Goal: Consume media (video, audio): Consume media (video, audio)

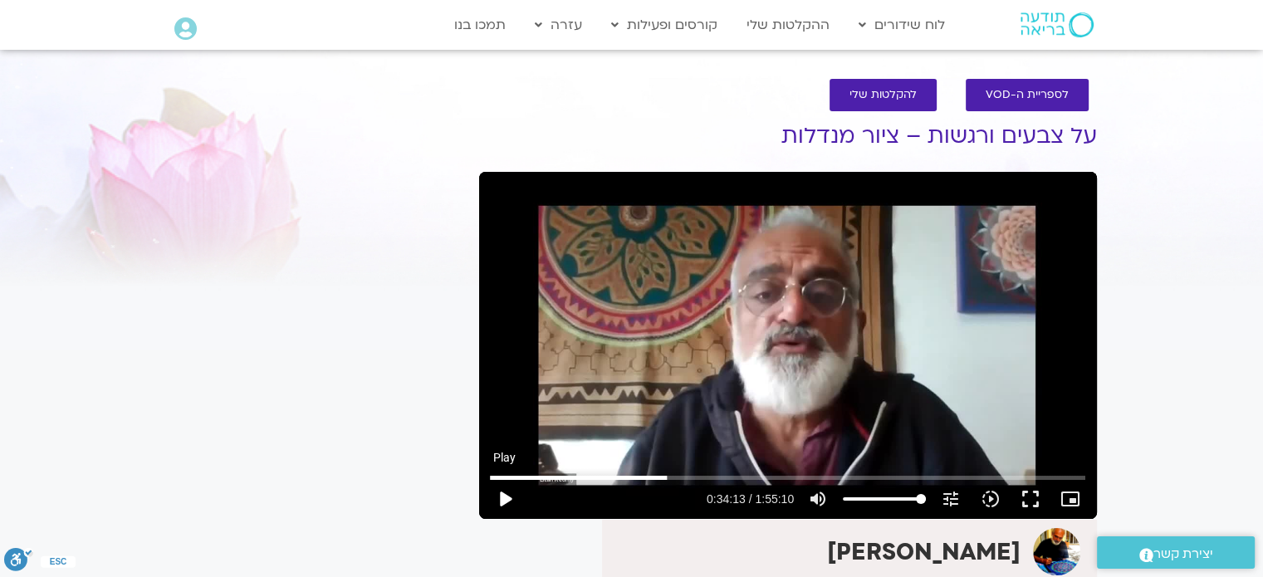
click at [502, 497] on button "play_arrow" at bounding box center [505, 499] width 40 height 40
click at [508, 491] on button "pause" at bounding box center [505, 499] width 40 height 40
click at [510, 496] on button "play_arrow" at bounding box center [505, 499] width 40 height 40
click at [501, 497] on button "pause" at bounding box center [505, 499] width 40 height 40
click at [501, 501] on button "play_arrow" at bounding box center [505, 499] width 40 height 40
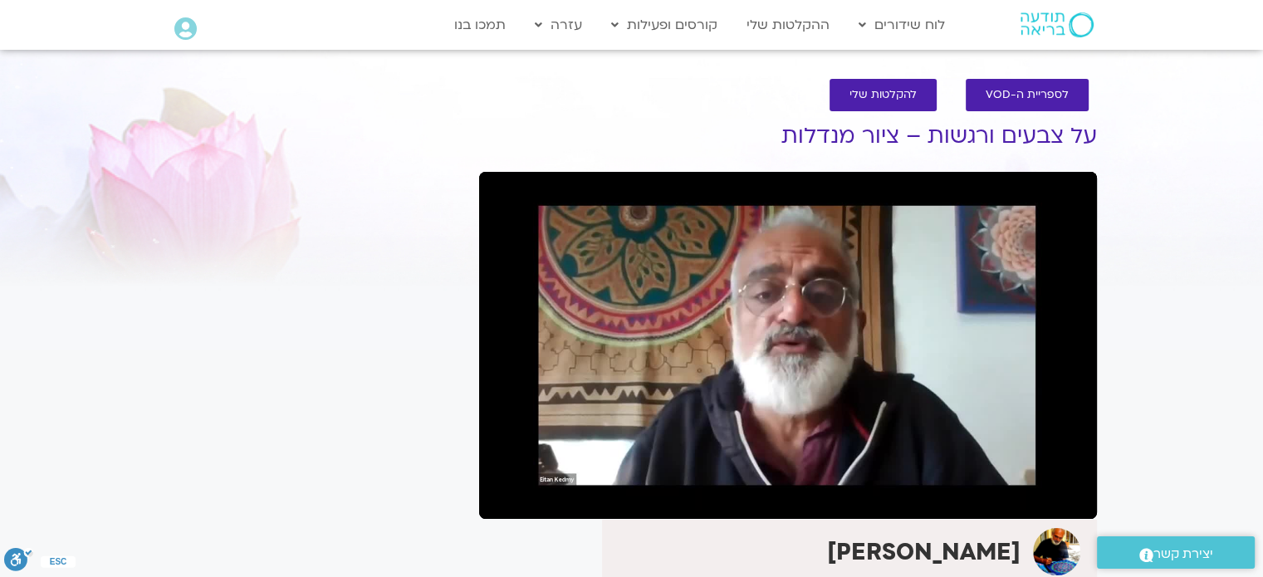
click at [505, 495] on button "pause" at bounding box center [505, 499] width 40 height 40
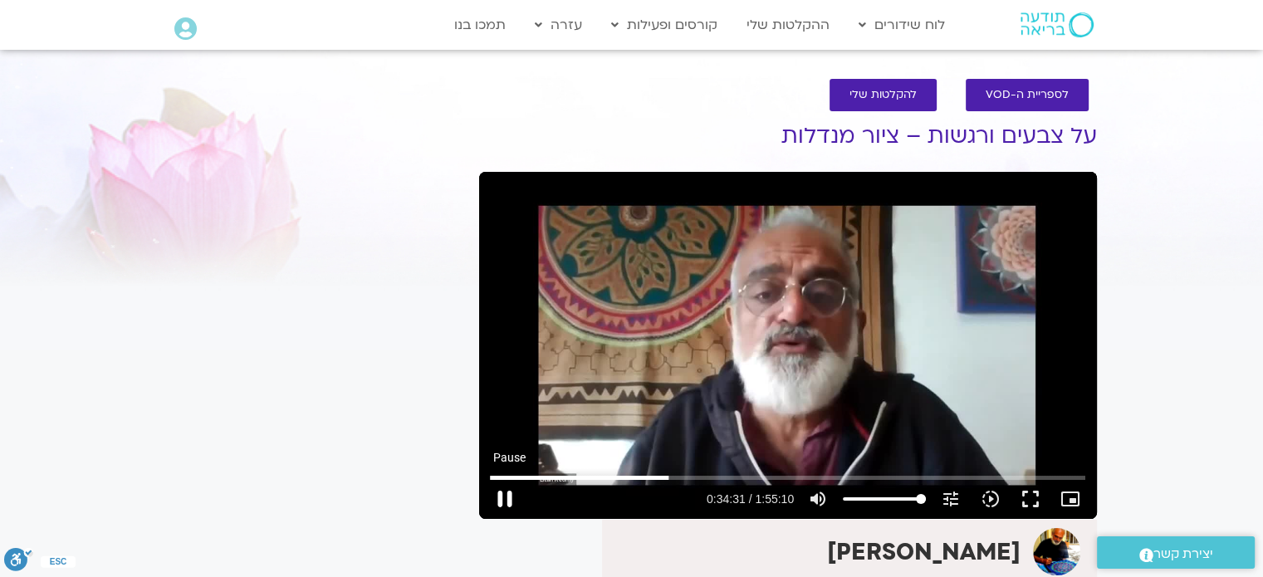
click at [505, 491] on button "pause" at bounding box center [505, 499] width 40 height 40
click at [508, 496] on button "play_arrow" at bounding box center [505, 499] width 40 height 40
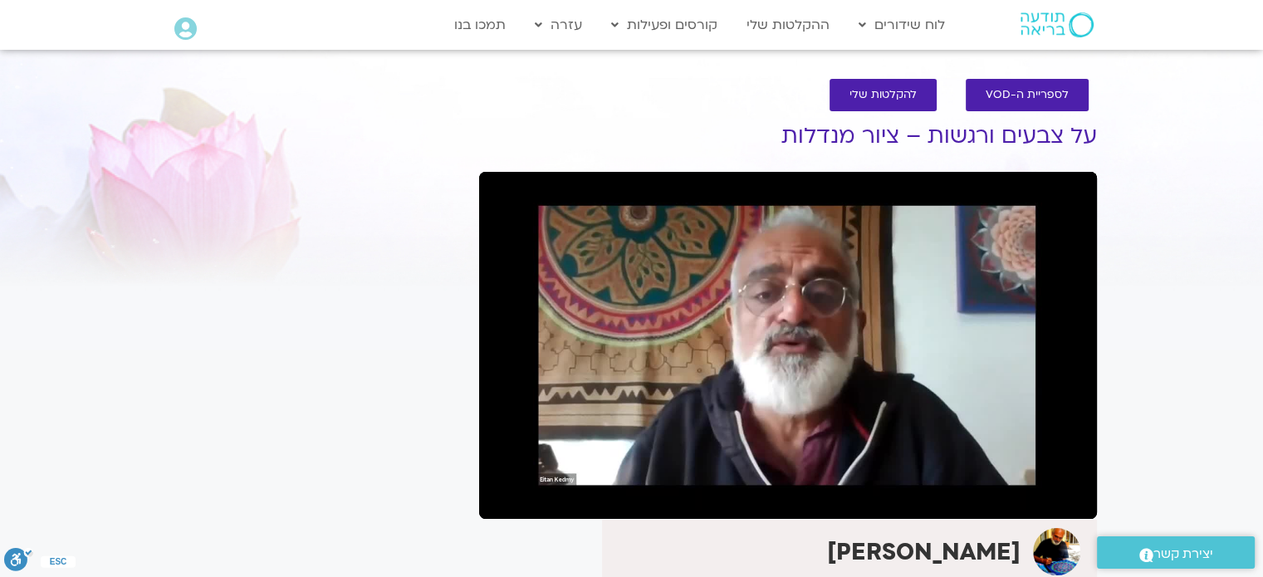
click at [504, 493] on button "pause" at bounding box center [505, 499] width 40 height 40
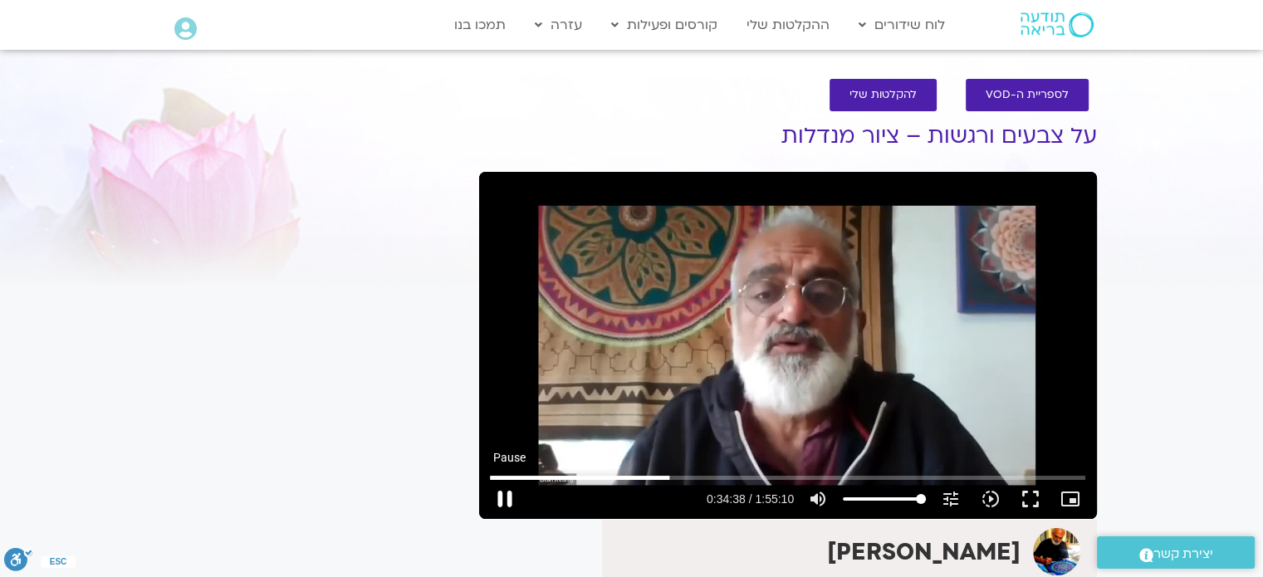
click at [504, 496] on button "pause" at bounding box center [505, 499] width 40 height 40
click at [502, 497] on button "play_arrow" at bounding box center [505, 499] width 40 height 40
click at [505, 494] on button "pause" at bounding box center [505, 499] width 40 height 40
click at [505, 498] on button "play_arrow" at bounding box center [505, 499] width 40 height 40
click at [507, 498] on button "pause" at bounding box center [505, 499] width 40 height 40
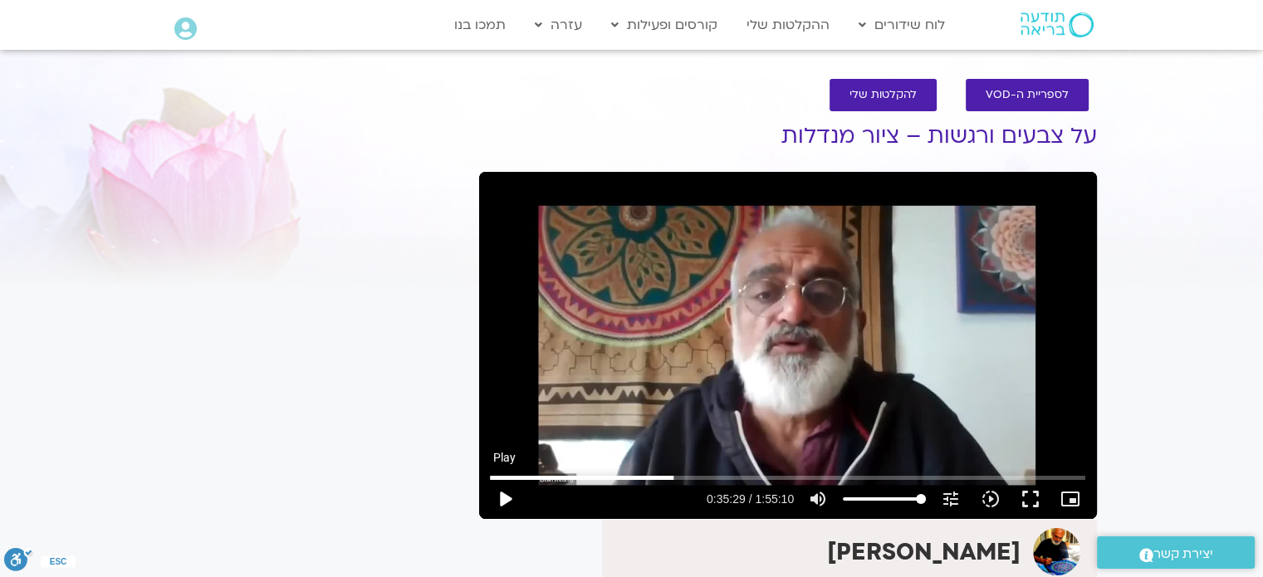
click at [506, 496] on button "play_arrow" at bounding box center [505, 499] width 40 height 40
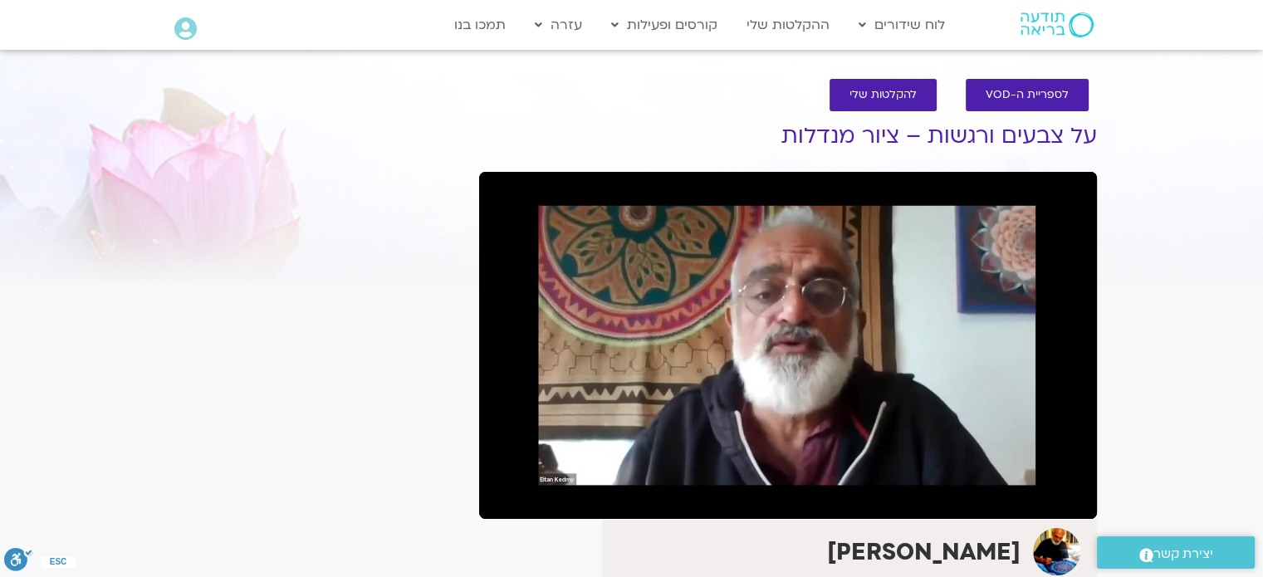
click at [506, 496] on button "pause" at bounding box center [505, 499] width 40 height 40
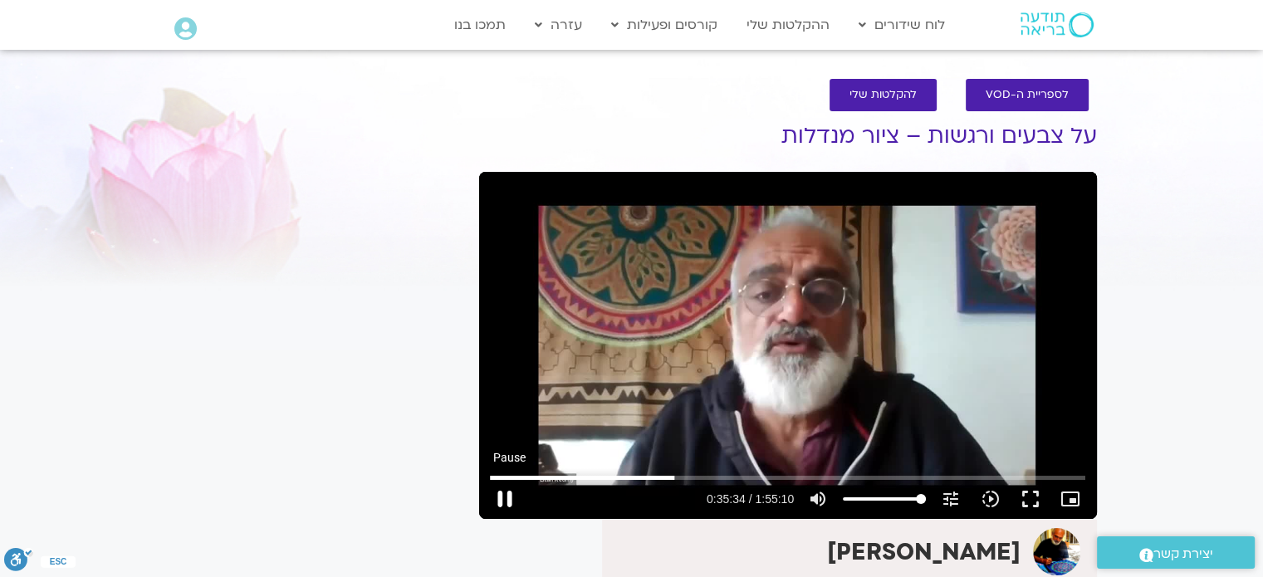
click at [506, 497] on button "pause" at bounding box center [505, 499] width 40 height 40
click at [506, 495] on button "play_arrow" at bounding box center [505, 499] width 40 height 40
click at [506, 497] on button "pause" at bounding box center [505, 499] width 40 height 40
click at [506, 497] on button "play_arrow" at bounding box center [505, 499] width 40 height 40
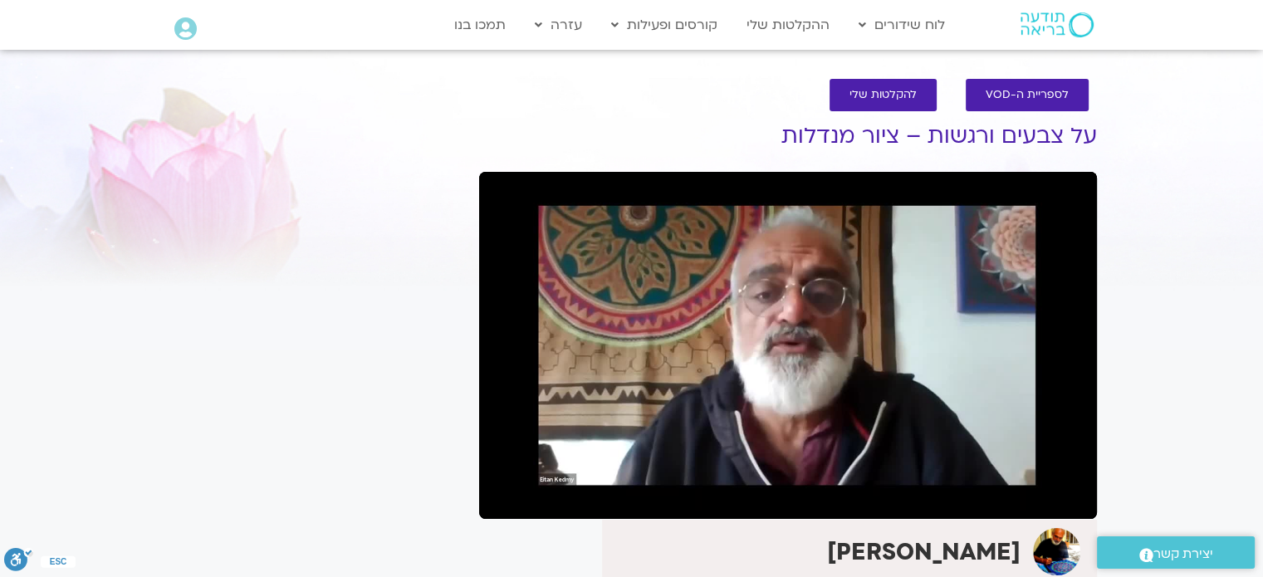
click at [506, 497] on button "pause" at bounding box center [505, 499] width 40 height 40
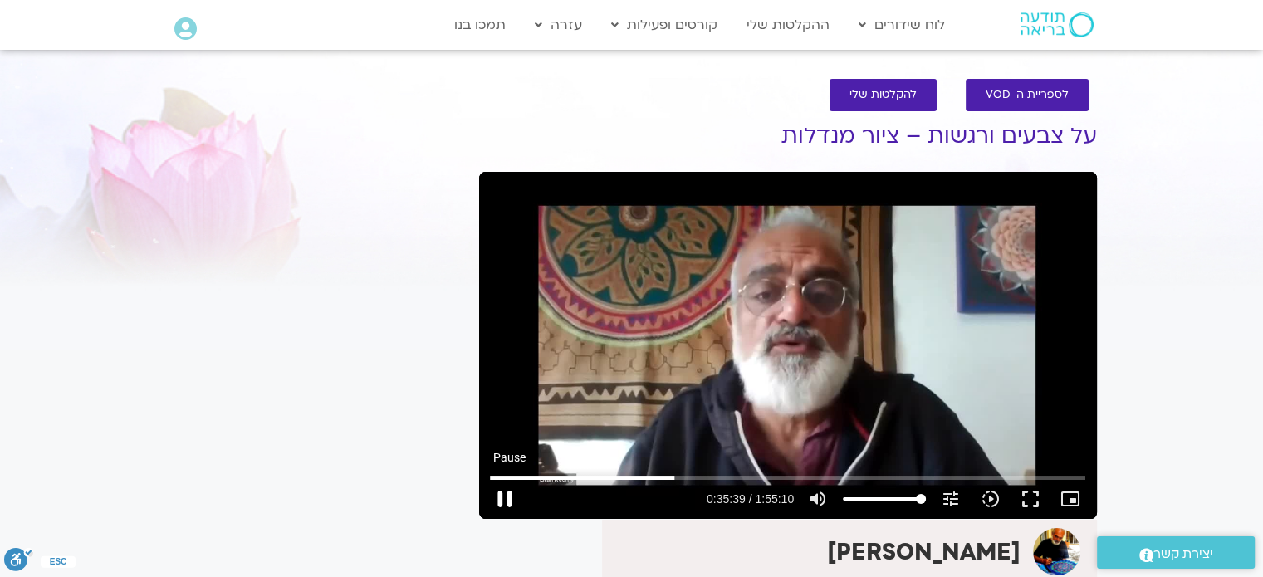
click at [506, 494] on button "pause" at bounding box center [505, 499] width 40 height 40
click at [507, 496] on button "play_arrow" at bounding box center [505, 499] width 40 height 40
click at [504, 494] on button "pause" at bounding box center [505, 499] width 40 height 40
click at [503, 497] on button "play_arrow" at bounding box center [505, 499] width 40 height 40
click at [506, 498] on button "pause" at bounding box center [505, 499] width 40 height 40
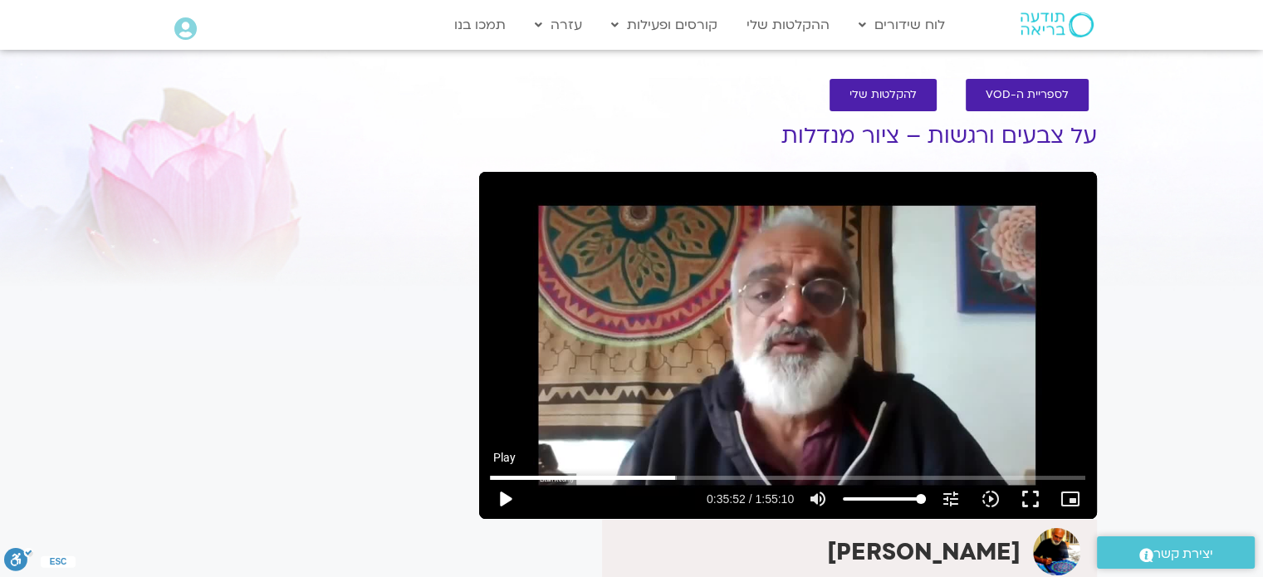
click at [506, 494] on button "play_arrow" at bounding box center [505, 499] width 40 height 40
click at [505, 497] on button "pause" at bounding box center [505, 499] width 40 height 40
click at [511, 491] on button "pause" at bounding box center [505, 499] width 40 height 40
click at [505, 491] on button "play_arrow" at bounding box center [505, 499] width 40 height 40
click at [505, 492] on button "pause" at bounding box center [505, 499] width 40 height 40
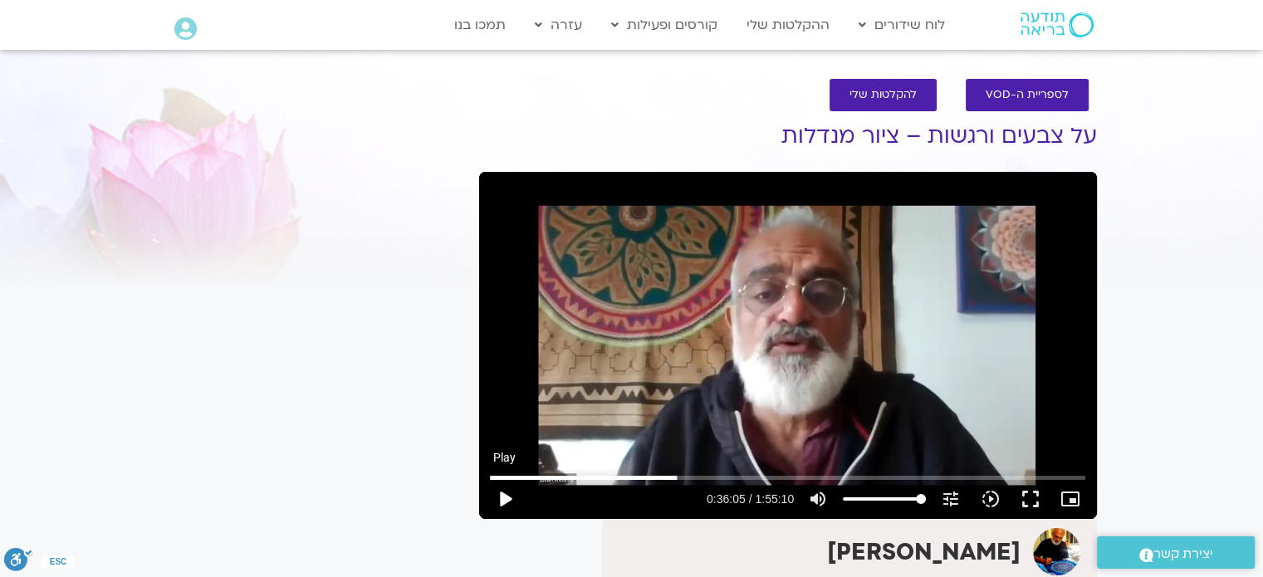
click at [501, 501] on button "play_arrow" at bounding box center [505, 499] width 40 height 40
click at [501, 496] on button "pause" at bounding box center [505, 499] width 40 height 40
click at [501, 500] on button "play_arrow" at bounding box center [505, 499] width 40 height 40
click at [503, 502] on button "pause" at bounding box center [505, 499] width 40 height 40
click at [505, 502] on button "play_arrow" at bounding box center [505, 499] width 40 height 40
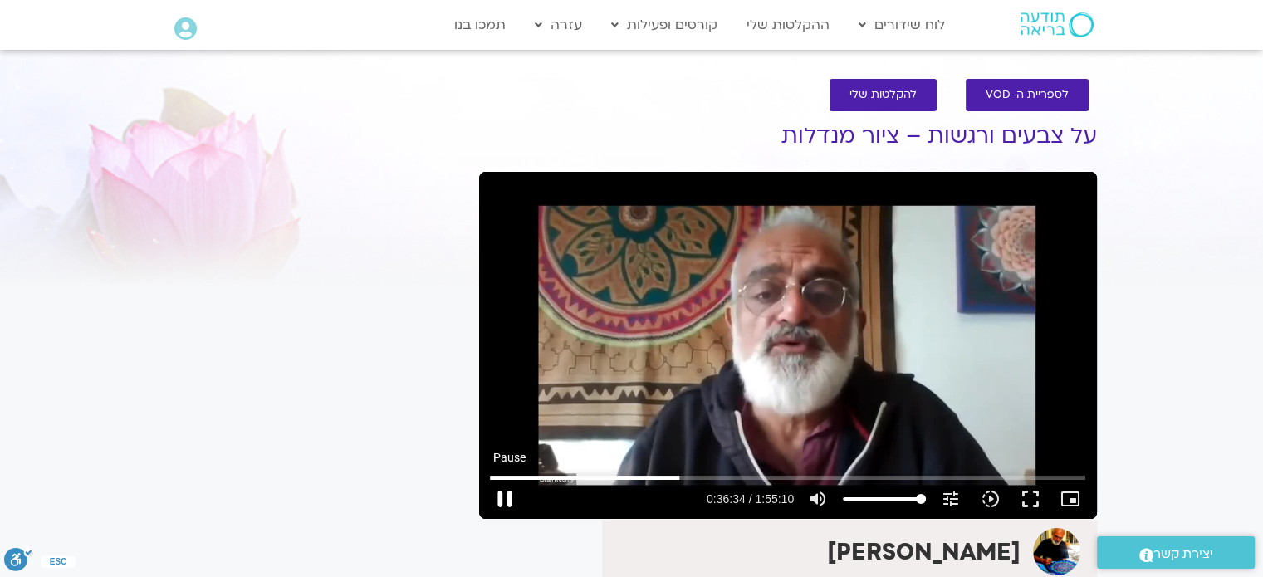
click at [505, 496] on button "pause" at bounding box center [505, 499] width 40 height 40
click at [507, 497] on button "play_arrow" at bounding box center [505, 499] width 40 height 40
click at [507, 497] on button "pause" at bounding box center [505, 499] width 40 height 40
click at [506, 495] on button "pause" at bounding box center [505, 499] width 40 height 40
click at [506, 501] on button "play_arrow" at bounding box center [505, 499] width 40 height 40
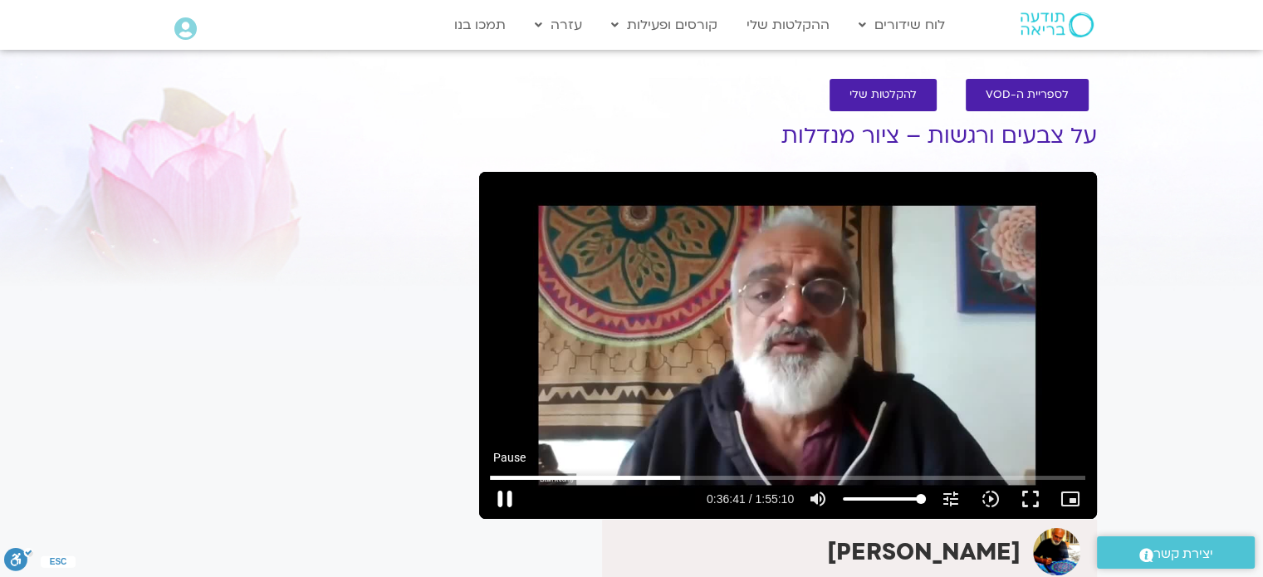
click at [506, 501] on button "pause" at bounding box center [505, 499] width 40 height 40
click at [502, 490] on button "play_arrow" at bounding box center [505, 499] width 40 height 40
click at [502, 494] on button "pause" at bounding box center [505, 499] width 40 height 40
click at [508, 496] on button "play_arrow" at bounding box center [505, 499] width 40 height 40
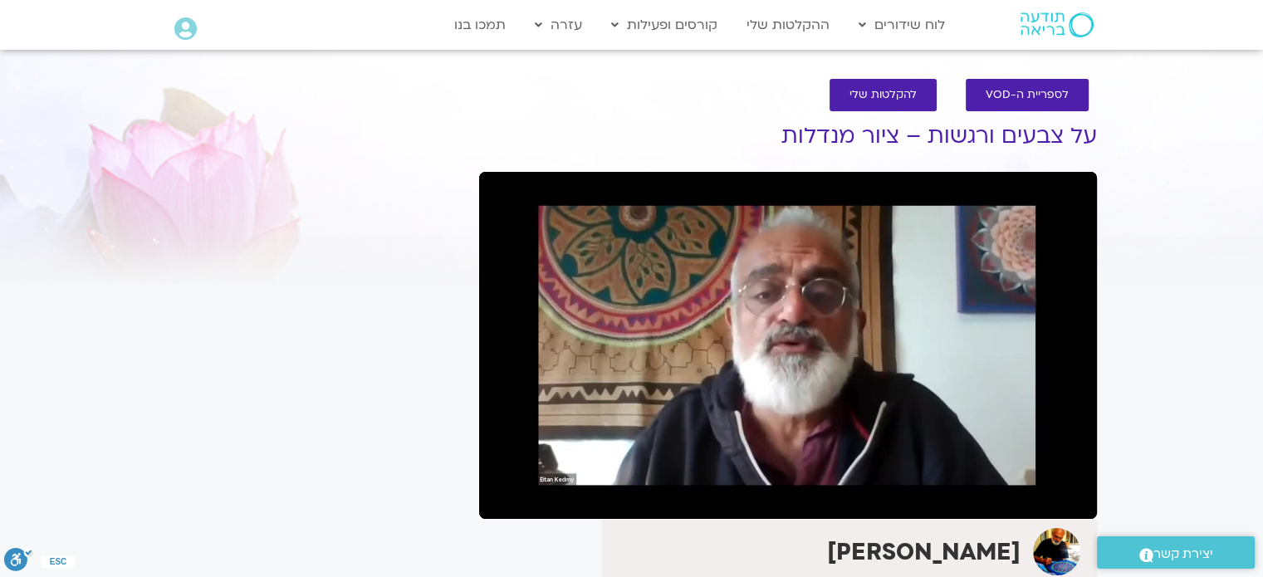
click at [505, 497] on button "pause" at bounding box center [505, 499] width 40 height 40
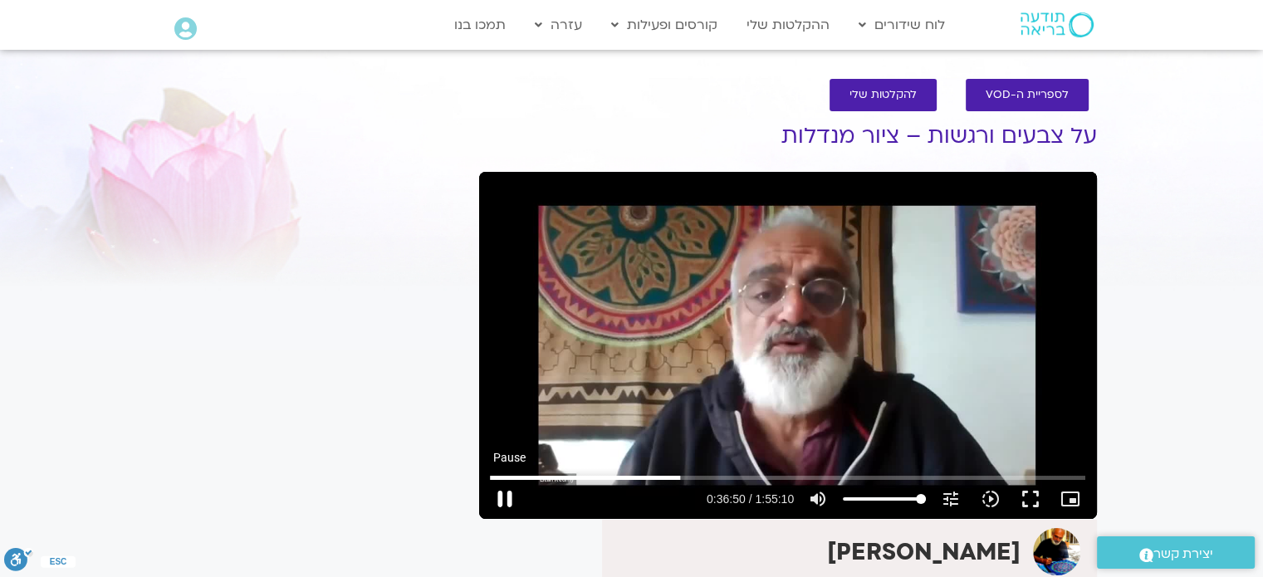
click at [505, 494] on button "pause" at bounding box center [505, 499] width 40 height 40
click at [503, 496] on button "play_arrow" at bounding box center [505, 499] width 40 height 40
click at [503, 501] on button "pause" at bounding box center [505, 499] width 40 height 40
click at [503, 495] on button "play_arrow" at bounding box center [505, 499] width 40 height 40
click at [504, 491] on button "pause" at bounding box center [505, 499] width 40 height 40
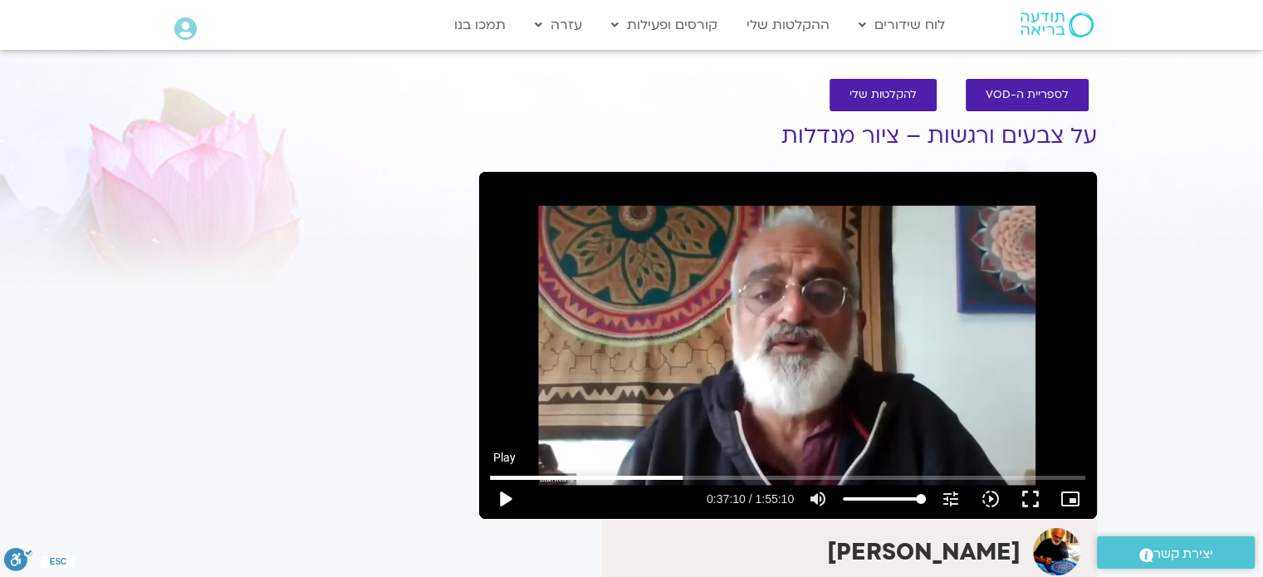
click at [504, 498] on button "play_arrow" at bounding box center [505, 499] width 40 height 40
click at [504, 497] on button "pause" at bounding box center [505, 499] width 40 height 40
click at [501, 497] on button "play_arrow" at bounding box center [505, 499] width 40 height 40
click at [504, 491] on button "pause" at bounding box center [505, 499] width 40 height 40
click at [506, 494] on button "play_arrow" at bounding box center [505, 499] width 40 height 40
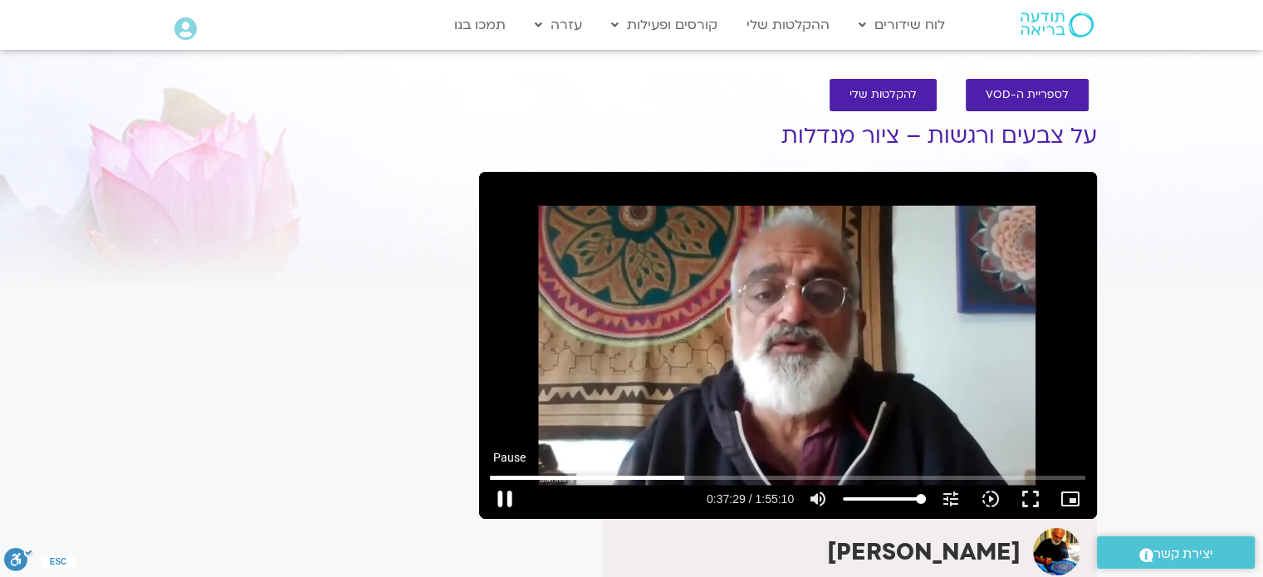
click at [506, 496] on button "pause" at bounding box center [505, 499] width 40 height 40
click at [506, 499] on button "play_arrow" at bounding box center [505, 499] width 40 height 40
click at [506, 496] on button "pause" at bounding box center [505, 499] width 40 height 40
click at [505, 501] on button "play_arrow" at bounding box center [505, 499] width 40 height 40
click at [505, 495] on button "pause" at bounding box center [505, 499] width 40 height 40
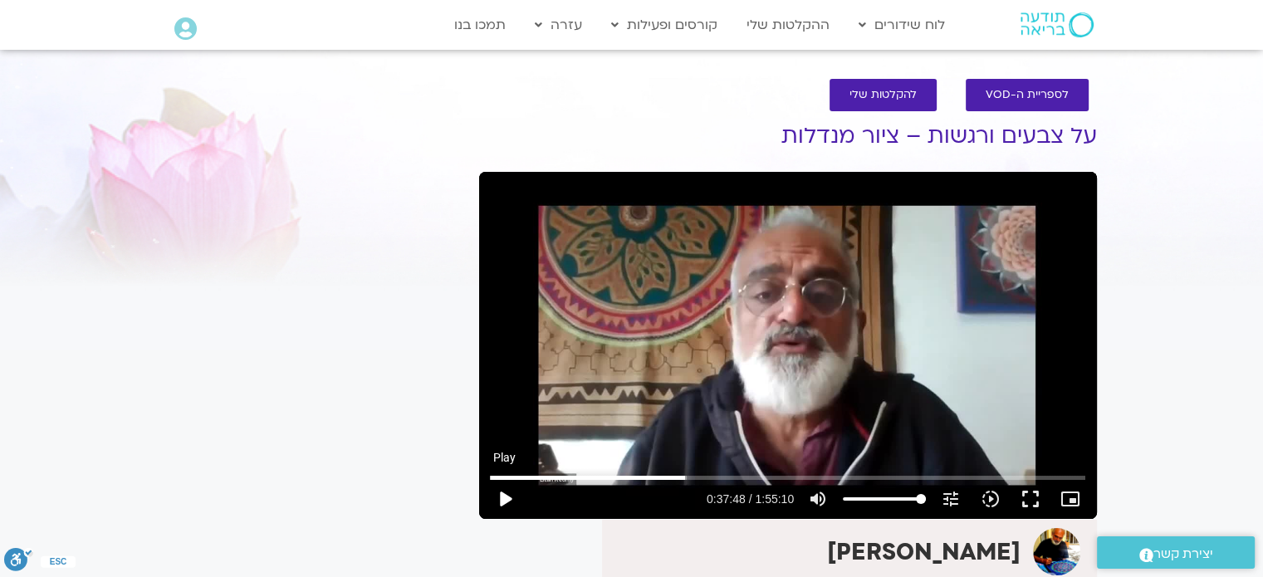
click at [505, 501] on button "play_arrow" at bounding box center [505, 499] width 40 height 40
click at [505, 491] on button "pause" at bounding box center [505, 499] width 40 height 40
click at [505, 496] on button "play_arrow" at bounding box center [505, 499] width 40 height 40
click at [505, 490] on button "pause" at bounding box center [505, 499] width 40 height 40
click at [507, 498] on button "play_arrow" at bounding box center [505, 499] width 40 height 40
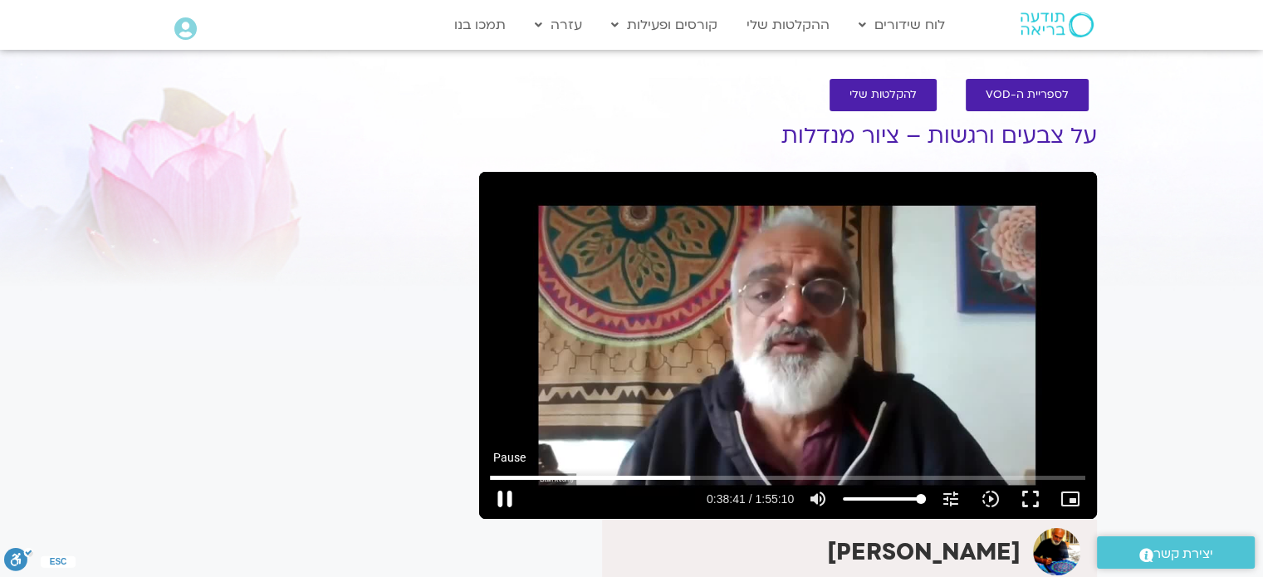
click at [503, 492] on button "pause" at bounding box center [505, 499] width 40 height 40
click at [506, 494] on button "play_arrow" at bounding box center [505, 499] width 40 height 40
click at [503, 496] on button "pause" at bounding box center [505, 499] width 40 height 40
click at [507, 502] on button "play_arrow" at bounding box center [505, 499] width 40 height 40
click at [501, 498] on button "pause" at bounding box center [505, 499] width 40 height 40
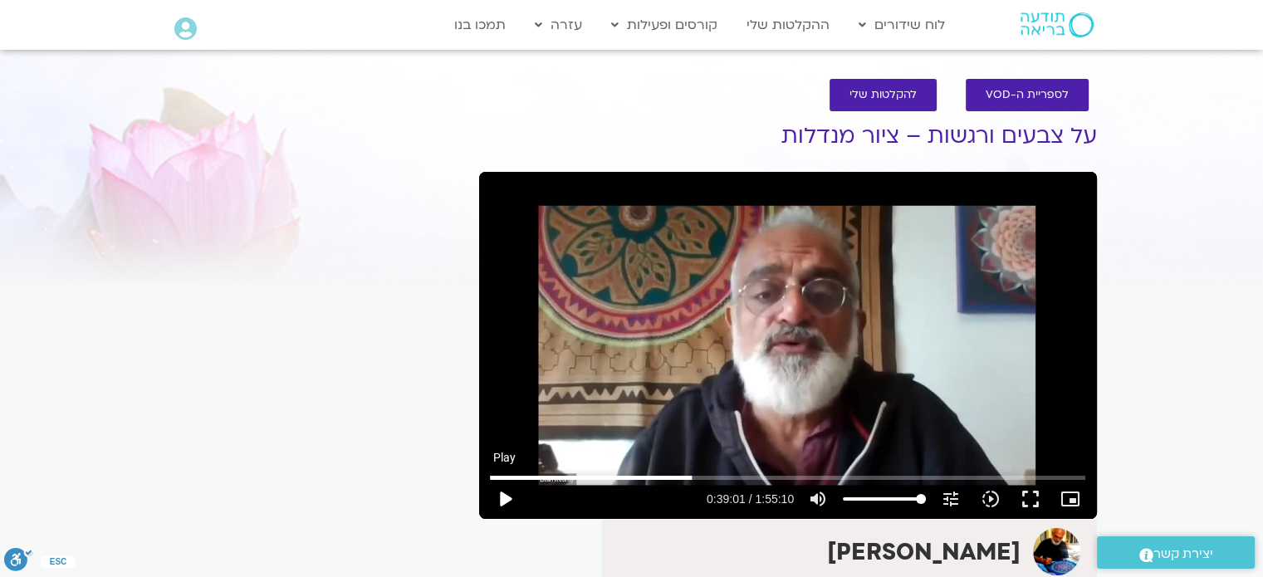
click at [504, 499] on button "play_arrow" at bounding box center [505, 499] width 40 height 40
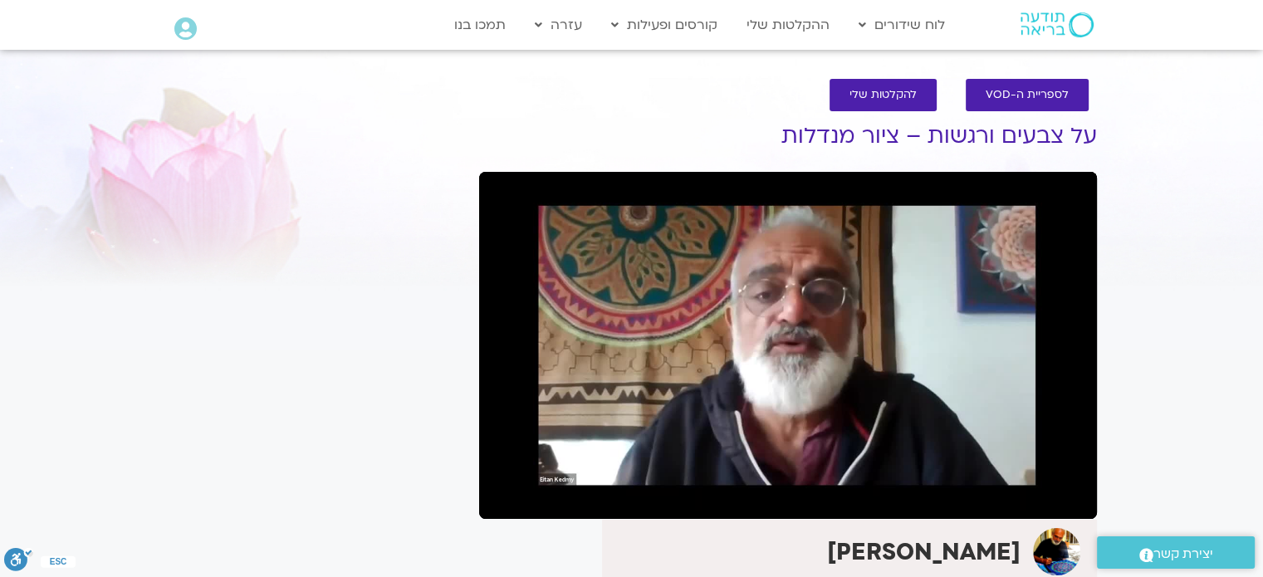
click at [504, 494] on button "pause" at bounding box center [505, 499] width 40 height 40
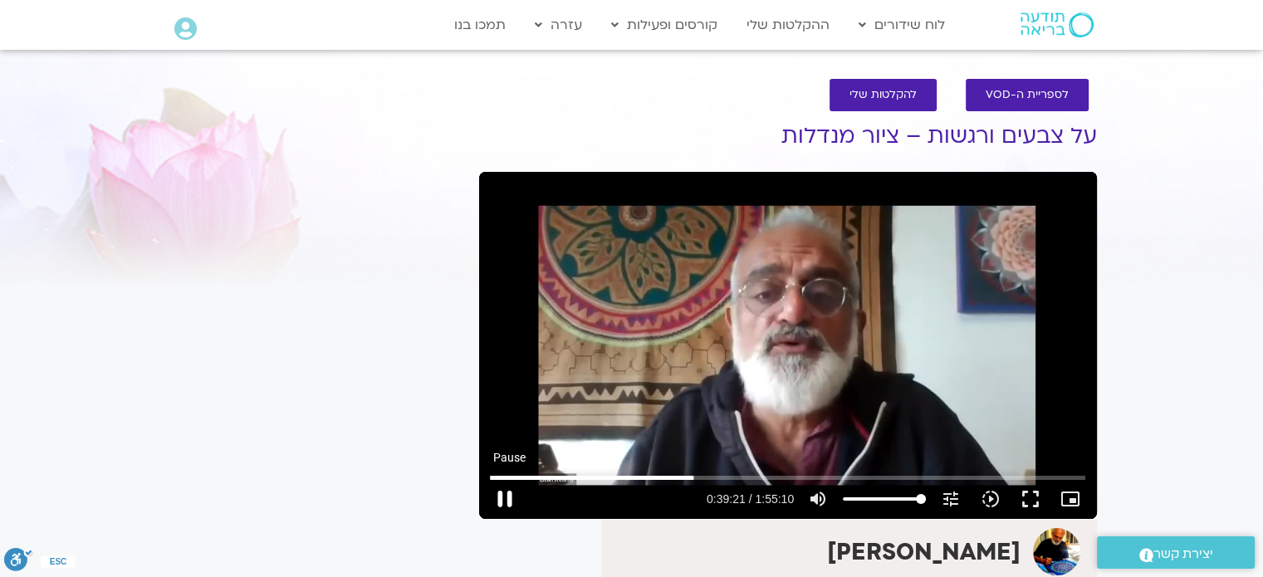
click at [505, 491] on button "pause" at bounding box center [505, 499] width 40 height 40
click at [505, 494] on button "play_arrow" at bounding box center [505, 499] width 40 height 40
click at [507, 494] on button "pause" at bounding box center [505, 499] width 40 height 40
click at [508, 497] on button "play_arrow" at bounding box center [505, 499] width 40 height 40
click at [505, 498] on button "pause" at bounding box center [505, 499] width 40 height 40
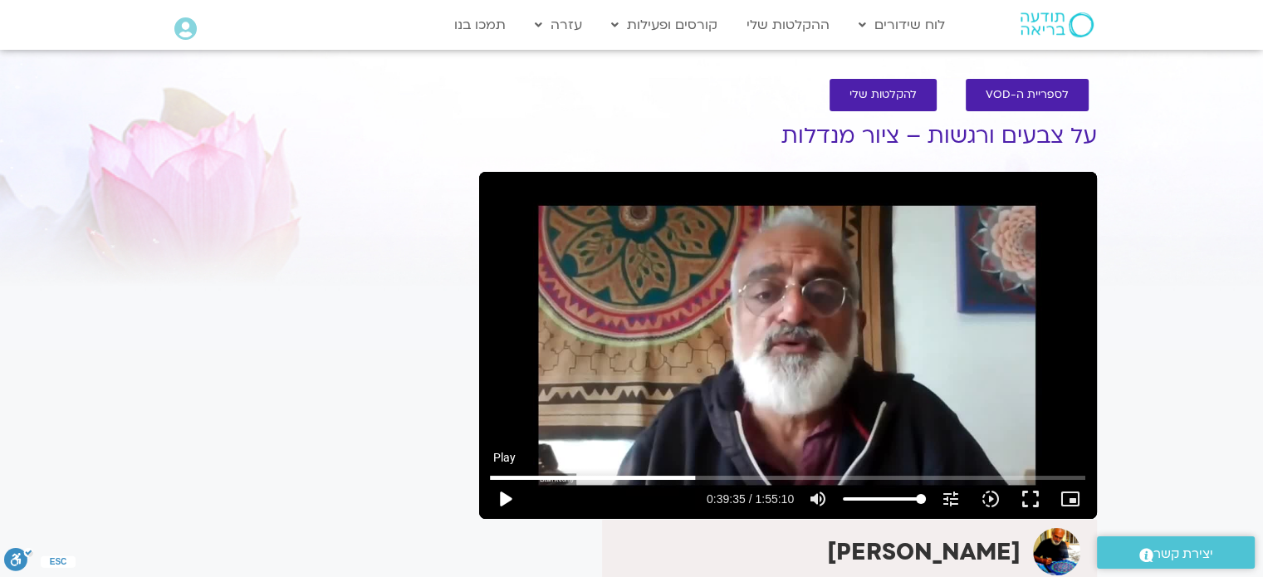
click at [508, 497] on button "play_arrow" at bounding box center [505, 499] width 40 height 40
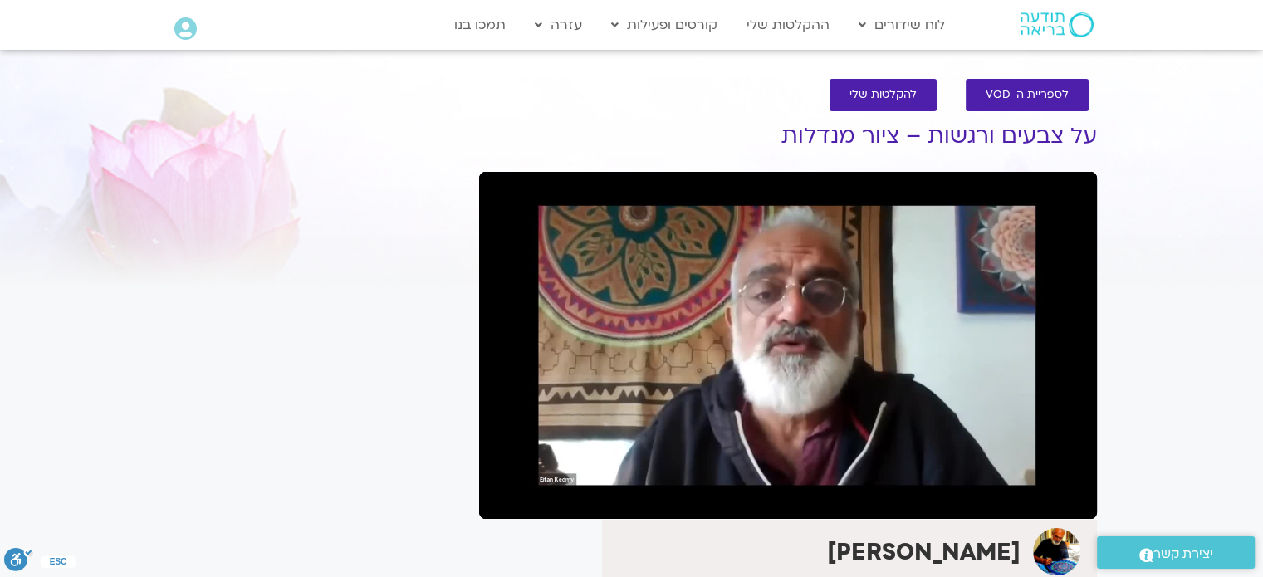
click at [504, 495] on button "pause" at bounding box center [505, 499] width 40 height 40
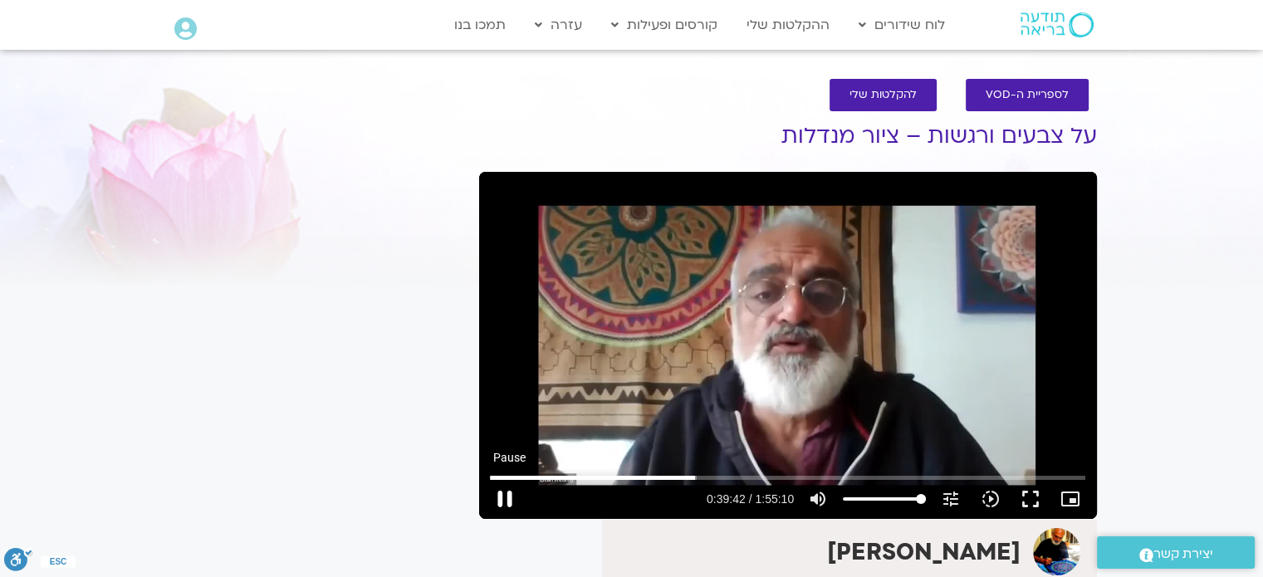
click at [511, 492] on button "pause" at bounding box center [505, 499] width 40 height 40
click at [510, 503] on button "play_arrow" at bounding box center [505, 499] width 40 height 40
click at [504, 496] on button "pause" at bounding box center [505, 499] width 40 height 40
click at [505, 495] on button "play_arrow" at bounding box center [505, 499] width 40 height 40
click at [505, 497] on button "pause" at bounding box center [505, 499] width 40 height 40
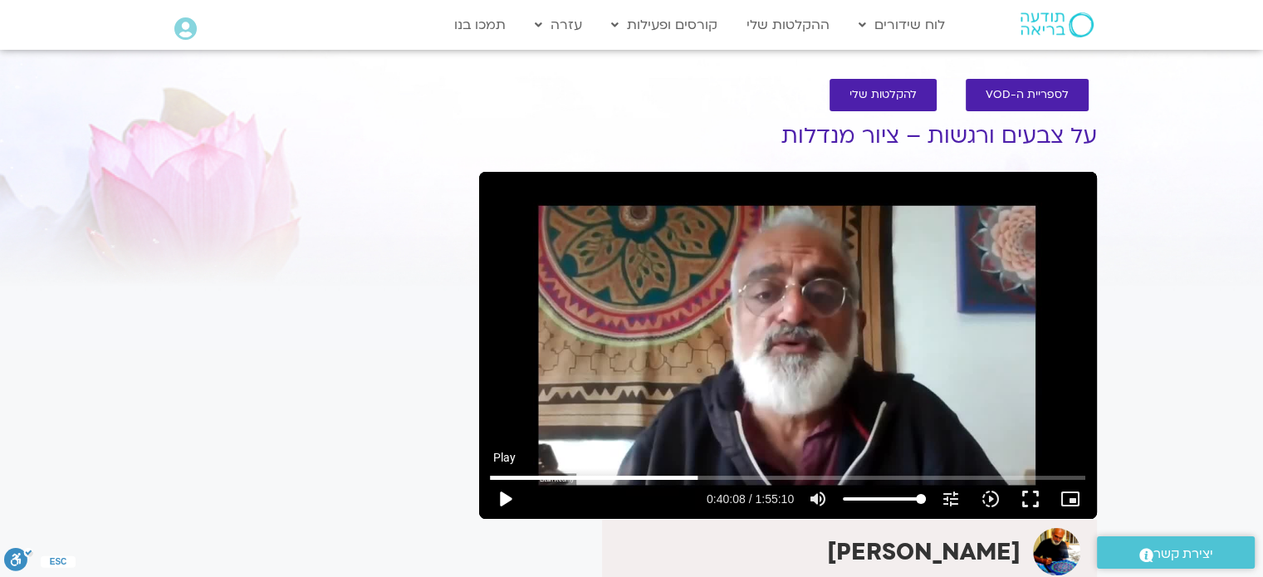
click at [505, 494] on button "play_arrow" at bounding box center [505, 499] width 40 height 40
click at [504, 496] on button "pause" at bounding box center [505, 499] width 40 height 40
click at [506, 501] on button "play_arrow" at bounding box center [505, 499] width 40 height 40
click at [504, 496] on button "pause" at bounding box center [505, 499] width 40 height 40
click at [504, 501] on button "play_arrow" at bounding box center [505, 499] width 40 height 40
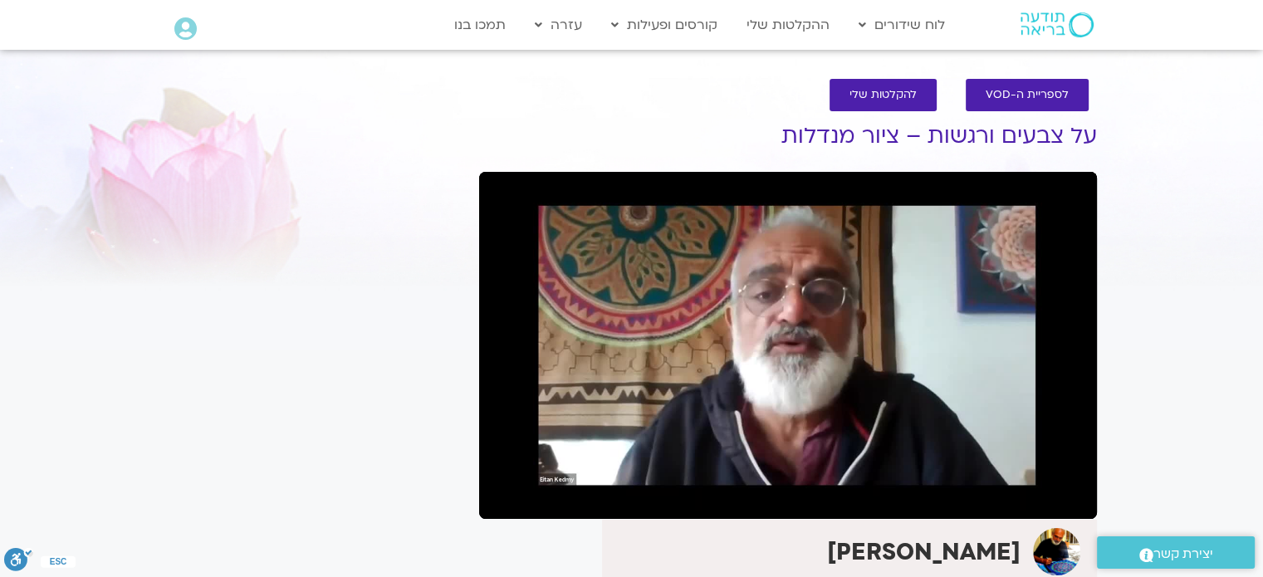
click at [505, 500] on button "pause" at bounding box center [505, 499] width 40 height 40
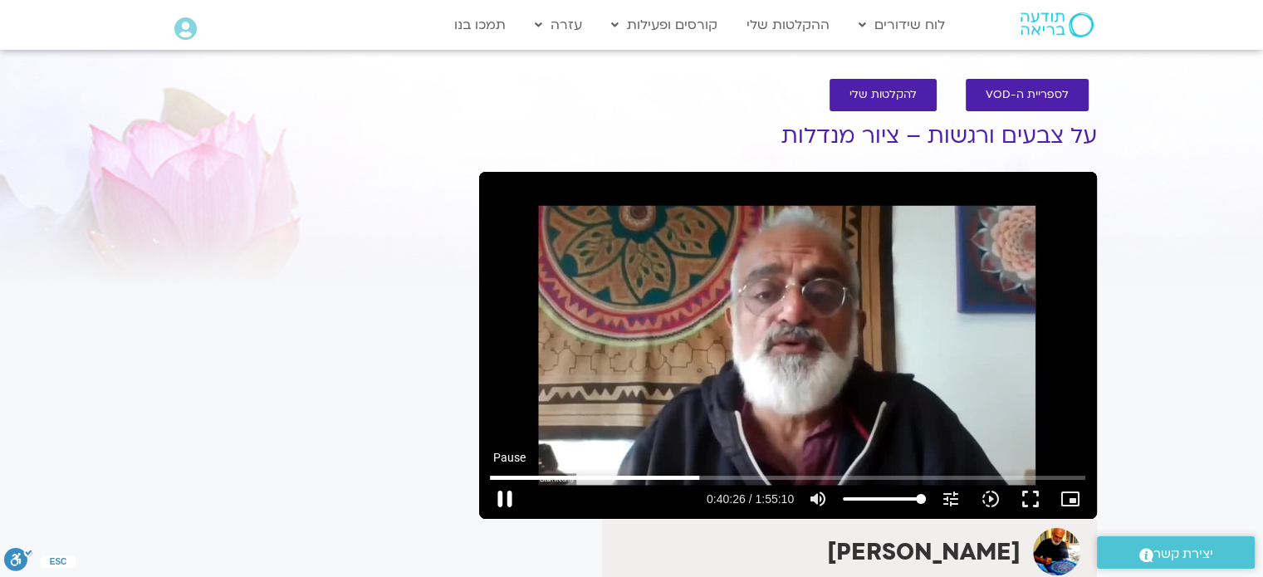
click at [505, 495] on button "pause" at bounding box center [505, 499] width 40 height 40
click at [505, 494] on button "play_arrow" at bounding box center [505, 499] width 40 height 40
click at [504, 496] on button "pause" at bounding box center [505, 499] width 40 height 40
click at [504, 499] on button "play_arrow" at bounding box center [505, 499] width 40 height 40
click at [506, 494] on button "pause" at bounding box center [505, 499] width 40 height 40
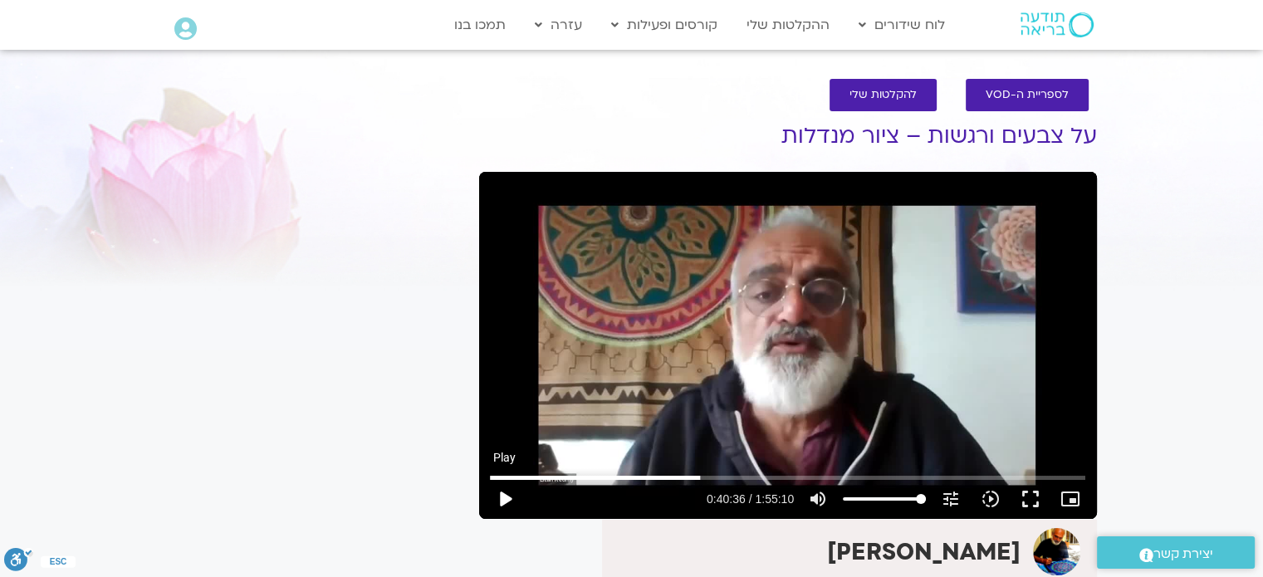
click at [509, 496] on button "play_arrow" at bounding box center [505, 499] width 40 height 40
click at [506, 494] on button "pause" at bounding box center [505, 499] width 40 height 40
click at [508, 492] on button "play_arrow" at bounding box center [505, 499] width 40 height 40
click at [501, 501] on button "pause" at bounding box center [505, 499] width 40 height 40
click at [501, 500] on button "play_arrow" at bounding box center [505, 499] width 40 height 40
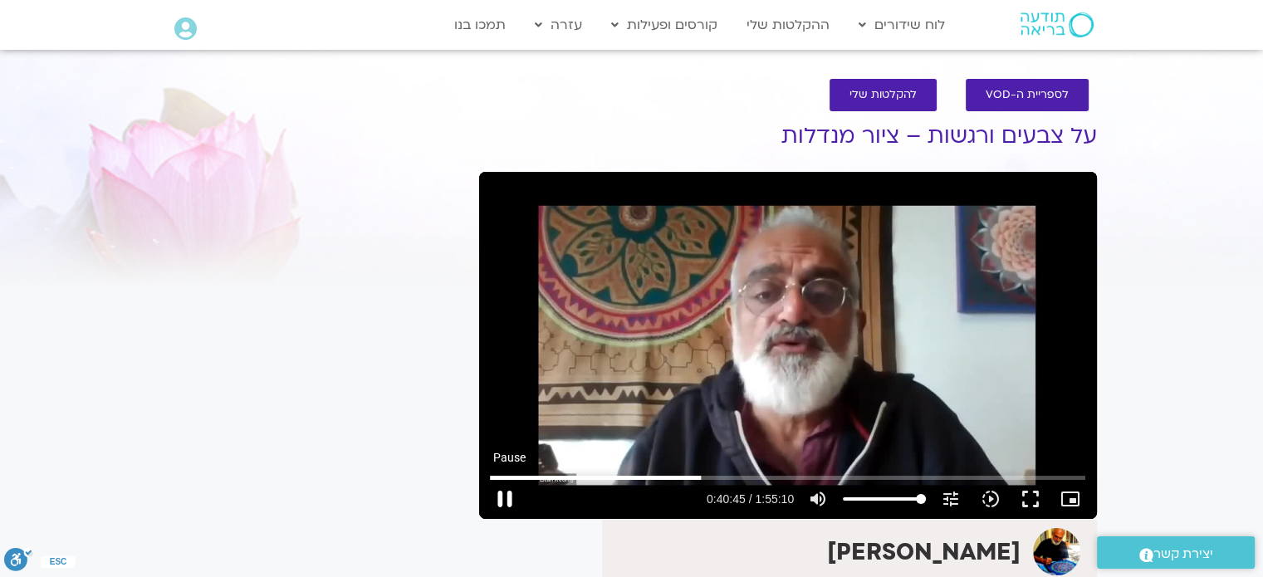
click at [501, 497] on button "pause" at bounding box center [505, 499] width 40 height 40
click at [501, 501] on button "play_arrow" at bounding box center [505, 499] width 40 height 40
click at [503, 499] on button "pause" at bounding box center [505, 499] width 40 height 40
click at [503, 501] on button "play_arrow" at bounding box center [505, 499] width 40 height 40
click at [503, 491] on button "pause" at bounding box center [505, 499] width 40 height 40
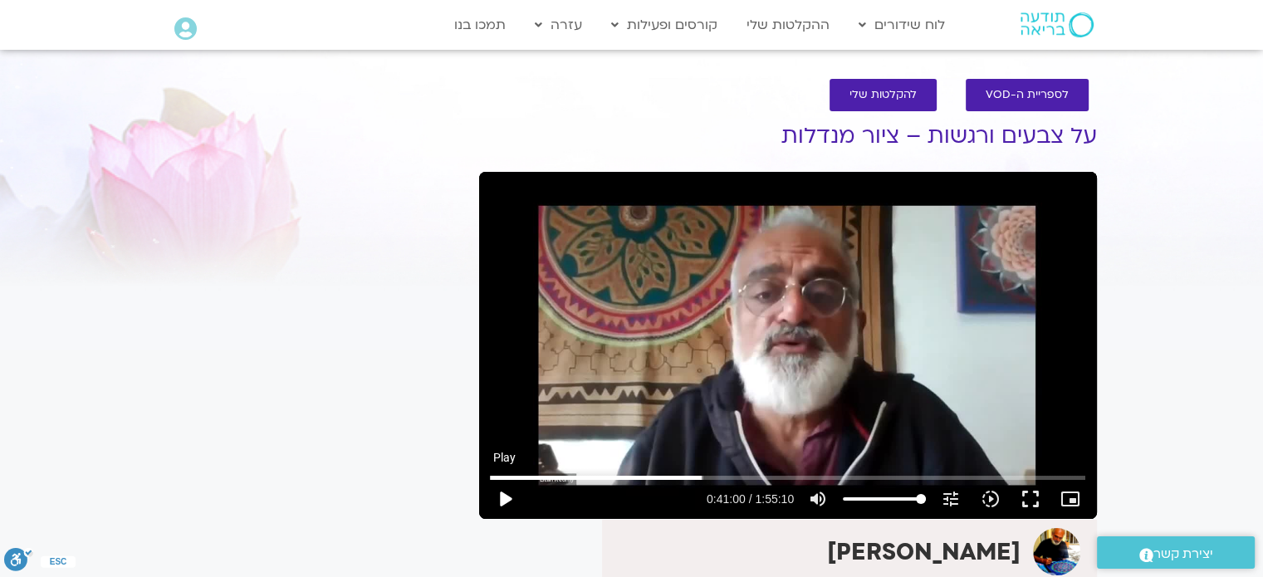
click at [506, 493] on button "play_arrow" at bounding box center [505, 499] width 40 height 40
click at [503, 497] on button "pause" at bounding box center [505, 499] width 40 height 40
click at [501, 501] on button "play_arrow" at bounding box center [505, 499] width 40 height 40
click at [505, 492] on button "pause" at bounding box center [505, 499] width 40 height 40
click at [505, 494] on button "play_arrow" at bounding box center [505, 499] width 40 height 40
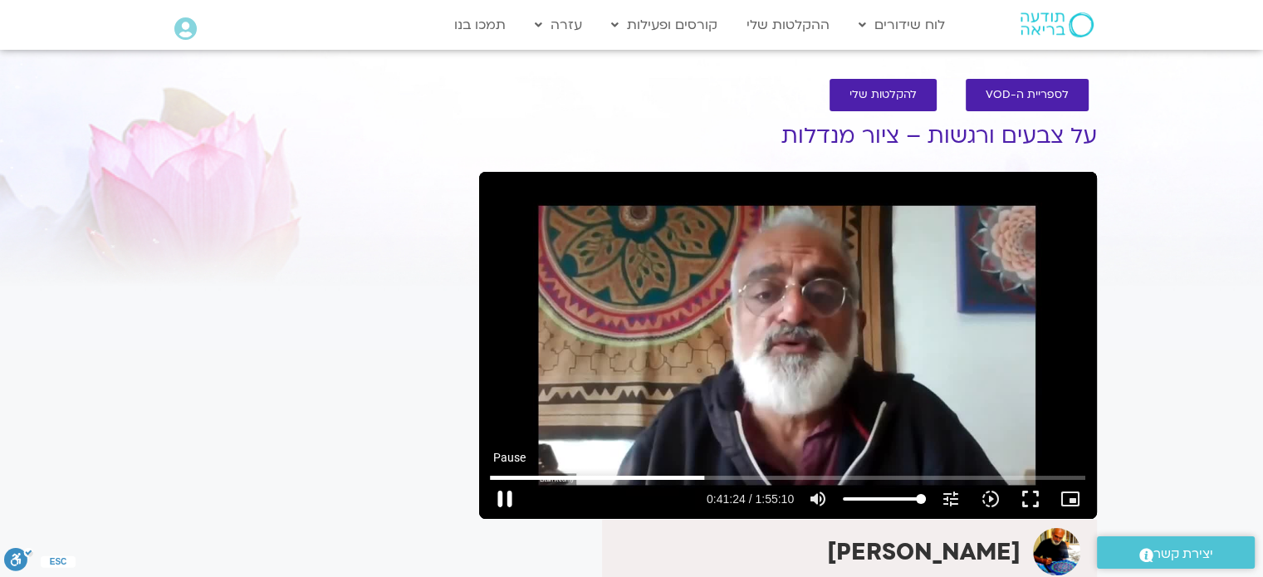
click at [504, 496] on button "pause" at bounding box center [505, 499] width 40 height 40
click at [503, 501] on button "play_arrow" at bounding box center [505, 499] width 40 height 40
click at [505, 493] on button "pause" at bounding box center [505, 499] width 40 height 40
click at [512, 497] on button "play_arrow" at bounding box center [505, 499] width 40 height 40
click at [501, 494] on button "pause" at bounding box center [505, 499] width 40 height 40
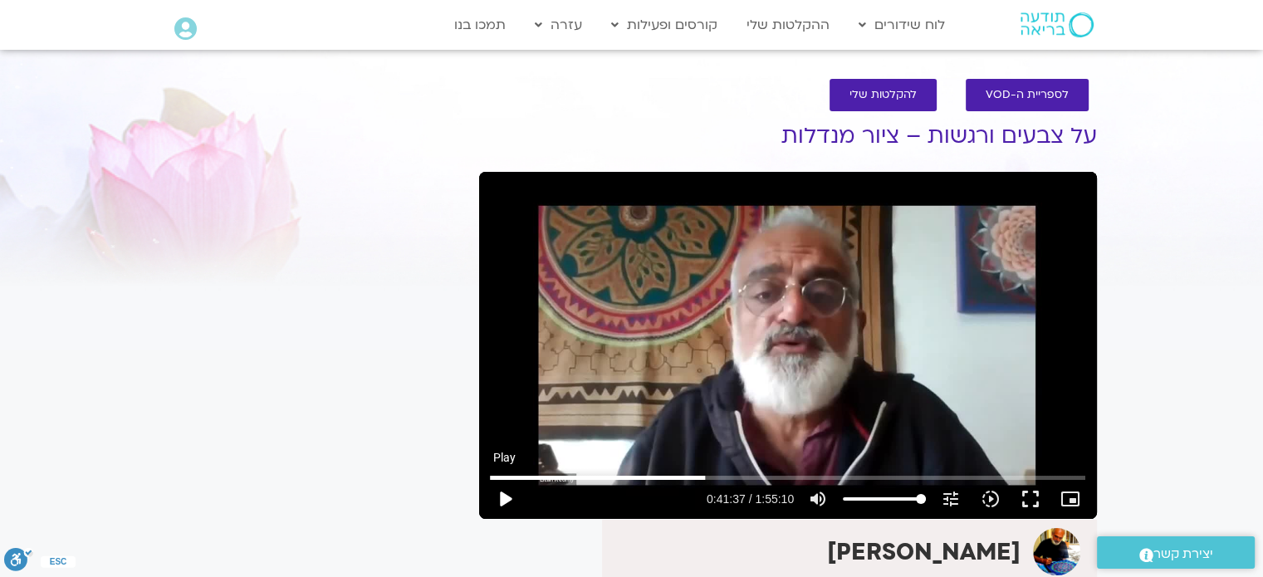
click at [501, 492] on button "play_arrow" at bounding box center [505, 499] width 40 height 40
click at [501, 497] on button "pause" at bounding box center [505, 499] width 40 height 40
click at [503, 500] on button "play_arrow" at bounding box center [505, 499] width 40 height 40
click at [504, 497] on button "pause" at bounding box center [505, 499] width 40 height 40
click at [506, 500] on button "play_arrow" at bounding box center [505, 499] width 40 height 40
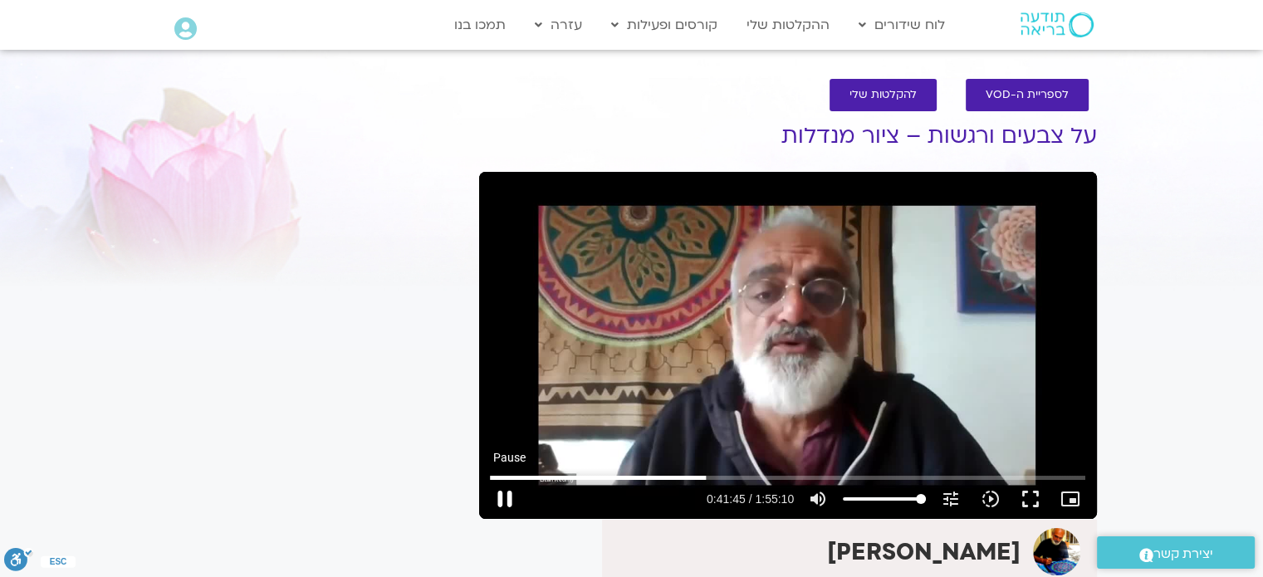
click at [505, 493] on button "pause" at bounding box center [505, 499] width 40 height 40
click at [506, 500] on button "play_arrow" at bounding box center [505, 499] width 40 height 40
click at [502, 498] on button "pause" at bounding box center [505, 499] width 40 height 40
click at [508, 498] on button "play_arrow" at bounding box center [505, 499] width 40 height 40
click at [501, 489] on button "pause" at bounding box center [505, 499] width 40 height 40
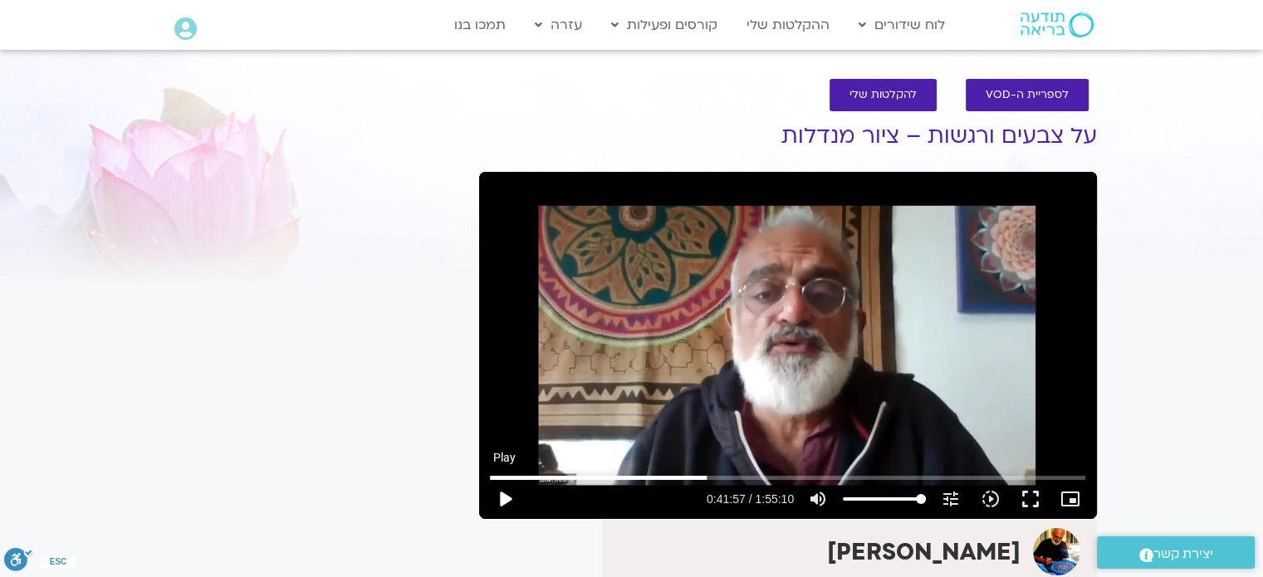
click at [498, 496] on button "play_arrow" at bounding box center [505, 499] width 40 height 40
click at [507, 496] on button "pause" at bounding box center [505, 499] width 40 height 40
click at [506, 501] on button "play_arrow" at bounding box center [505, 499] width 40 height 40
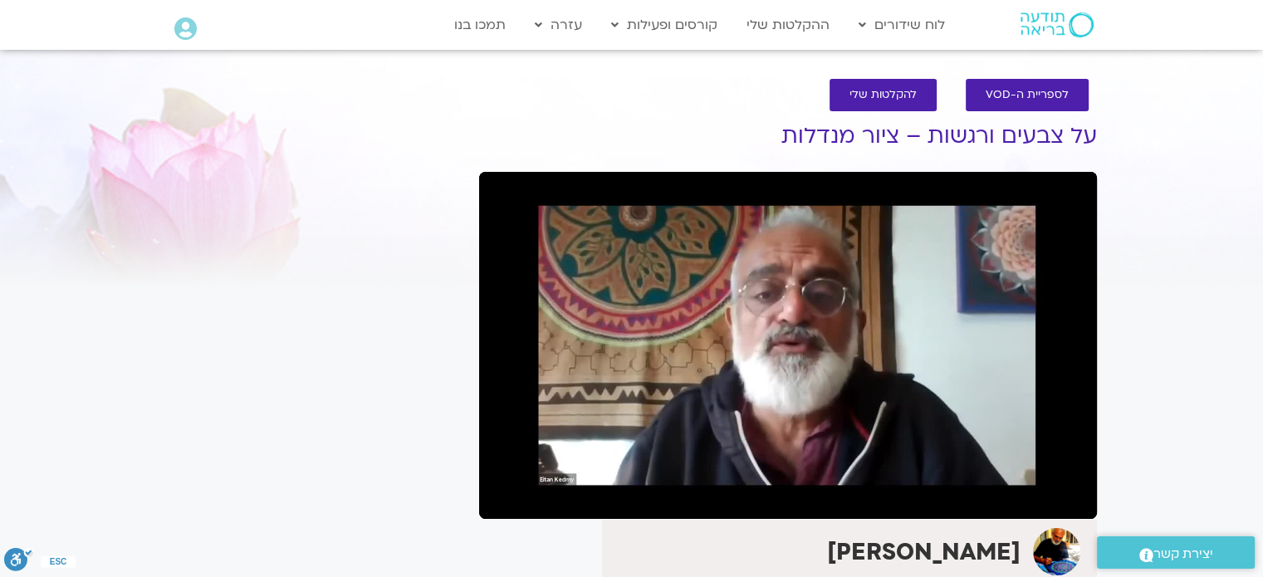
click at [504, 496] on button "pause" at bounding box center [505, 499] width 40 height 40
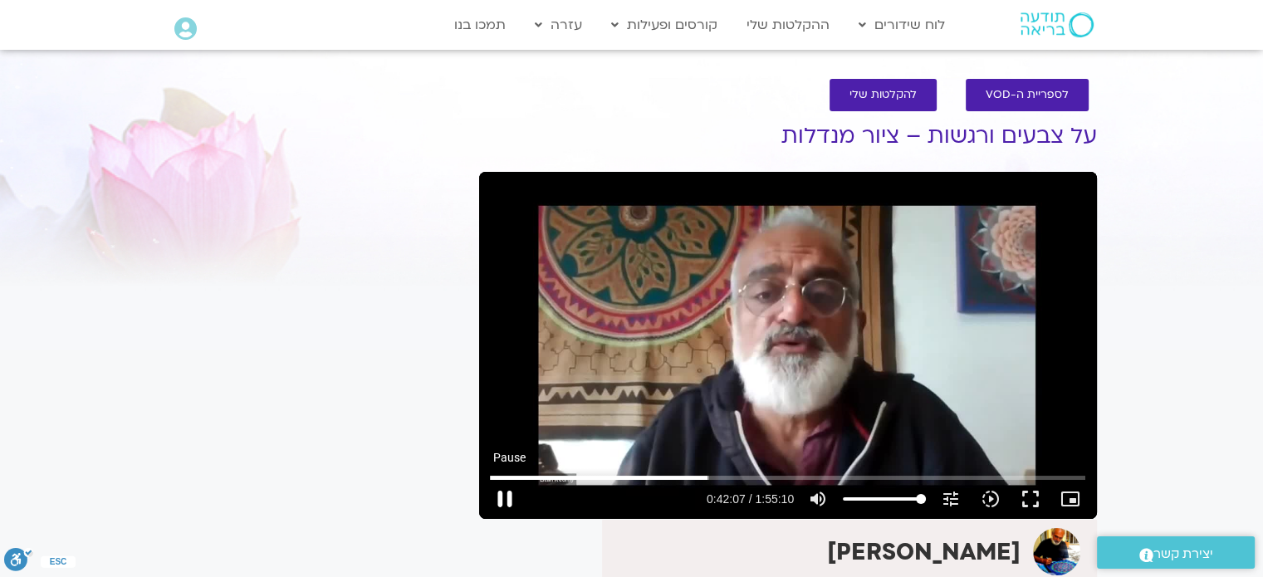
click at [504, 491] on button "pause" at bounding box center [505, 499] width 40 height 40
click at [503, 501] on button "play_arrow" at bounding box center [505, 499] width 40 height 40
click at [502, 494] on button "pause" at bounding box center [505, 499] width 40 height 40
click at [502, 499] on button "play_arrow" at bounding box center [505, 499] width 40 height 40
click at [502, 499] on button "pause" at bounding box center [505, 499] width 40 height 40
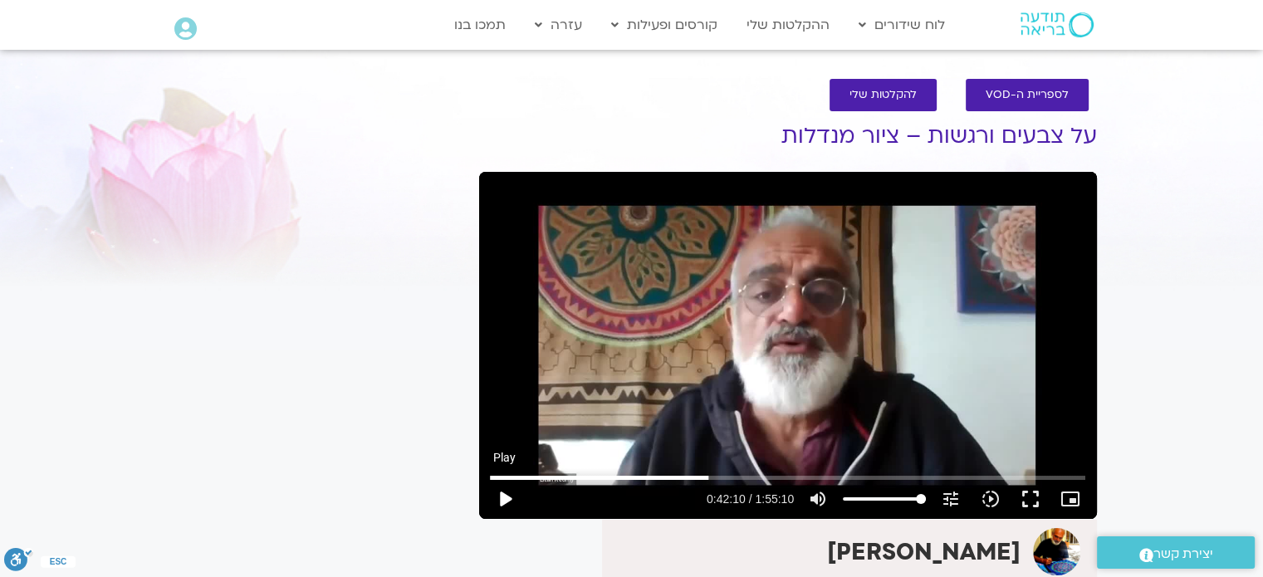
click at [505, 501] on button "play_arrow" at bounding box center [505, 499] width 40 height 40
click at [506, 497] on button "pause" at bounding box center [505, 499] width 40 height 40
click at [506, 499] on button "play_arrow" at bounding box center [505, 499] width 40 height 40
click at [502, 496] on button "pause" at bounding box center [505, 499] width 40 height 40
click at [502, 498] on button "play_arrow" at bounding box center [505, 499] width 40 height 40
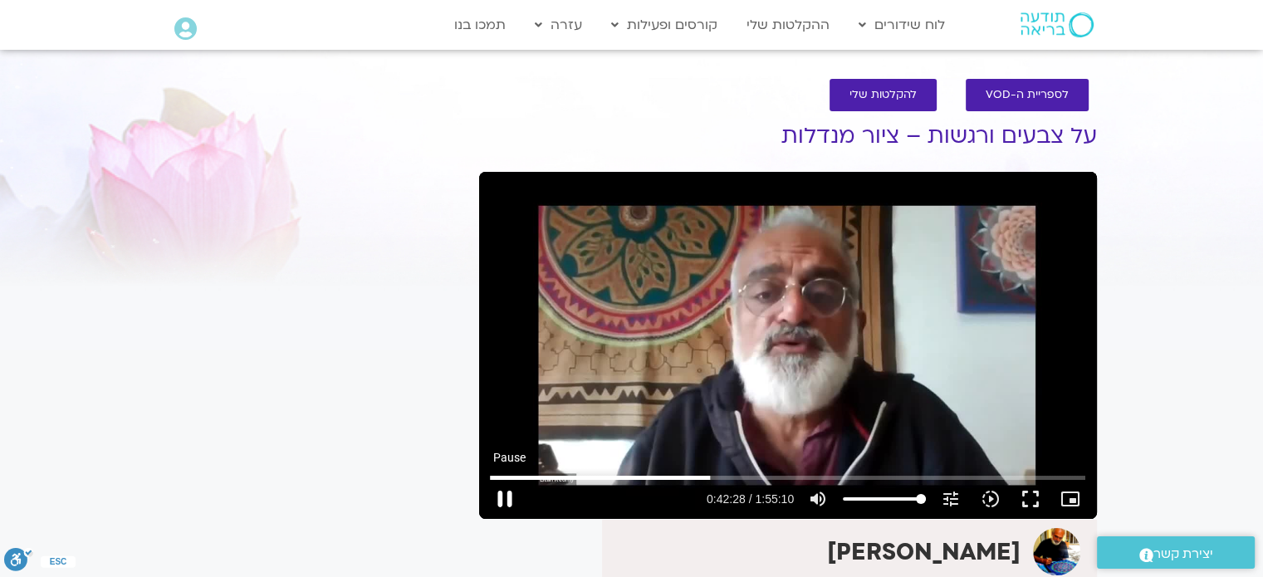
click at [504, 496] on button "pause" at bounding box center [505, 499] width 40 height 40
click at [508, 495] on button "play_arrow" at bounding box center [505, 499] width 40 height 40
click at [503, 498] on button "pause" at bounding box center [505, 499] width 40 height 40
click at [505, 498] on button "play_arrow" at bounding box center [505, 499] width 40 height 40
click at [505, 498] on button "pause" at bounding box center [505, 499] width 40 height 40
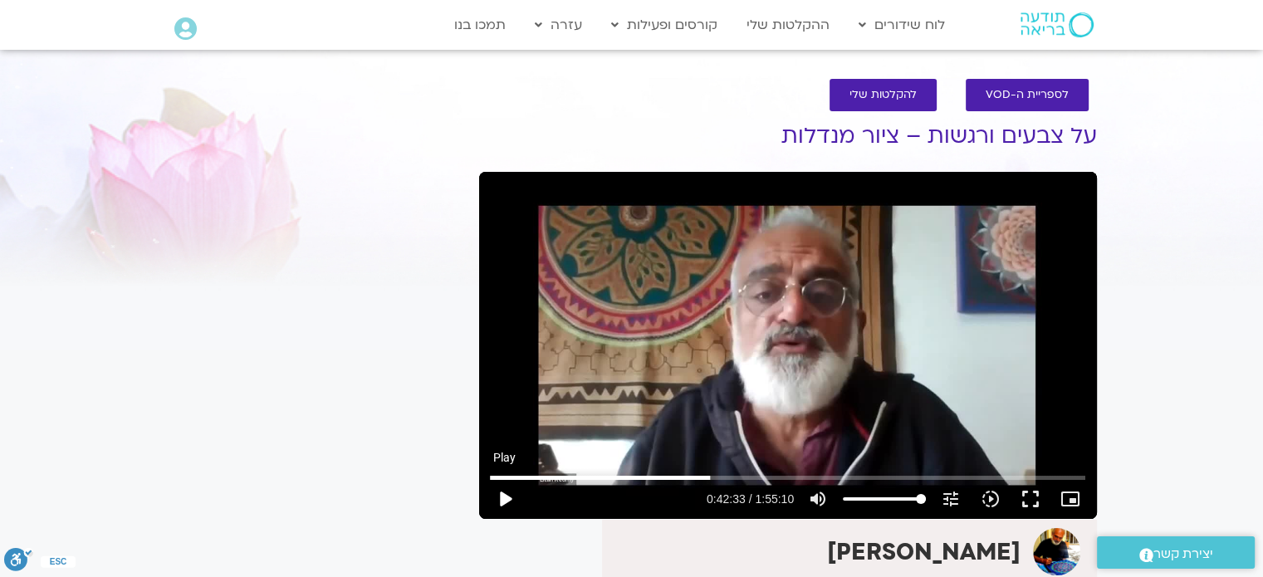
click at [501, 501] on button "play_arrow" at bounding box center [505, 499] width 40 height 40
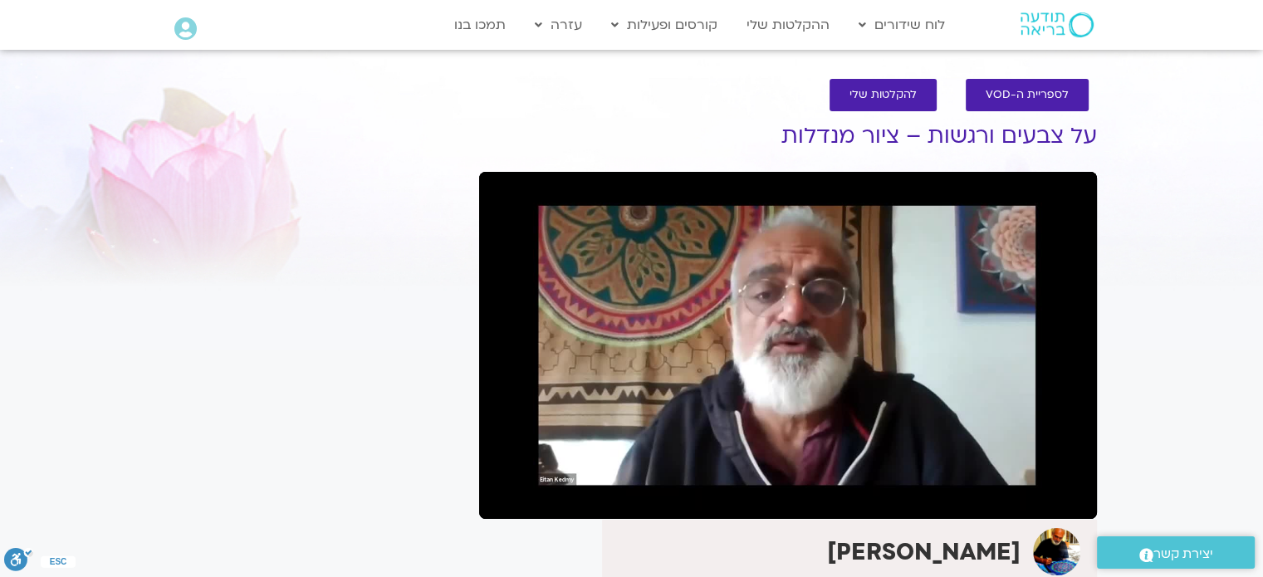
click at [505, 494] on button "pause" at bounding box center [505, 499] width 40 height 40
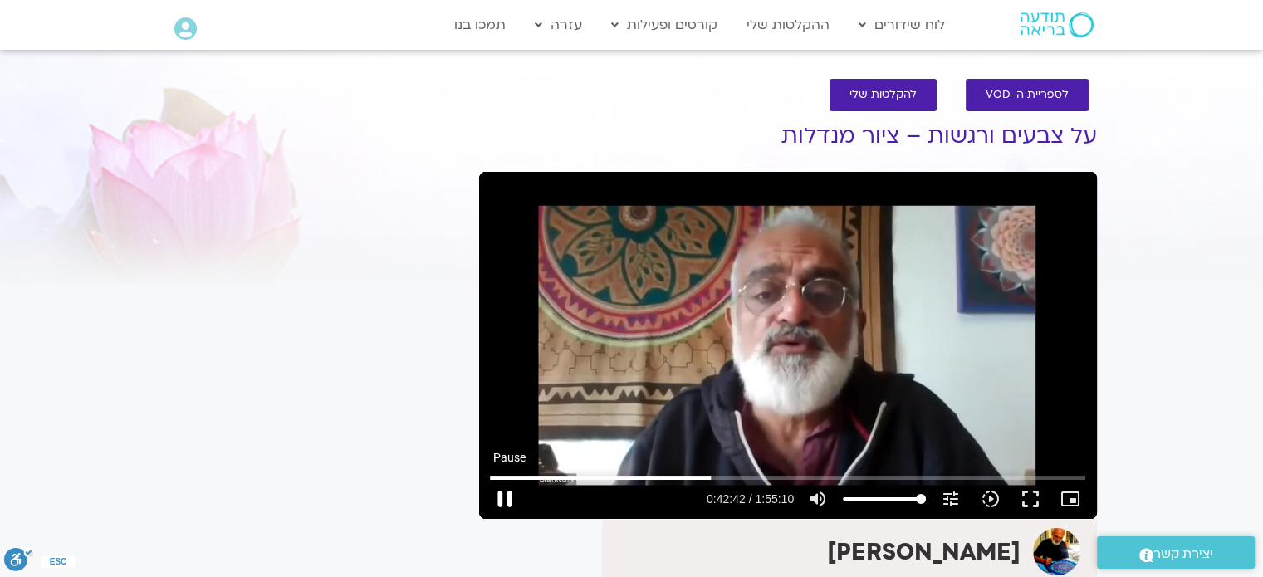
click at [501, 491] on button "pause" at bounding box center [505, 499] width 40 height 40
click at [501, 494] on button "play_arrow" at bounding box center [505, 499] width 40 height 40
click at [507, 494] on button "pause" at bounding box center [505, 499] width 40 height 40
click at [509, 496] on button "play_arrow" at bounding box center [505, 499] width 40 height 40
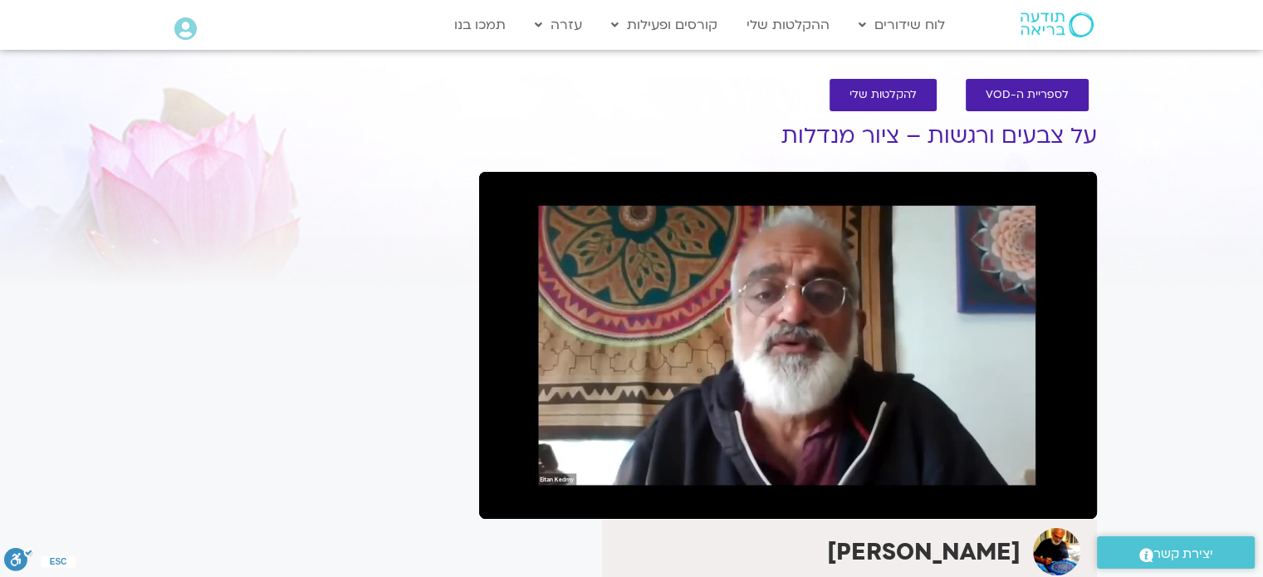
click at [509, 496] on button "pause" at bounding box center [505, 499] width 40 height 40
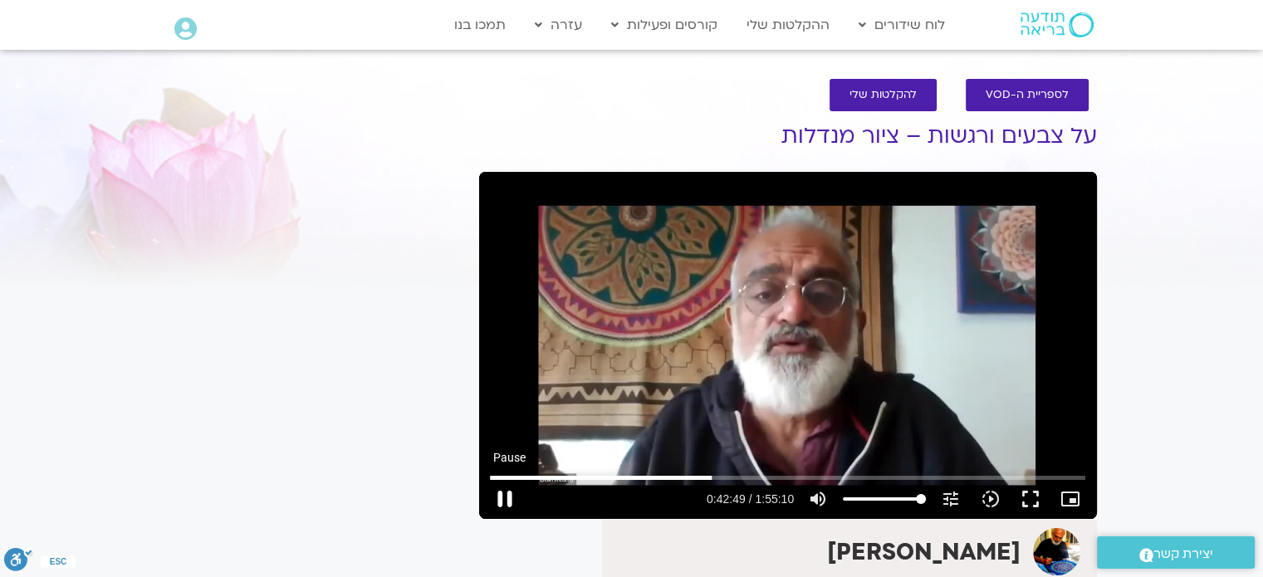
click at [501, 494] on button "pause" at bounding box center [505, 499] width 40 height 40
click at [504, 495] on button "play_arrow" at bounding box center [505, 499] width 40 height 40
click at [504, 499] on button "pause" at bounding box center [505, 499] width 40 height 40
click at [503, 500] on button "play_arrow" at bounding box center [505, 499] width 40 height 40
click at [503, 496] on button "pause" at bounding box center [505, 499] width 40 height 40
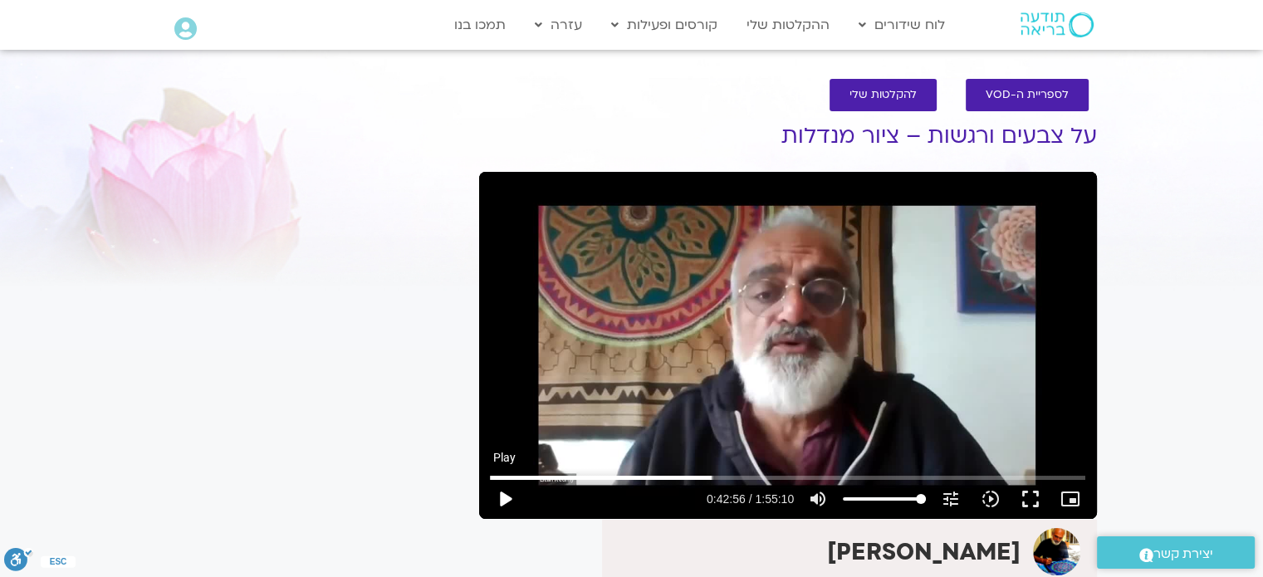
click at [504, 498] on button "play_arrow" at bounding box center [505, 499] width 40 height 40
click at [504, 498] on button "pause" at bounding box center [505, 499] width 40 height 40
click at [504, 504] on button "play_arrow" at bounding box center [505, 499] width 40 height 40
click at [506, 494] on button "pause" at bounding box center [505, 499] width 40 height 40
click at [505, 499] on button "play_arrow" at bounding box center [505, 499] width 40 height 40
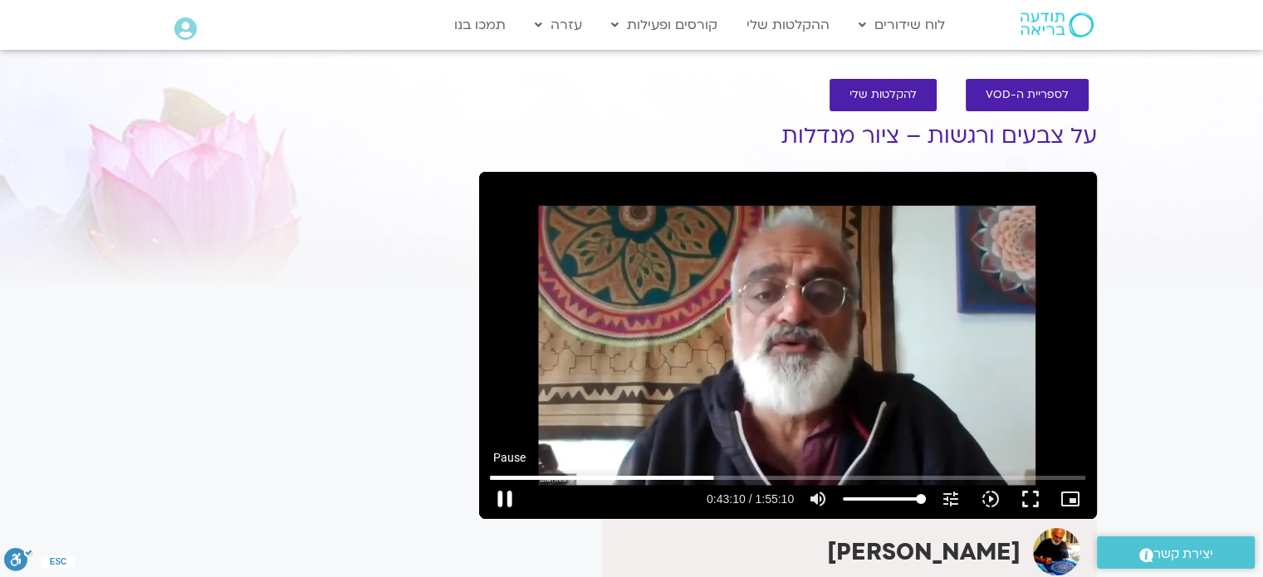
click at [504, 497] on button "pause" at bounding box center [505, 499] width 40 height 40
click at [506, 497] on button "play_arrow" at bounding box center [505, 499] width 40 height 40
click at [506, 497] on button "pause" at bounding box center [505, 499] width 40 height 40
click at [507, 494] on button "play_arrow" at bounding box center [505, 499] width 40 height 40
click at [506, 498] on button "pause" at bounding box center [505, 499] width 40 height 40
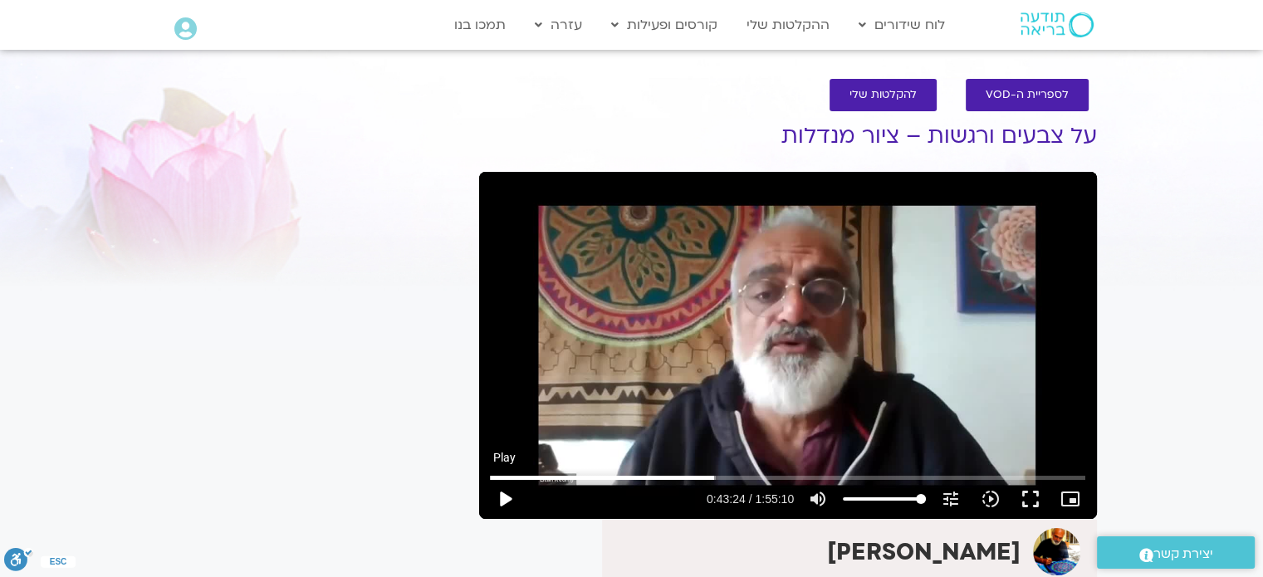
click at [506, 495] on button "play_arrow" at bounding box center [505, 499] width 40 height 40
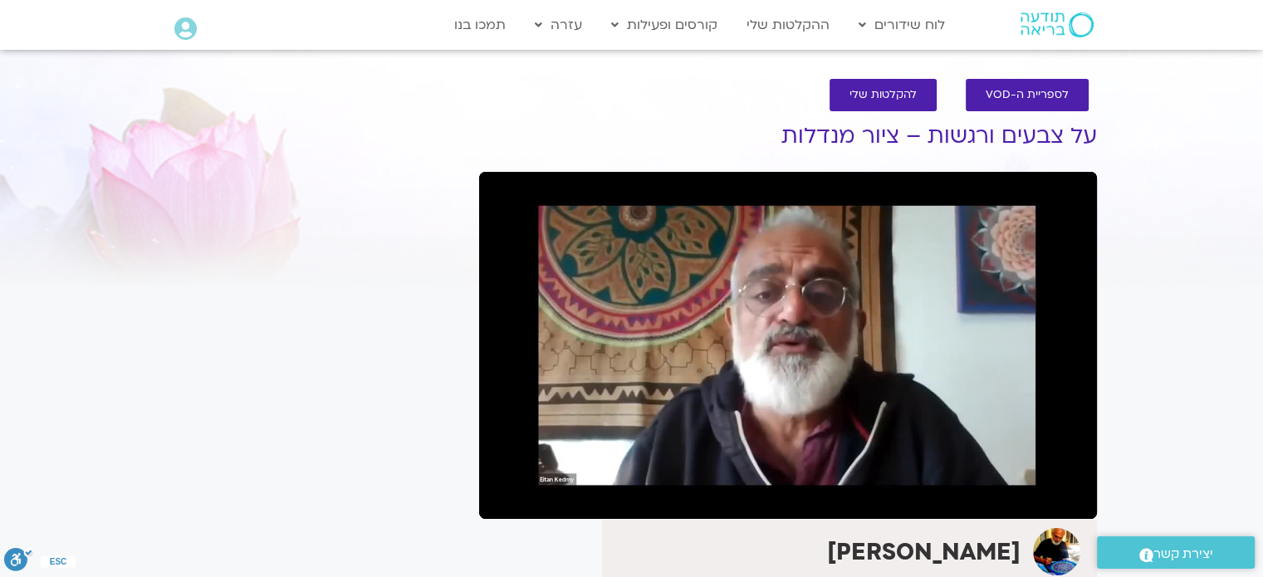
click at [505, 492] on button "pause" at bounding box center [505, 499] width 40 height 40
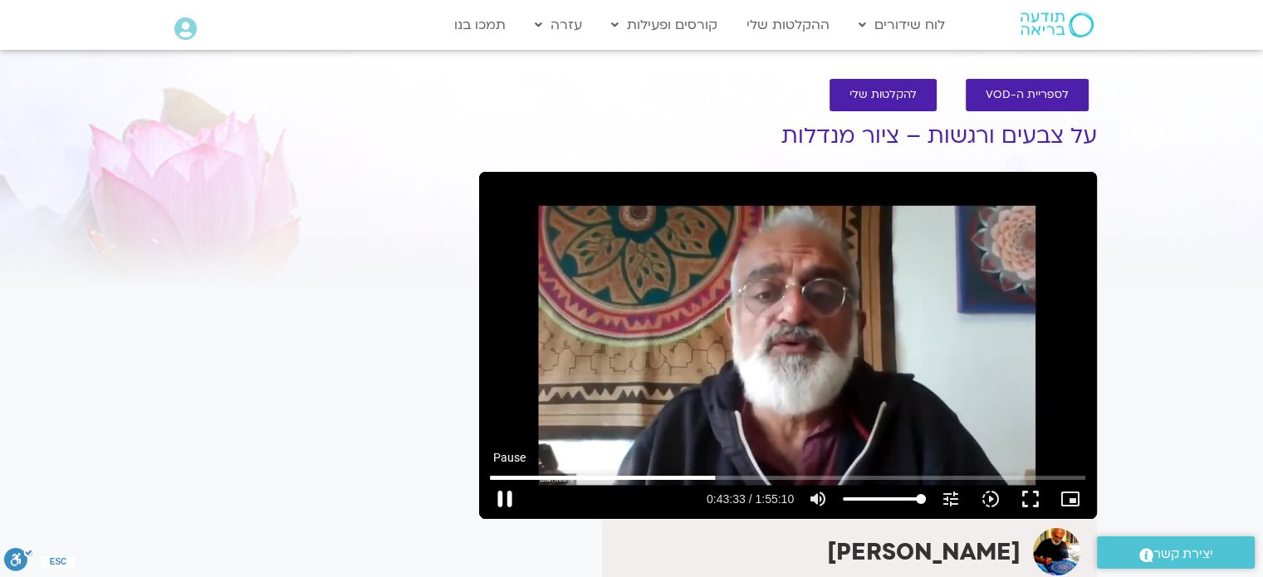
click at [502, 494] on button "pause" at bounding box center [505, 499] width 40 height 40
click at [502, 496] on button "play_arrow" at bounding box center [505, 499] width 40 height 40
click at [502, 494] on button "pause" at bounding box center [505, 499] width 40 height 40
click at [502, 497] on button "pause" at bounding box center [505, 499] width 40 height 40
click at [502, 498] on button "play_arrow" at bounding box center [505, 499] width 40 height 40
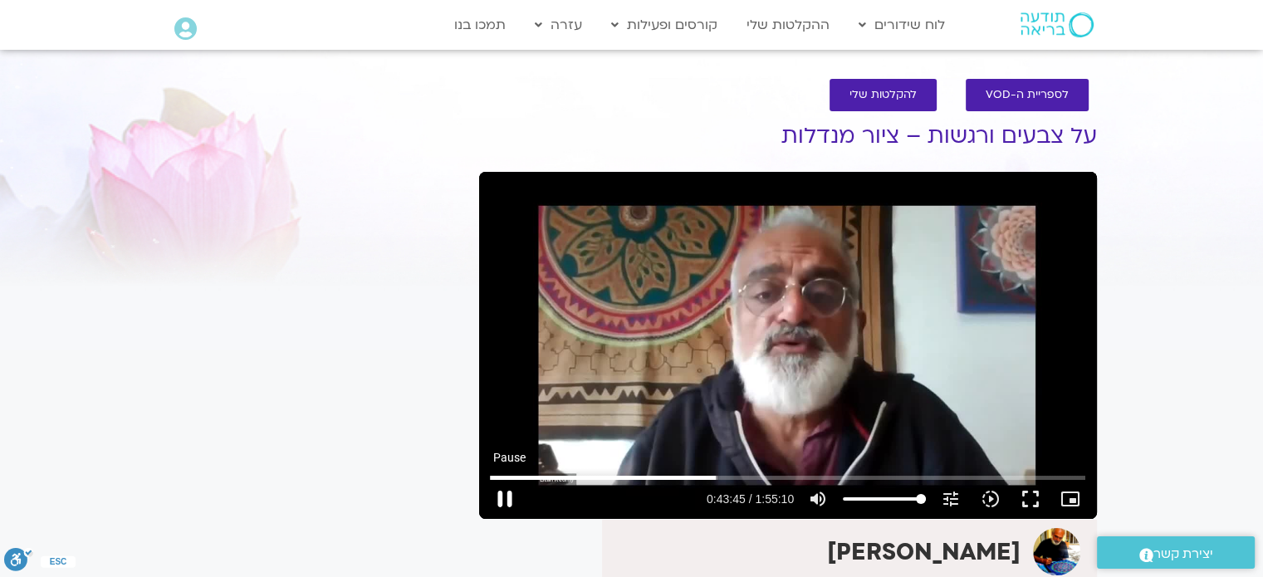
click at [503, 498] on button "pause" at bounding box center [505, 499] width 40 height 40
click at [503, 501] on button "play_arrow" at bounding box center [505, 499] width 40 height 40
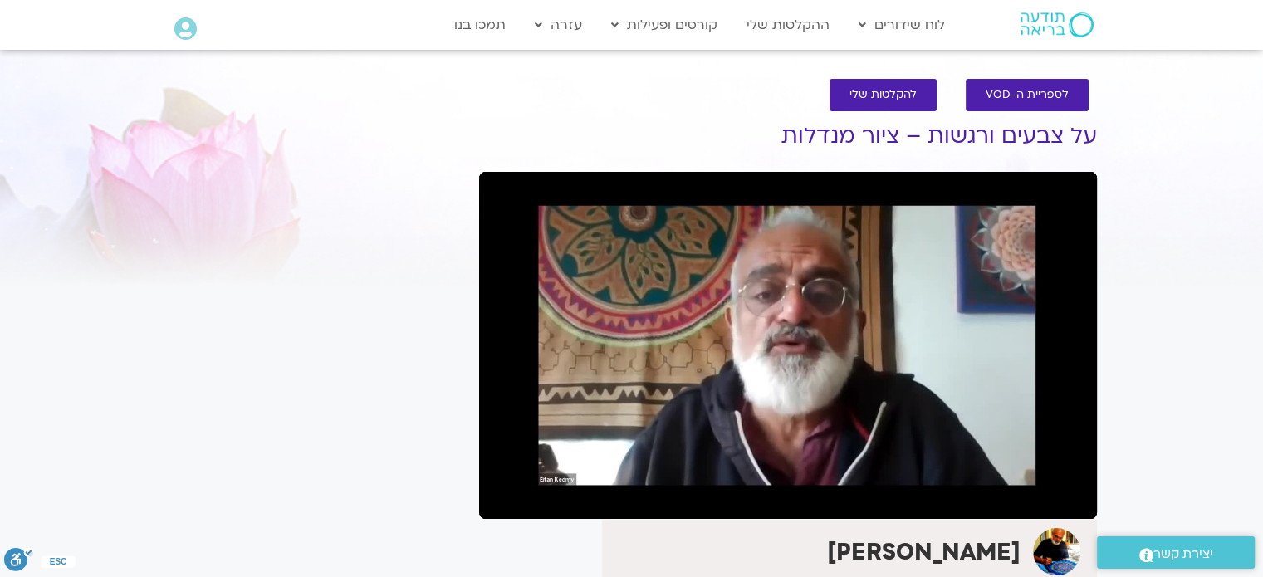
click at [507, 499] on button "pause" at bounding box center [505, 499] width 40 height 40
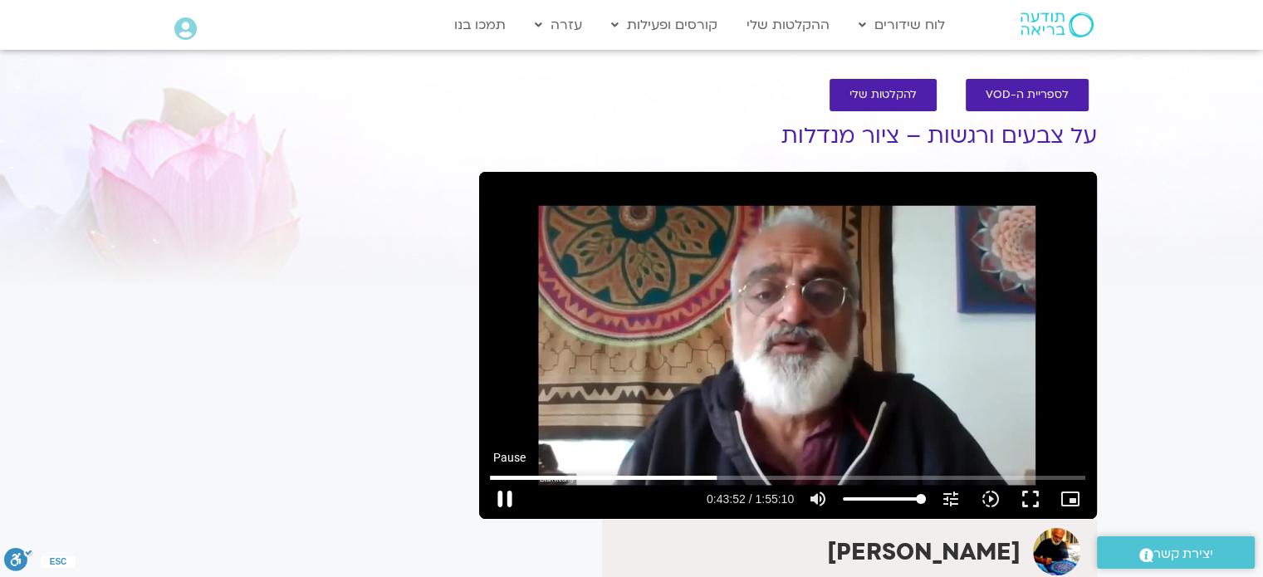
click at [507, 495] on button "pause" at bounding box center [505, 499] width 40 height 40
click at [501, 497] on button "play_arrow" at bounding box center [505, 499] width 40 height 40
click at [503, 494] on button "pause" at bounding box center [505, 499] width 40 height 40
click at [504, 500] on button "play_arrow" at bounding box center [505, 499] width 40 height 40
click at [504, 500] on button "pause" at bounding box center [505, 499] width 40 height 40
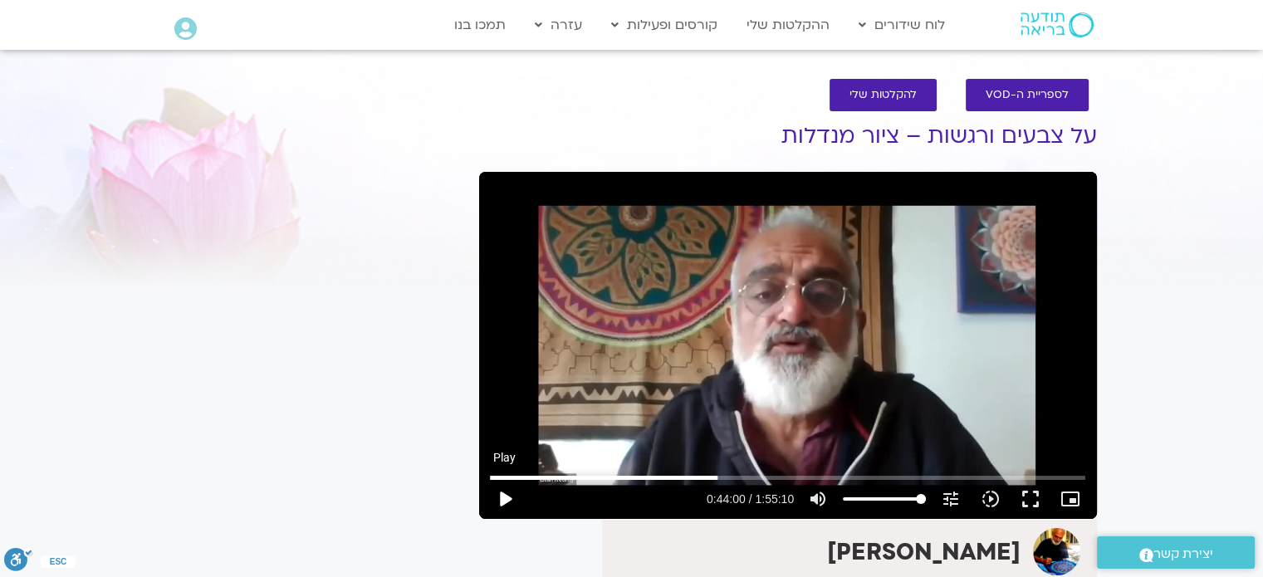
click at [504, 501] on button "play_arrow" at bounding box center [505, 499] width 40 height 40
click at [504, 497] on button "pause" at bounding box center [505, 499] width 40 height 40
click at [504, 499] on button "play_arrow" at bounding box center [505, 499] width 40 height 40
click at [504, 499] on button "pause" at bounding box center [505, 499] width 40 height 40
click at [505, 491] on button "pause" at bounding box center [505, 499] width 40 height 40
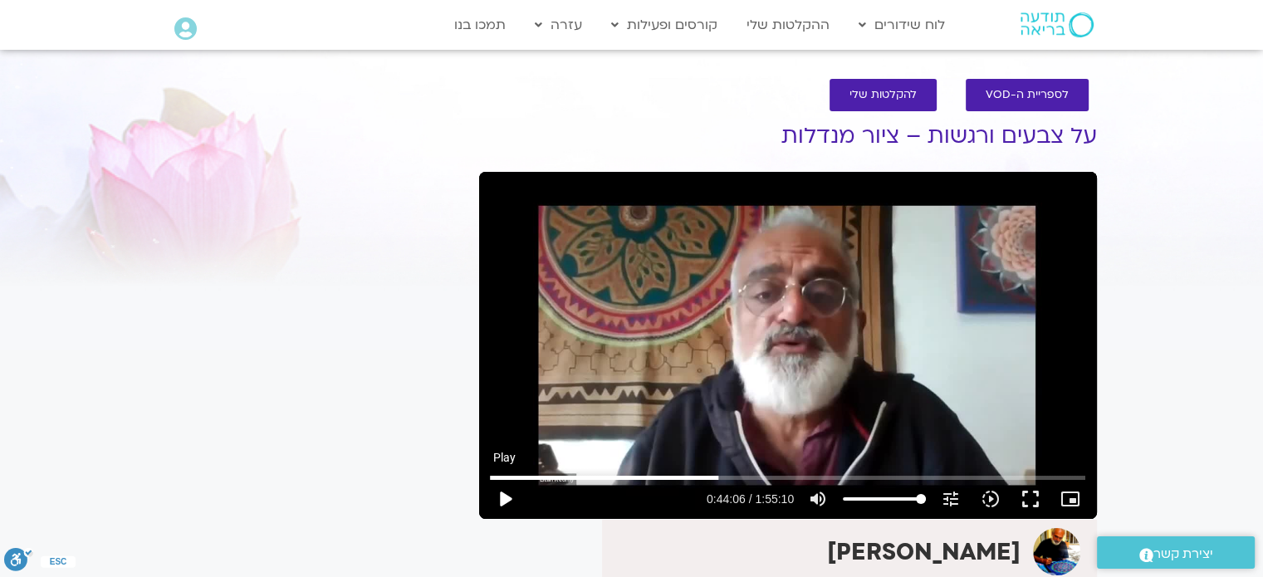
click at [505, 492] on button "play_arrow" at bounding box center [505, 499] width 40 height 40
click at [505, 494] on button "pause" at bounding box center [505, 499] width 40 height 40
click at [505, 500] on button "play_arrow" at bounding box center [505, 499] width 40 height 40
click at [506, 494] on button "pause" at bounding box center [505, 499] width 40 height 40
click at [505, 494] on button "play_arrow" at bounding box center [505, 499] width 40 height 40
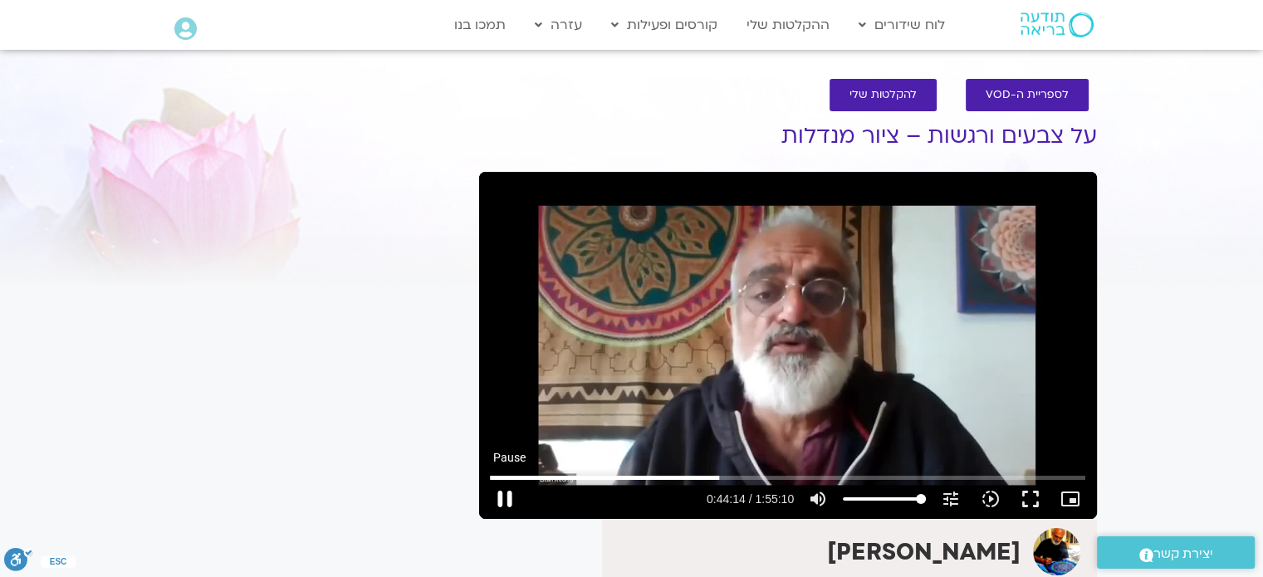
click at [505, 494] on button "pause" at bounding box center [505, 499] width 40 height 40
click at [505, 497] on button "play_arrow" at bounding box center [505, 499] width 40 height 40
click at [505, 496] on button "pause" at bounding box center [505, 499] width 40 height 40
click at [505, 497] on button "play_arrow" at bounding box center [505, 499] width 40 height 40
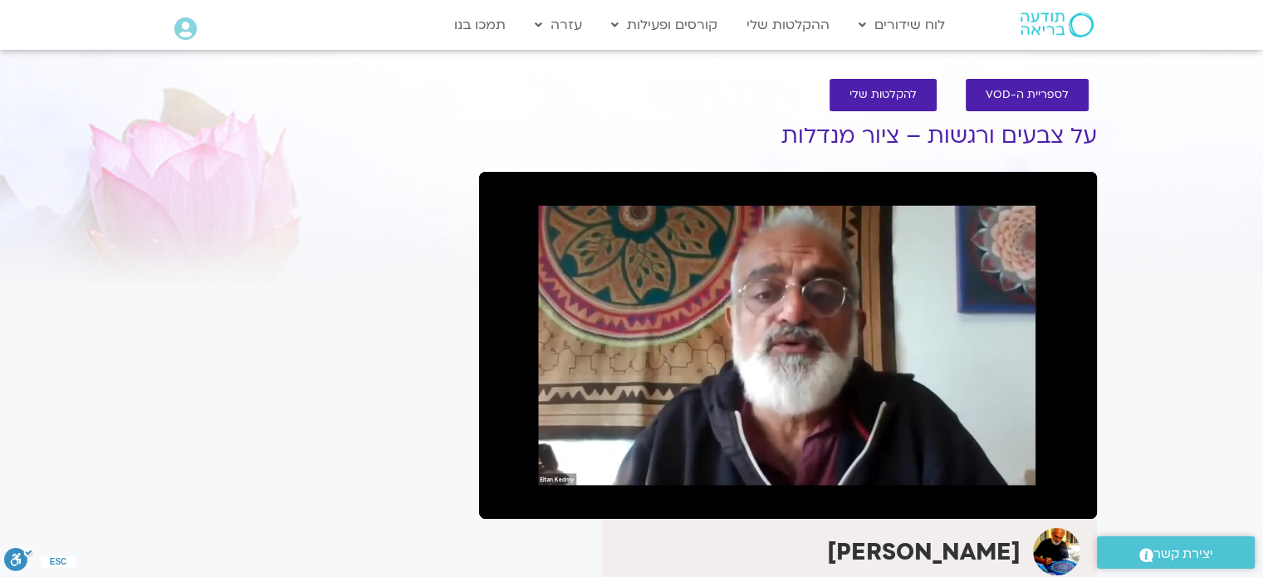
click at [505, 497] on button "pause" at bounding box center [505, 499] width 40 height 40
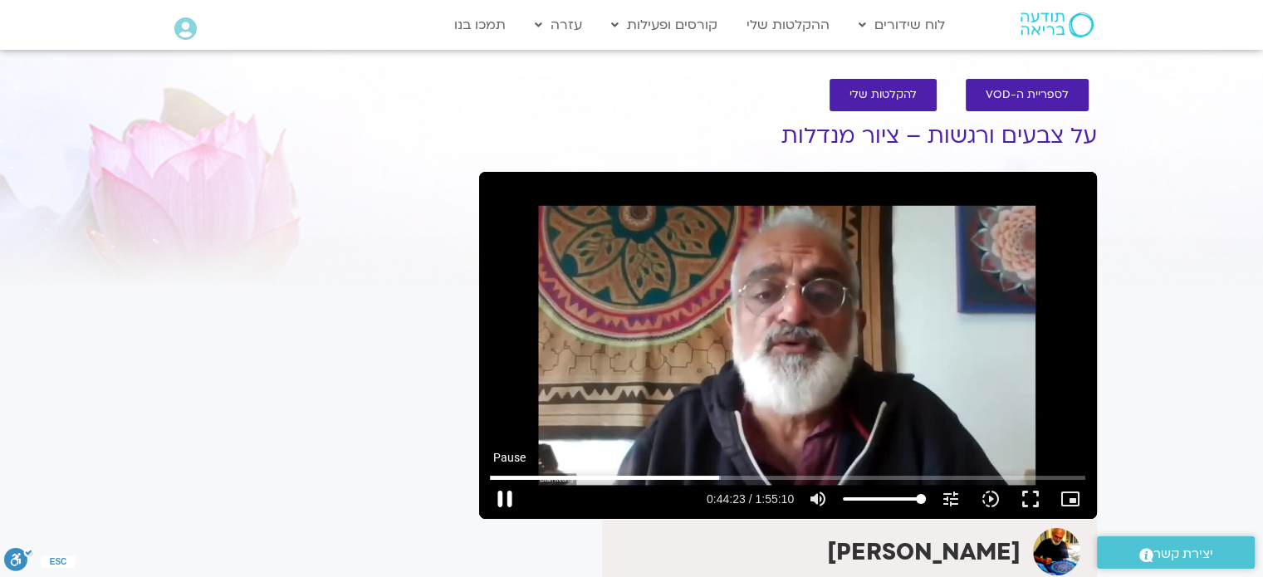
click at [506, 490] on button "pause" at bounding box center [505, 499] width 40 height 40
click at [506, 498] on button "play_arrow" at bounding box center [505, 499] width 40 height 40
click at [506, 491] on button "pause" at bounding box center [505, 499] width 40 height 40
click at [508, 496] on button "play_arrow" at bounding box center [505, 499] width 40 height 40
click at [505, 497] on button "pause" at bounding box center [505, 499] width 40 height 40
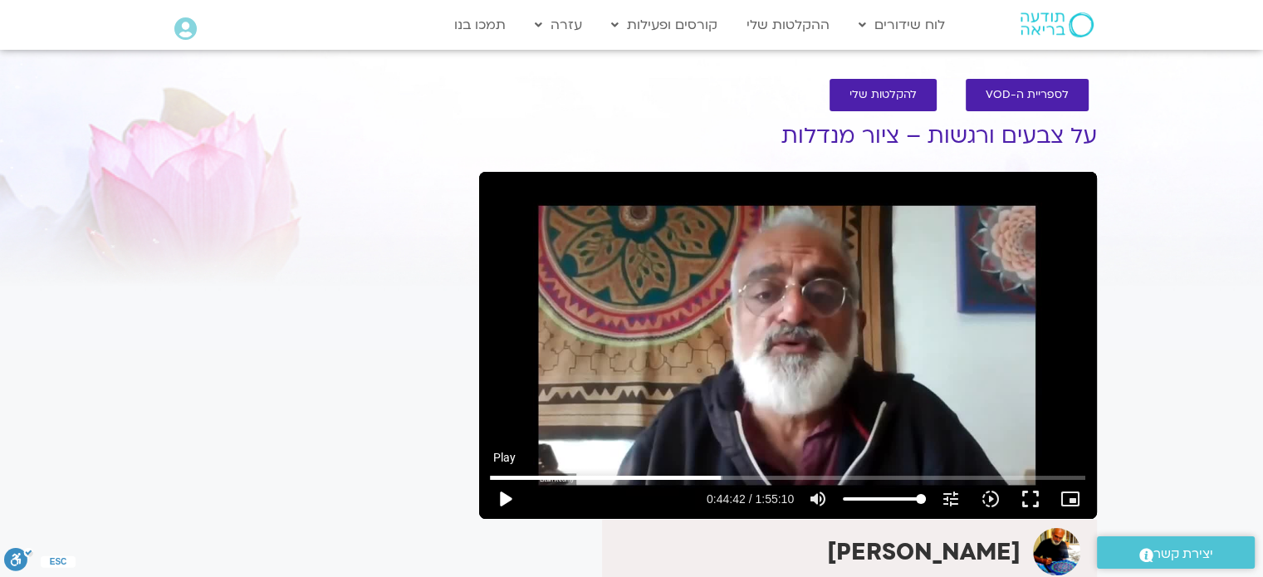
click at [505, 497] on button "play_arrow" at bounding box center [505, 499] width 40 height 40
click at [505, 494] on button "pause" at bounding box center [505, 499] width 40 height 40
click at [505, 497] on button "play_arrow" at bounding box center [505, 499] width 40 height 40
click at [505, 497] on button "pause" at bounding box center [505, 499] width 40 height 40
click at [503, 498] on button "play_arrow" at bounding box center [505, 499] width 40 height 40
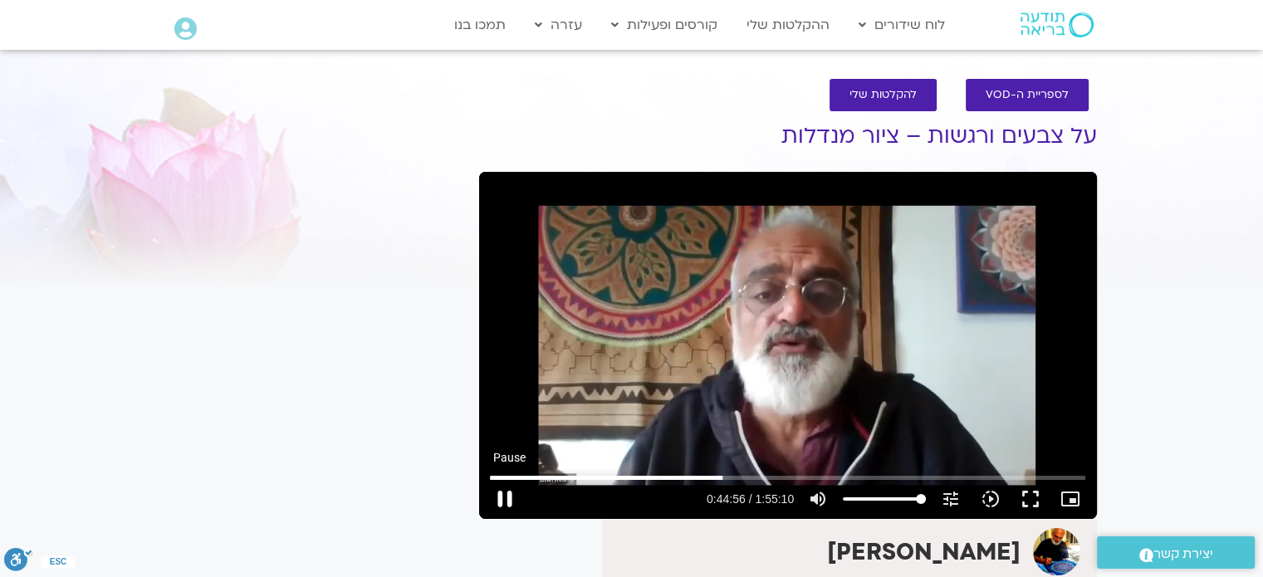
click at [505, 496] on button "pause" at bounding box center [505, 499] width 40 height 40
click at [503, 497] on button "play_arrow" at bounding box center [505, 499] width 40 height 40
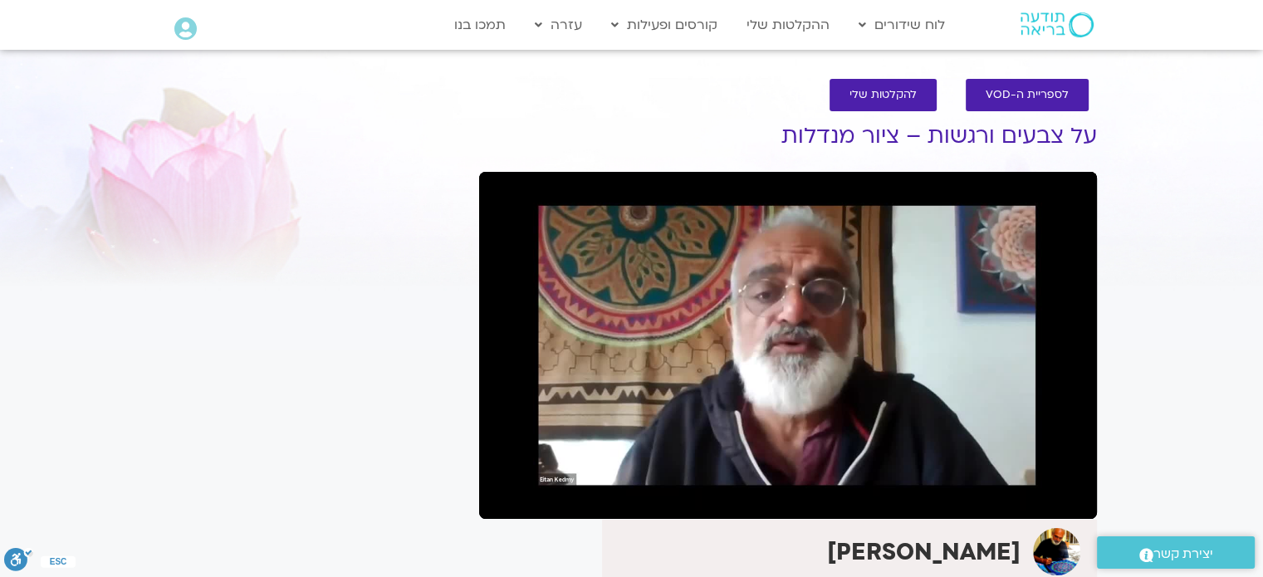
click at [508, 497] on button "pause" at bounding box center [505, 499] width 40 height 40
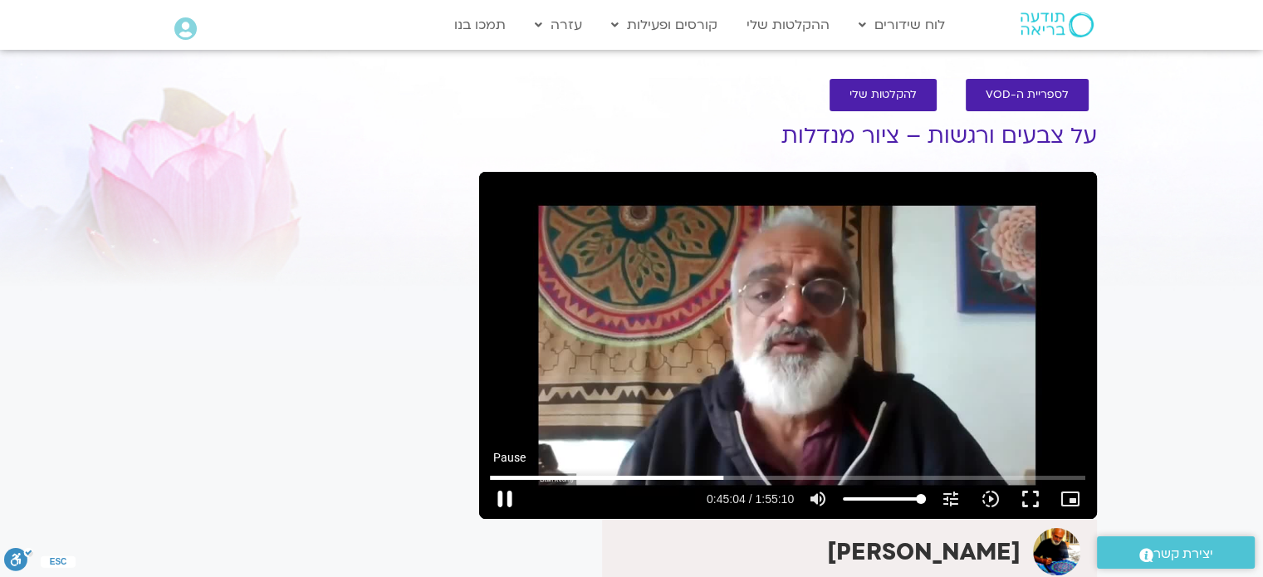
click at [508, 496] on button "pause" at bounding box center [505, 499] width 40 height 40
click at [510, 491] on button "play_arrow" at bounding box center [505, 499] width 40 height 40
click at [506, 495] on button "pause" at bounding box center [505, 499] width 40 height 40
click at [505, 491] on button "play_arrow" at bounding box center [505, 499] width 40 height 40
click at [505, 497] on button "pause" at bounding box center [505, 499] width 40 height 40
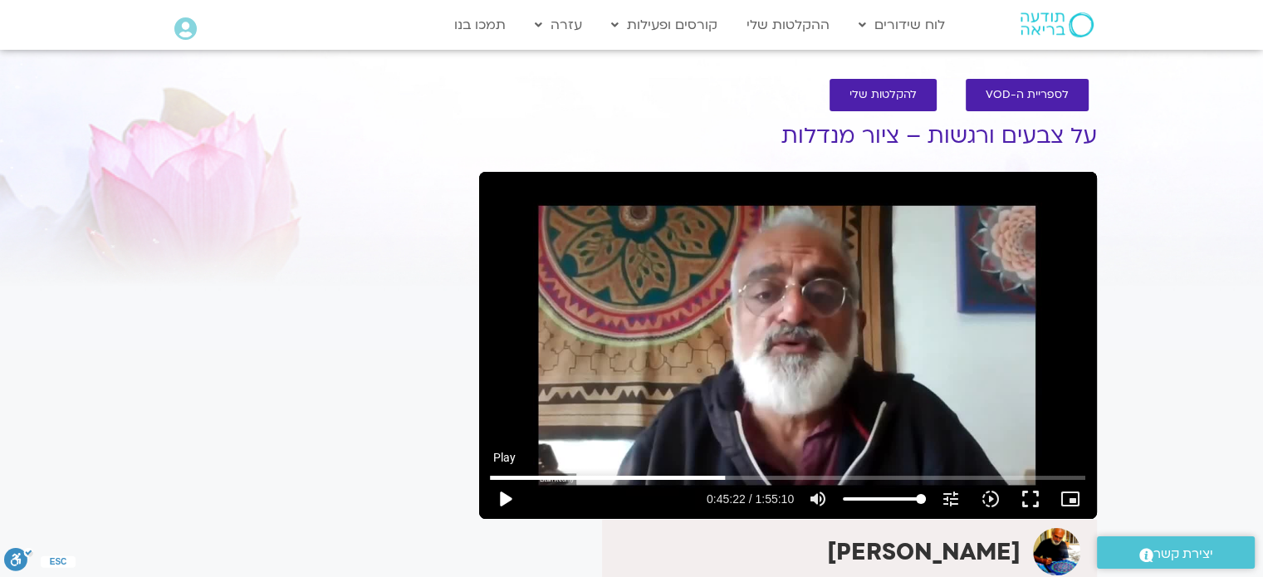
click at [505, 502] on button "play_arrow" at bounding box center [505, 499] width 40 height 40
click at [500, 502] on button "pause" at bounding box center [505, 499] width 40 height 40
click at [506, 494] on button "play_arrow" at bounding box center [505, 499] width 40 height 40
click at [504, 495] on button "pause" at bounding box center [505, 499] width 40 height 40
click at [504, 499] on button "play_arrow" at bounding box center [505, 499] width 40 height 40
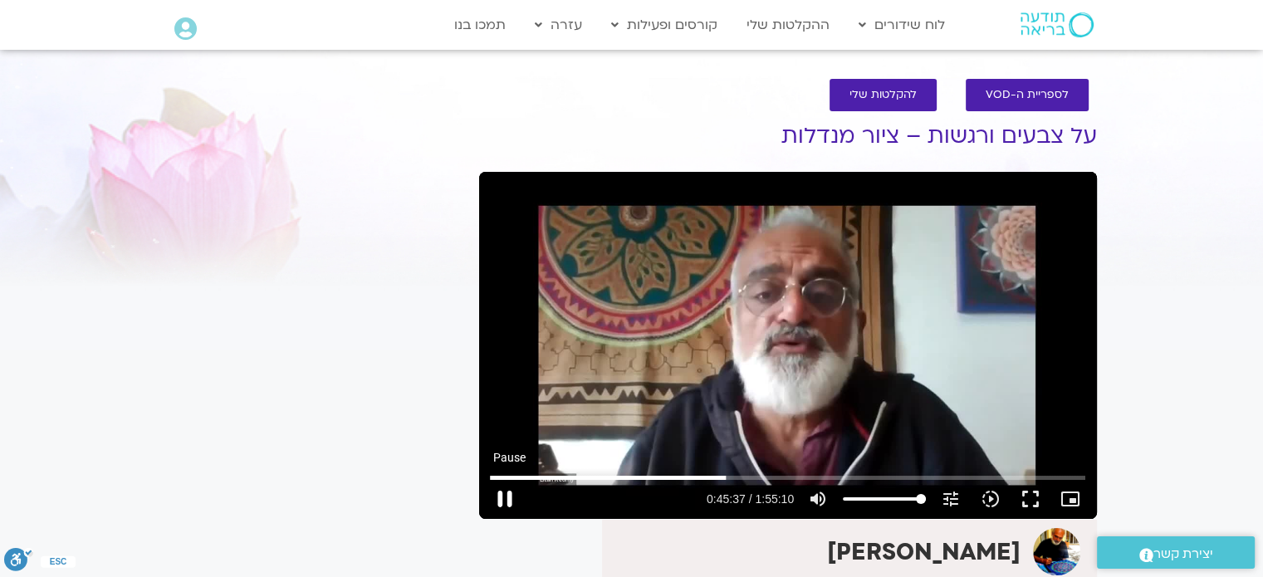
click at [504, 496] on button "pause" at bounding box center [505, 499] width 40 height 40
click at [504, 496] on button "play_arrow" at bounding box center [505, 499] width 40 height 40
click at [504, 499] on button "pause" at bounding box center [505, 499] width 40 height 40
click at [504, 501] on button "play_arrow" at bounding box center [505, 499] width 40 height 40
click at [504, 496] on button "pause" at bounding box center [505, 499] width 40 height 40
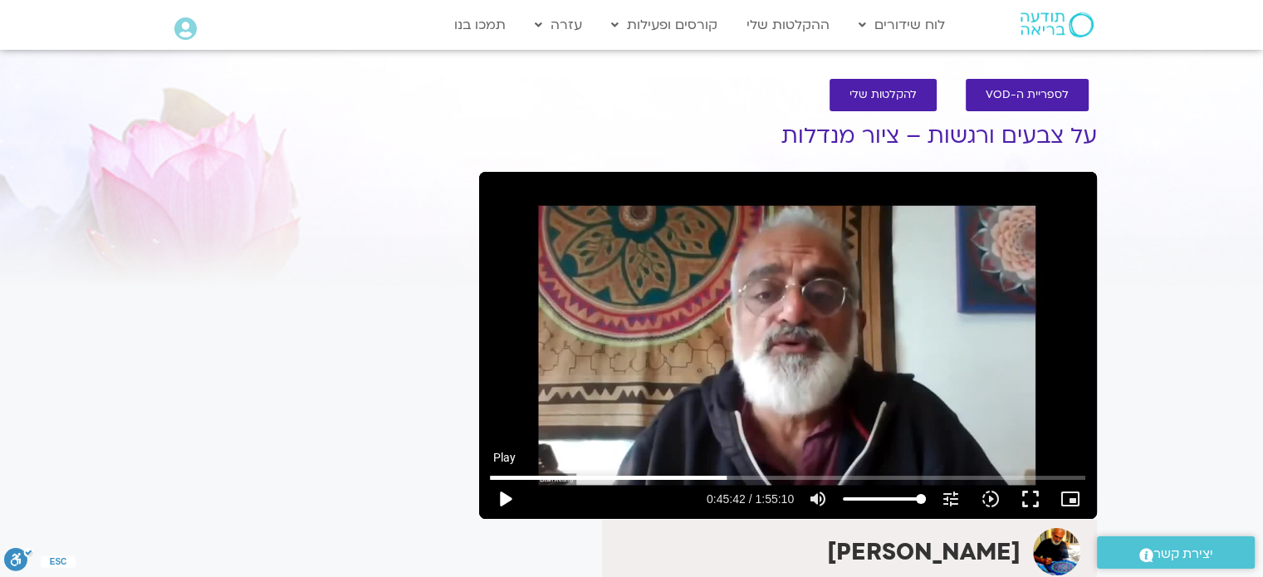
click at [505, 497] on button "play_arrow" at bounding box center [505, 499] width 40 height 40
click at [505, 497] on button "pause" at bounding box center [505, 499] width 40 height 40
click at [505, 492] on button "pause" at bounding box center [505, 499] width 40 height 40
click at [506, 497] on button "play_arrow" at bounding box center [505, 499] width 40 height 40
click at [506, 499] on button "pause" at bounding box center [505, 499] width 40 height 40
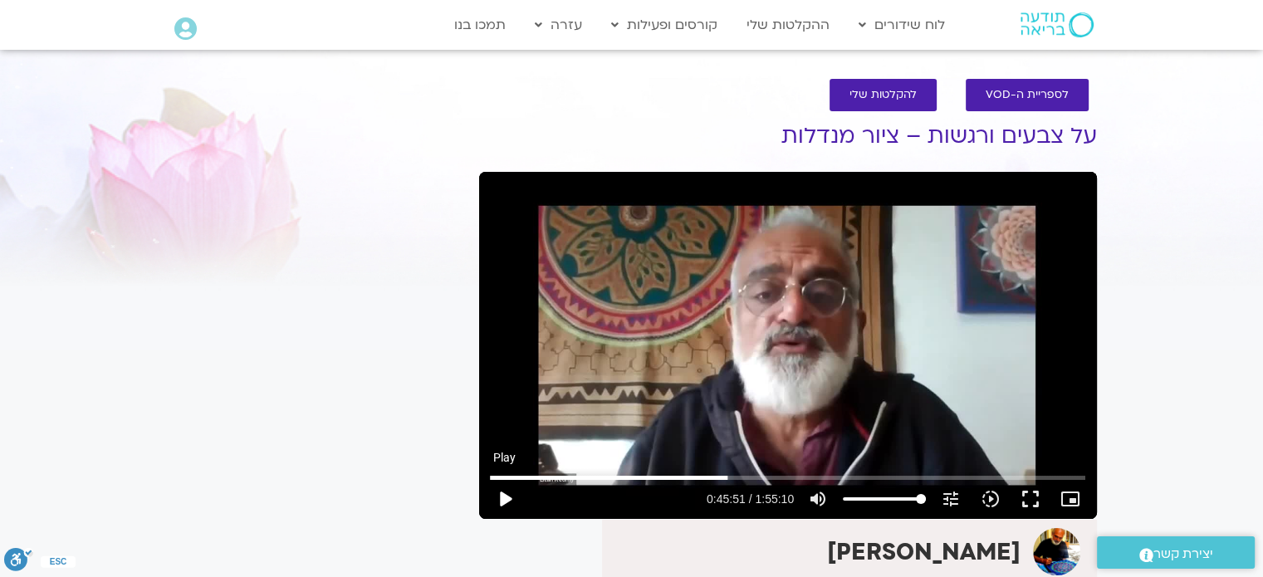
click at [506, 499] on button "play_arrow" at bounding box center [505, 499] width 40 height 40
click at [505, 494] on button "pause" at bounding box center [505, 499] width 40 height 40
click at [505, 495] on button "play_arrow" at bounding box center [505, 499] width 40 height 40
click at [505, 500] on button "pause" at bounding box center [505, 499] width 40 height 40
click at [505, 496] on button "play_arrow" at bounding box center [505, 499] width 40 height 40
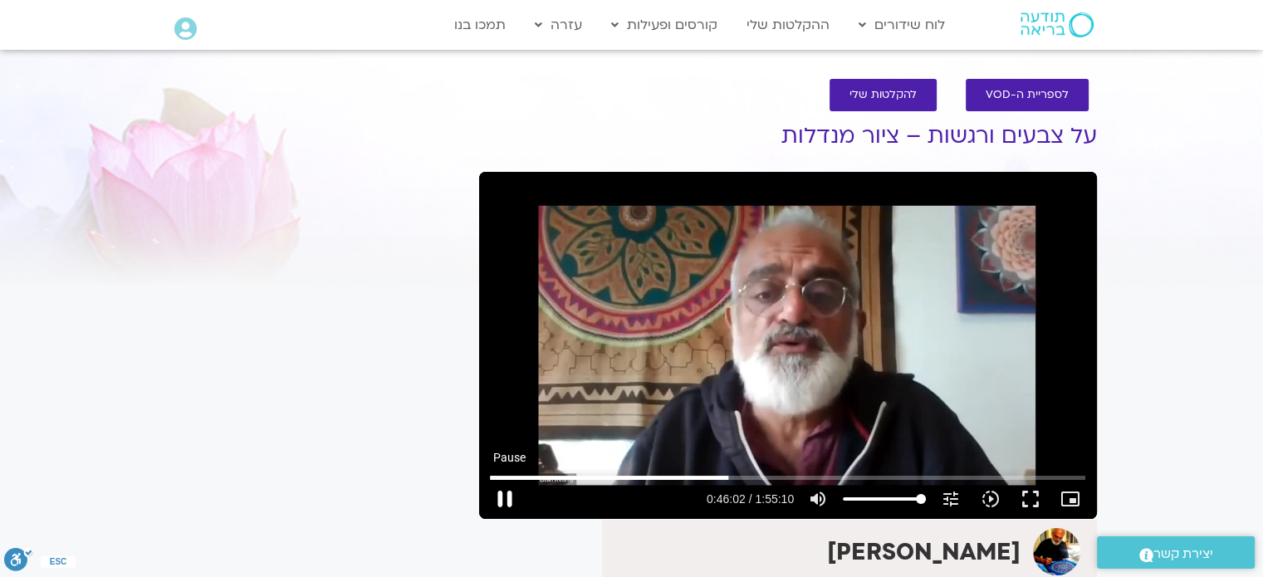
click at [505, 492] on button "pause" at bounding box center [505, 499] width 40 height 40
click at [506, 493] on button "play_arrow" at bounding box center [505, 499] width 40 height 40
click at [504, 501] on button "pause" at bounding box center [505, 499] width 40 height 40
click at [502, 491] on button "play_arrow" at bounding box center [505, 499] width 40 height 40
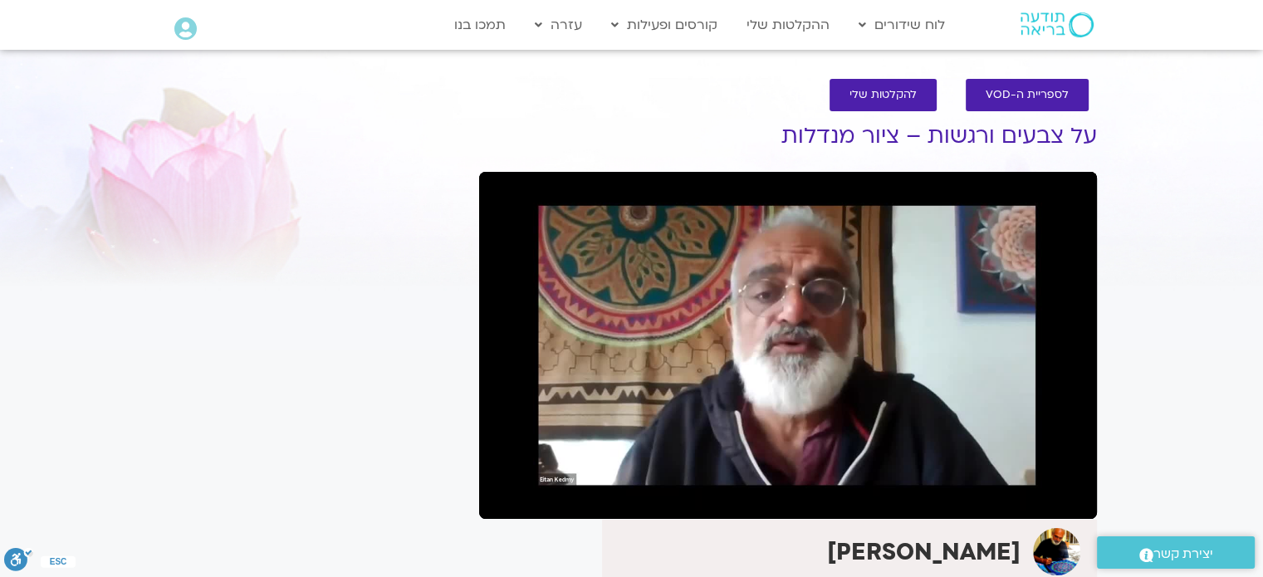
click at [506, 496] on button "pause" at bounding box center [505, 499] width 40 height 40
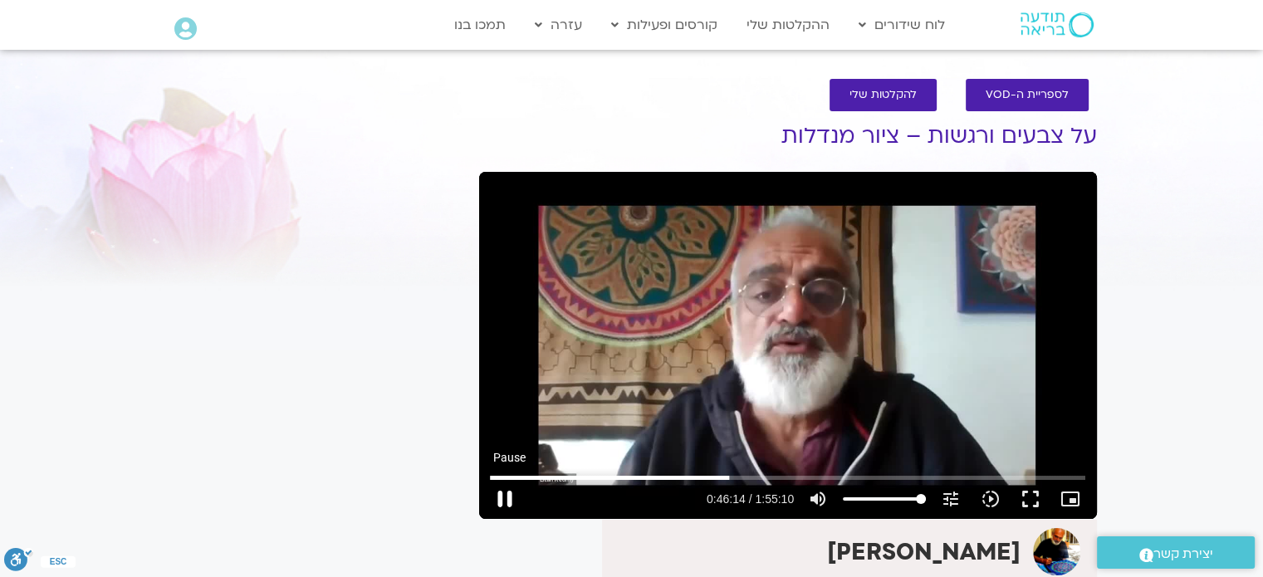
click at [506, 495] on button "pause" at bounding box center [505, 499] width 40 height 40
click at [511, 498] on button "play_arrow" at bounding box center [505, 499] width 40 height 40
click at [505, 496] on button "pause" at bounding box center [505, 499] width 40 height 40
click at [505, 501] on button "play_arrow" at bounding box center [505, 499] width 40 height 40
click at [505, 493] on button "pause" at bounding box center [505, 499] width 40 height 40
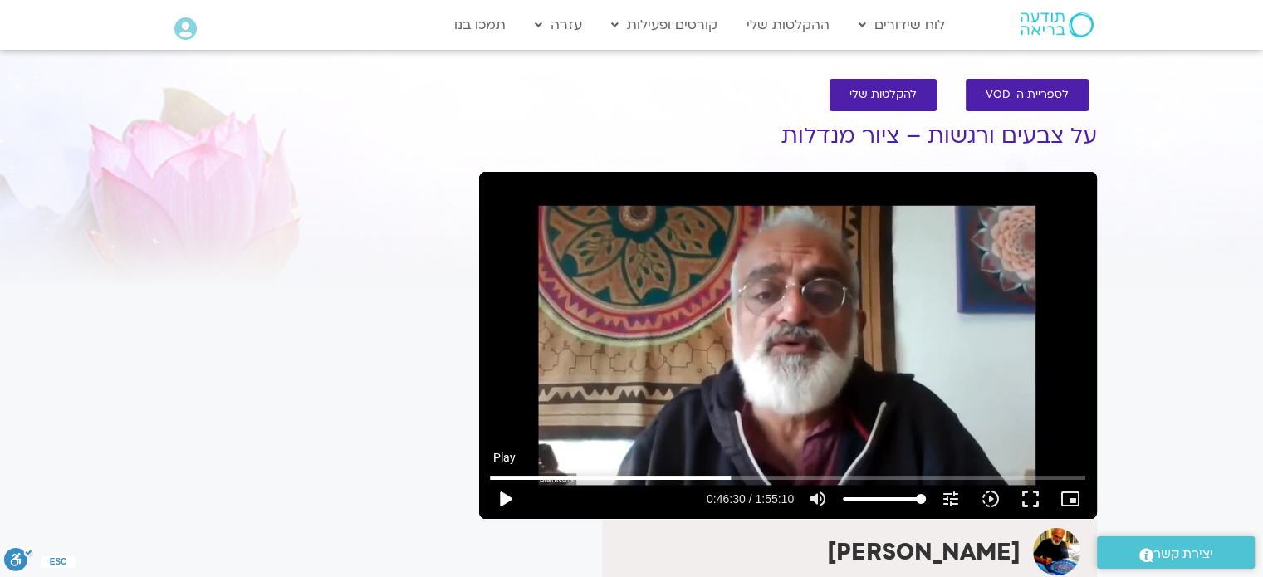
click at [510, 497] on button "play_arrow" at bounding box center [505, 499] width 40 height 40
click at [508, 490] on button "pause" at bounding box center [505, 499] width 40 height 40
click at [508, 491] on button "play_arrow" at bounding box center [505, 499] width 40 height 40
click at [504, 494] on button "pause" at bounding box center [505, 499] width 40 height 40
click at [504, 501] on button "play_arrow" at bounding box center [505, 499] width 40 height 40
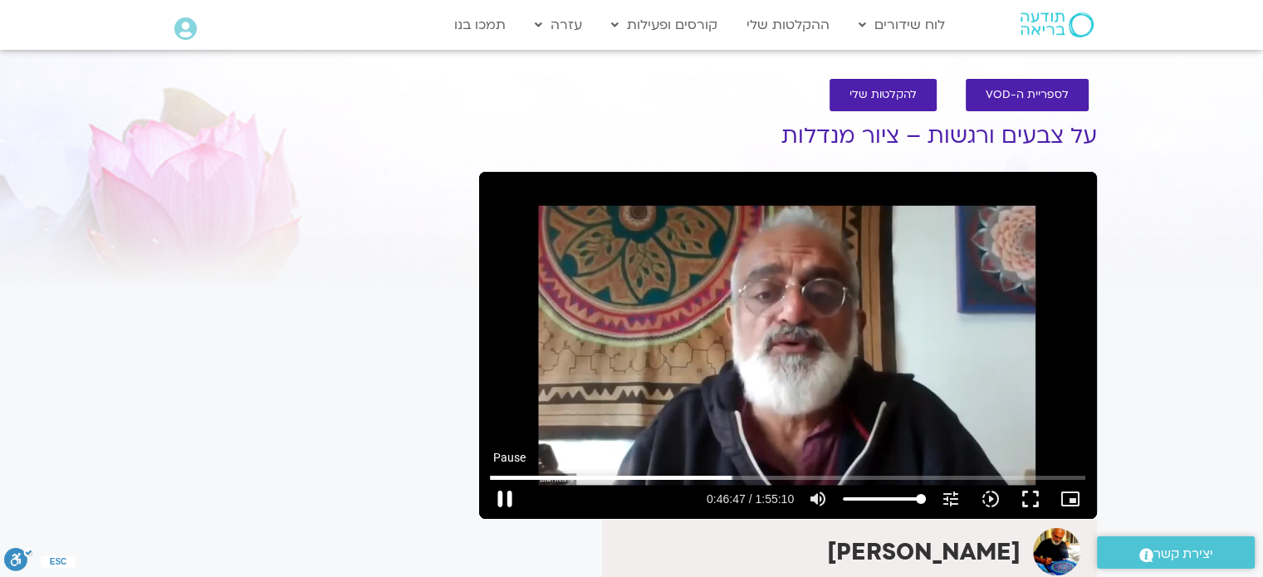
click at [504, 501] on button "pause" at bounding box center [505, 499] width 40 height 40
click at [506, 498] on button "play_arrow" at bounding box center [505, 499] width 40 height 40
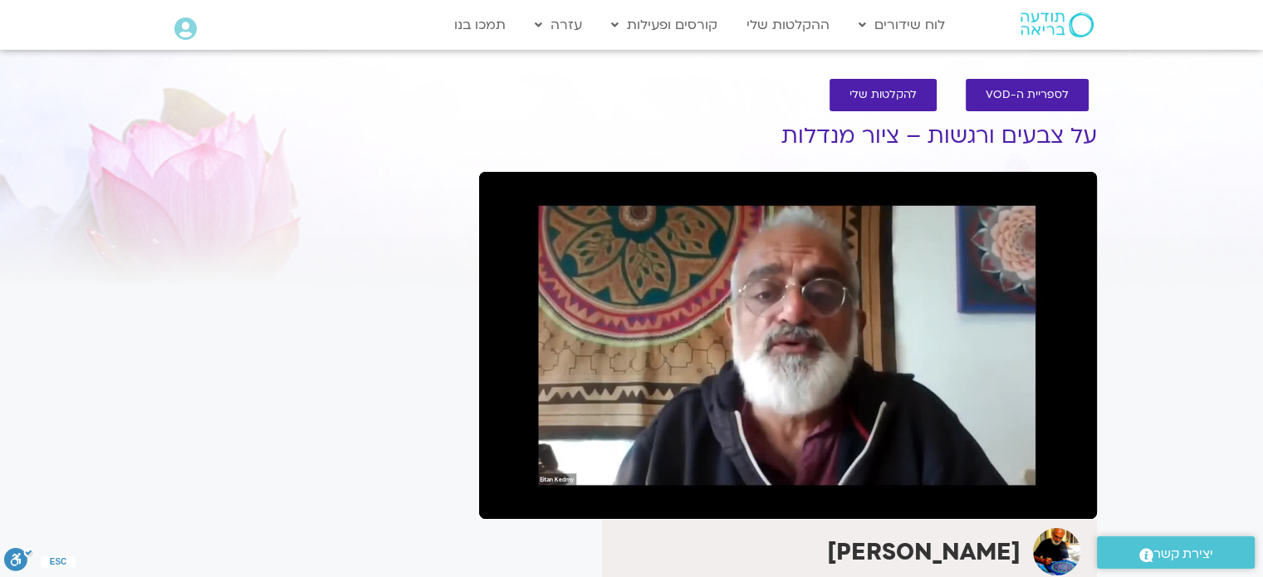
click at [506, 498] on button "pause" at bounding box center [505, 499] width 40 height 40
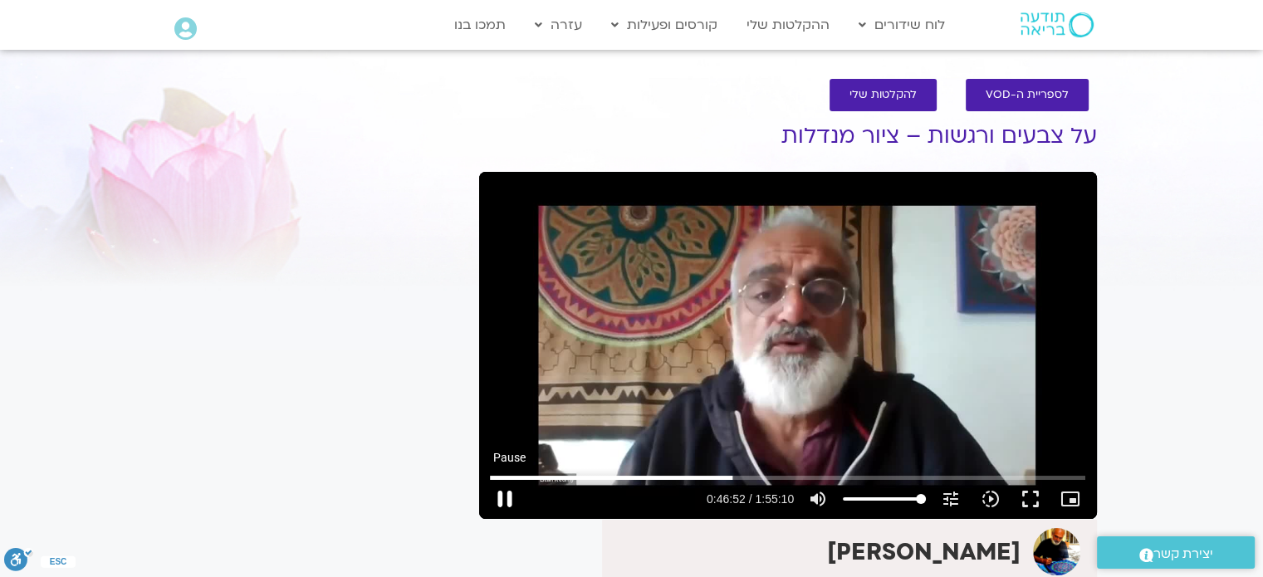
click at [501, 496] on button "pause" at bounding box center [505, 499] width 40 height 40
click at [501, 500] on button "play_arrow" at bounding box center [505, 499] width 40 height 40
click at [504, 496] on button "pause" at bounding box center [505, 499] width 40 height 40
click at [506, 499] on button "play_arrow" at bounding box center [505, 499] width 40 height 40
click at [504, 495] on button "pause" at bounding box center [505, 499] width 40 height 40
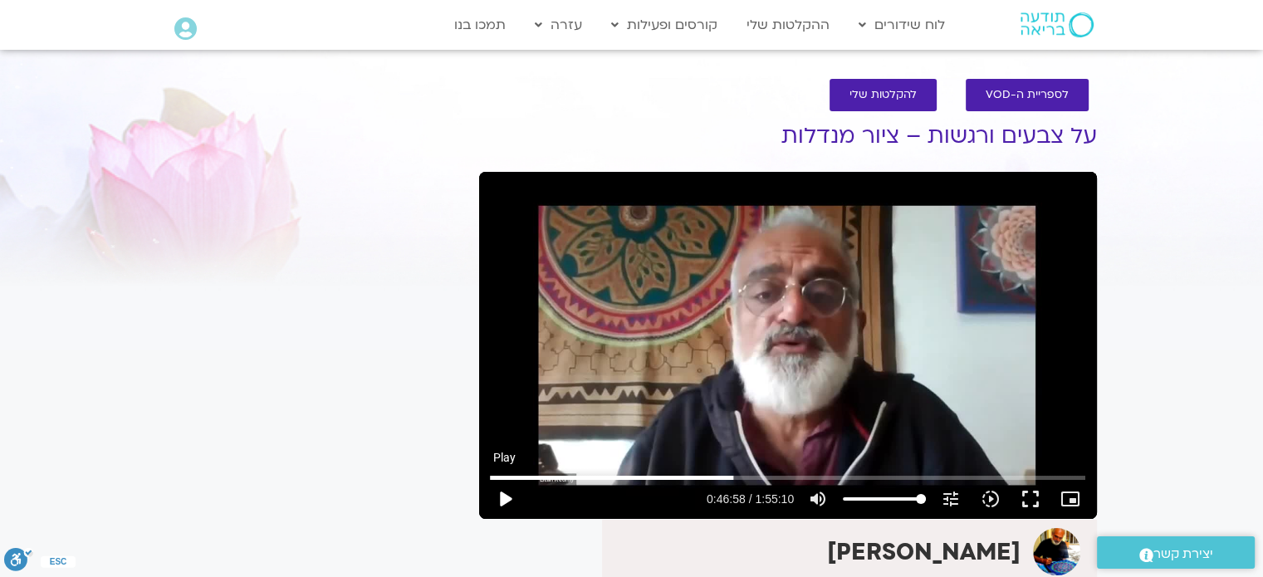
click at [505, 501] on button "play_arrow" at bounding box center [505, 499] width 40 height 40
click at [505, 492] on button "pause" at bounding box center [505, 499] width 40 height 40
click at [506, 492] on button "play_arrow" at bounding box center [505, 499] width 40 height 40
click at [505, 497] on button "pause" at bounding box center [505, 499] width 40 height 40
click at [508, 496] on button "play_arrow" at bounding box center [505, 499] width 40 height 40
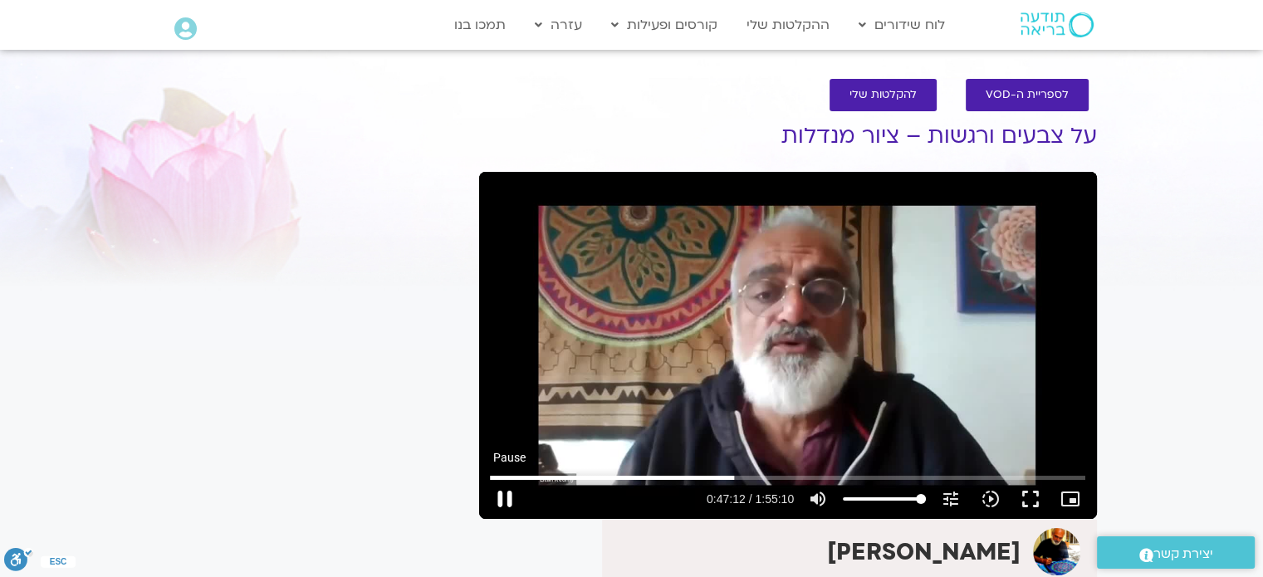
click at [502, 491] on button "pause" at bounding box center [505, 499] width 40 height 40
click at [506, 498] on button "play_arrow" at bounding box center [505, 499] width 40 height 40
click at [503, 497] on button "pause" at bounding box center [505, 499] width 40 height 40
click at [505, 501] on button "play_arrow" at bounding box center [505, 499] width 40 height 40
click at [504, 494] on button "pause" at bounding box center [505, 499] width 40 height 40
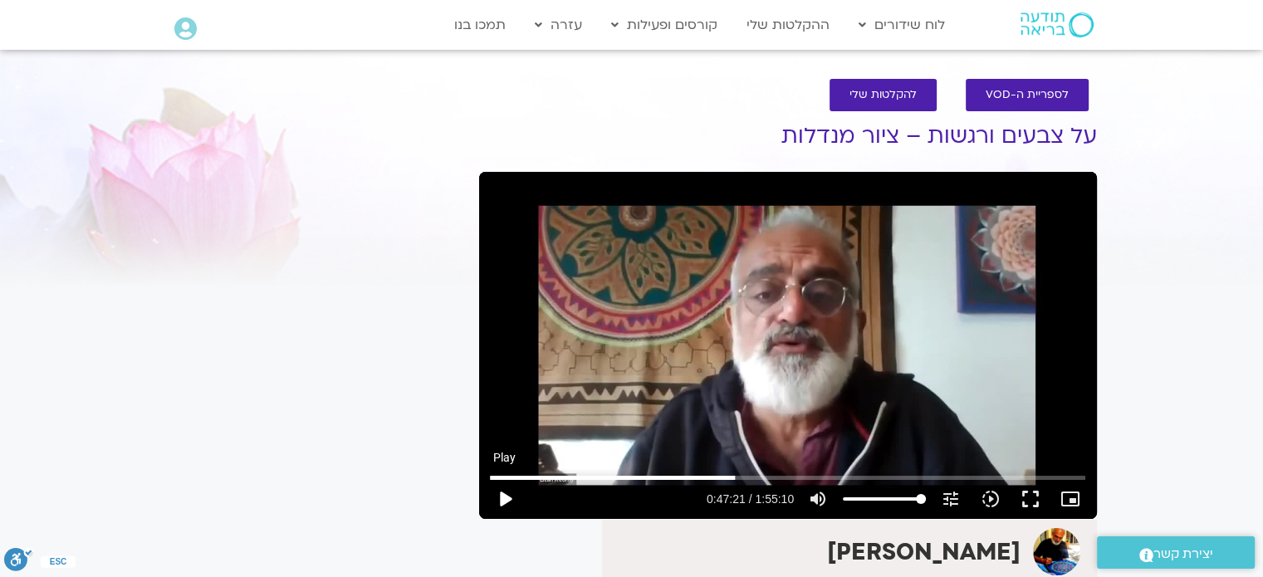
click at [504, 494] on button "play_arrow" at bounding box center [505, 499] width 40 height 40
click at [505, 493] on button "pause" at bounding box center [505, 499] width 40 height 40
click at [505, 494] on button "play_arrow" at bounding box center [505, 499] width 40 height 40
click at [505, 494] on button "pause" at bounding box center [505, 499] width 40 height 40
click at [504, 497] on button "play_arrow" at bounding box center [505, 499] width 40 height 40
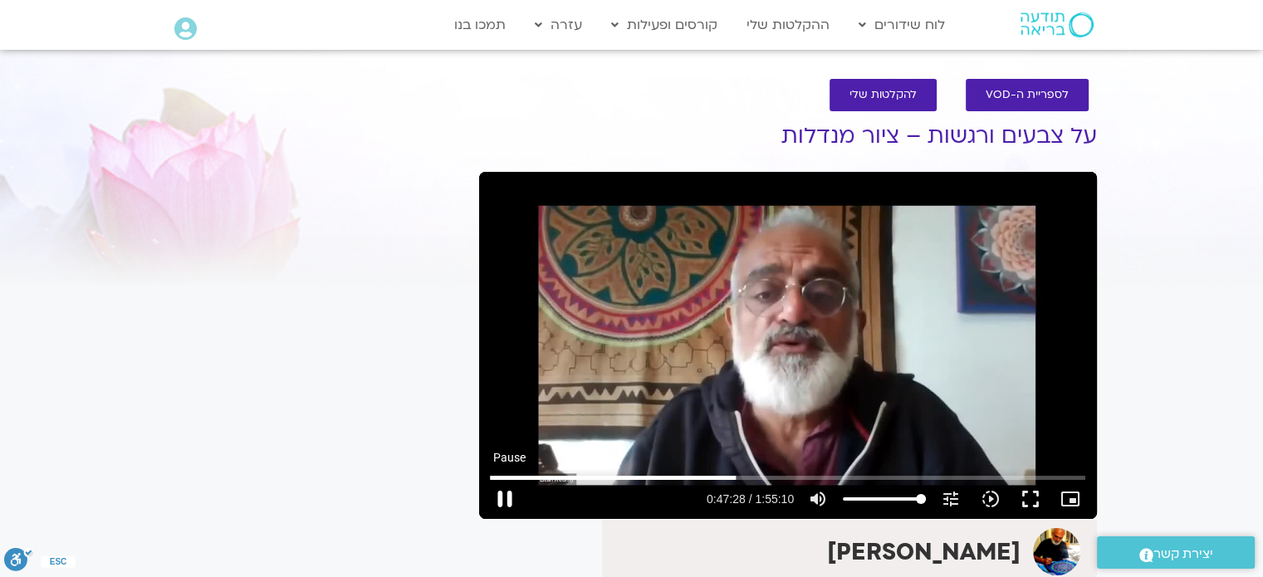
click at [505, 497] on button "pause" at bounding box center [505, 499] width 40 height 40
click at [505, 500] on button "play_arrow" at bounding box center [505, 499] width 40 height 40
click at [505, 497] on button "pause" at bounding box center [505, 499] width 40 height 40
click at [508, 498] on button "play_arrow" at bounding box center [505, 499] width 40 height 40
click at [504, 498] on button "pause" at bounding box center [505, 499] width 40 height 40
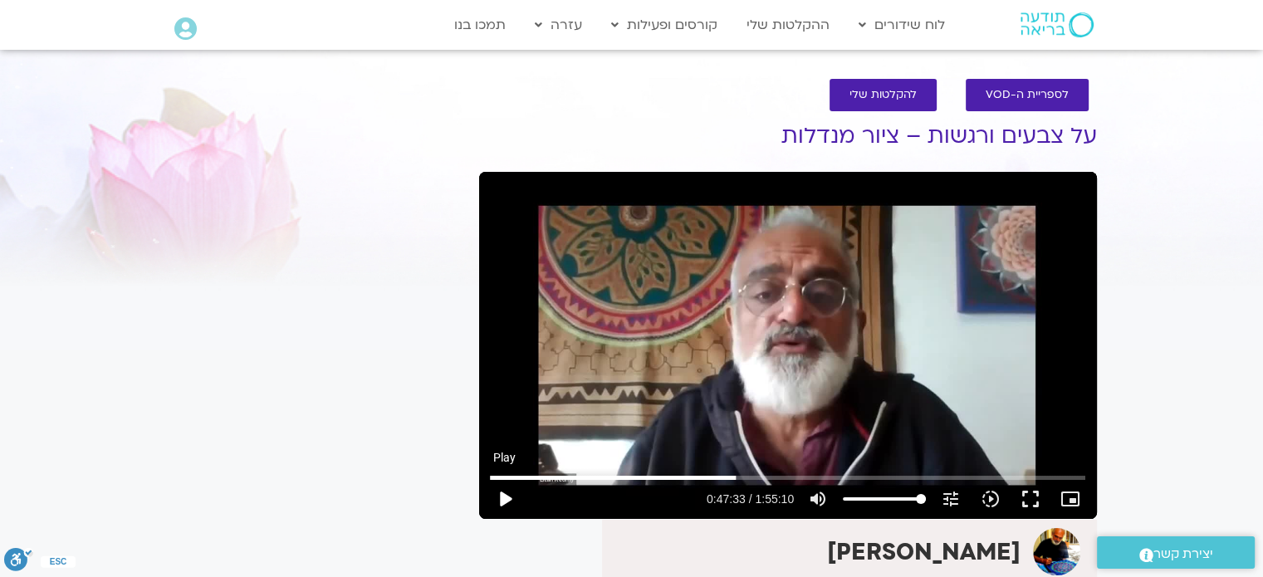
click at [504, 501] on button "play_arrow" at bounding box center [505, 499] width 40 height 40
click at [504, 497] on button "pause" at bounding box center [505, 499] width 40 height 40
click at [506, 494] on button "play_arrow" at bounding box center [505, 499] width 40 height 40
click at [506, 496] on button "pause" at bounding box center [505, 499] width 40 height 40
click at [506, 497] on button "play_arrow" at bounding box center [505, 499] width 40 height 40
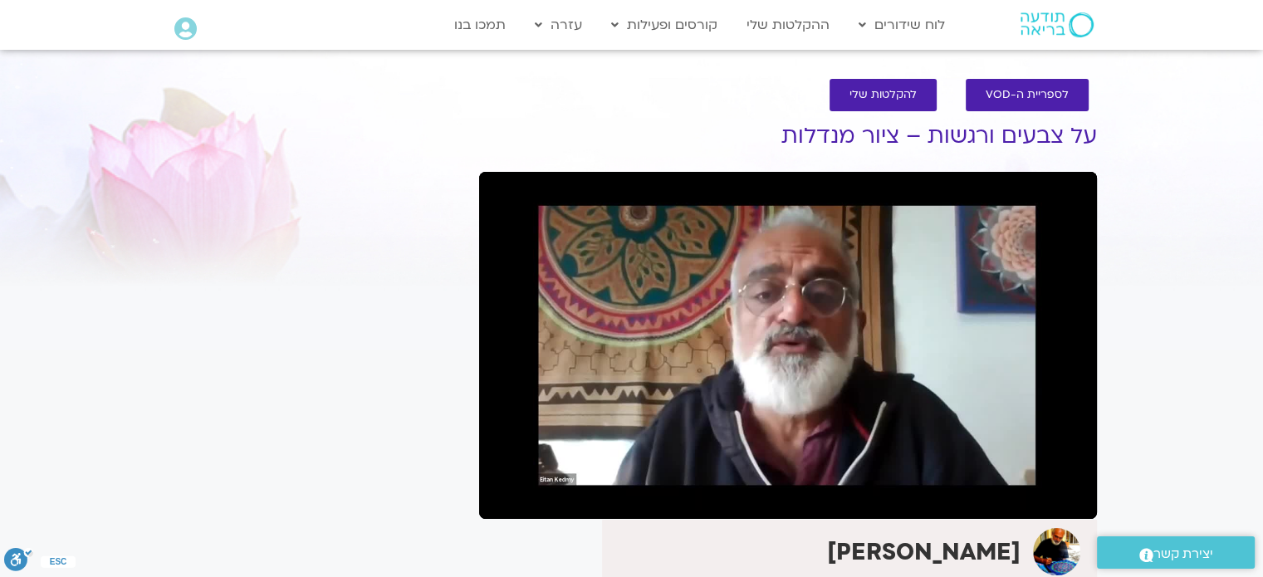
click at [505, 494] on button "pause" at bounding box center [505, 499] width 40 height 40
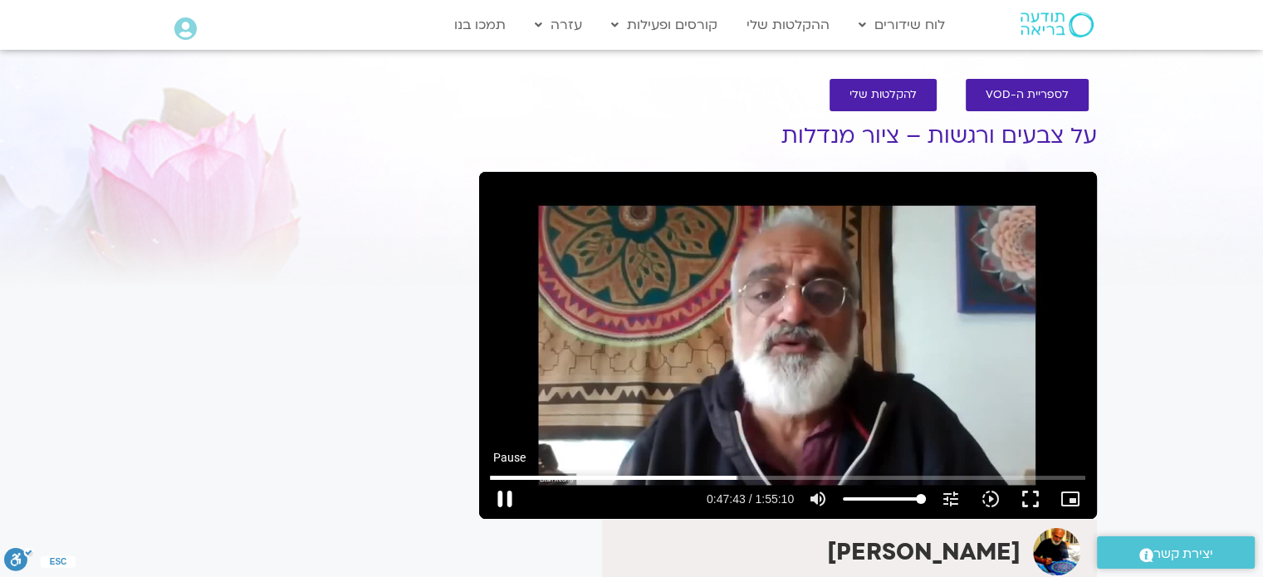
click at [502, 501] on button "pause" at bounding box center [505, 499] width 40 height 40
click at [505, 497] on button "play_arrow" at bounding box center [505, 499] width 40 height 40
click at [505, 497] on button "pause" at bounding box center [505, 499] width 40 height 40
click at [506, 500] on button "play_arrow" at bounding box center [505, 499] width 40 height 40
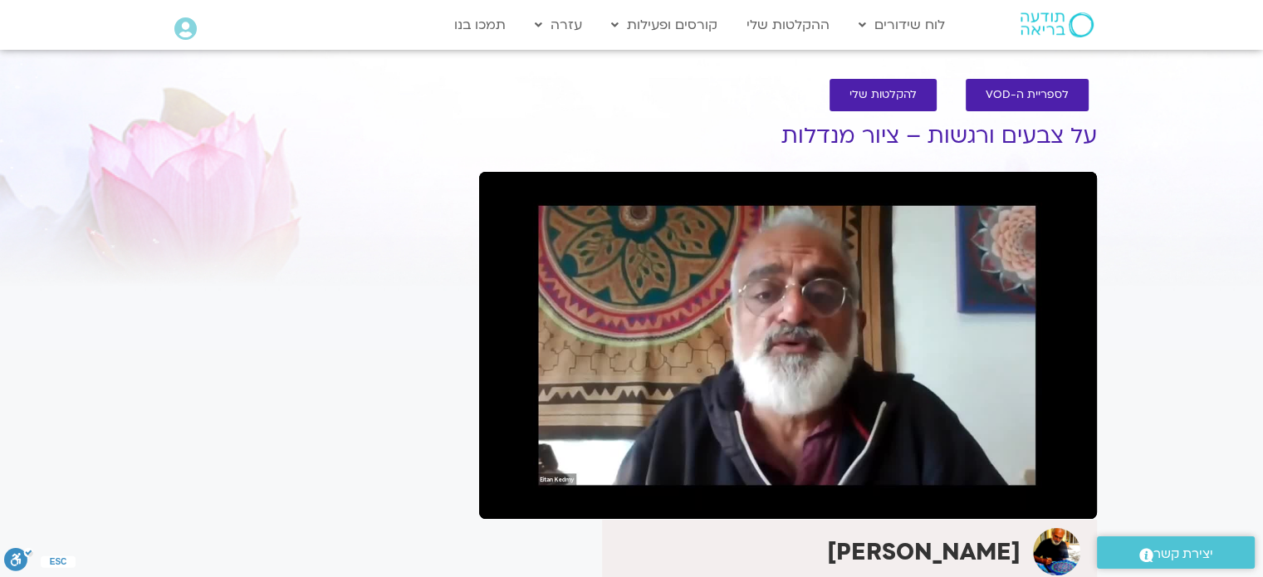
click at [503, 497] on button "pause" at bounding box center [505, 499] width 40 height 40
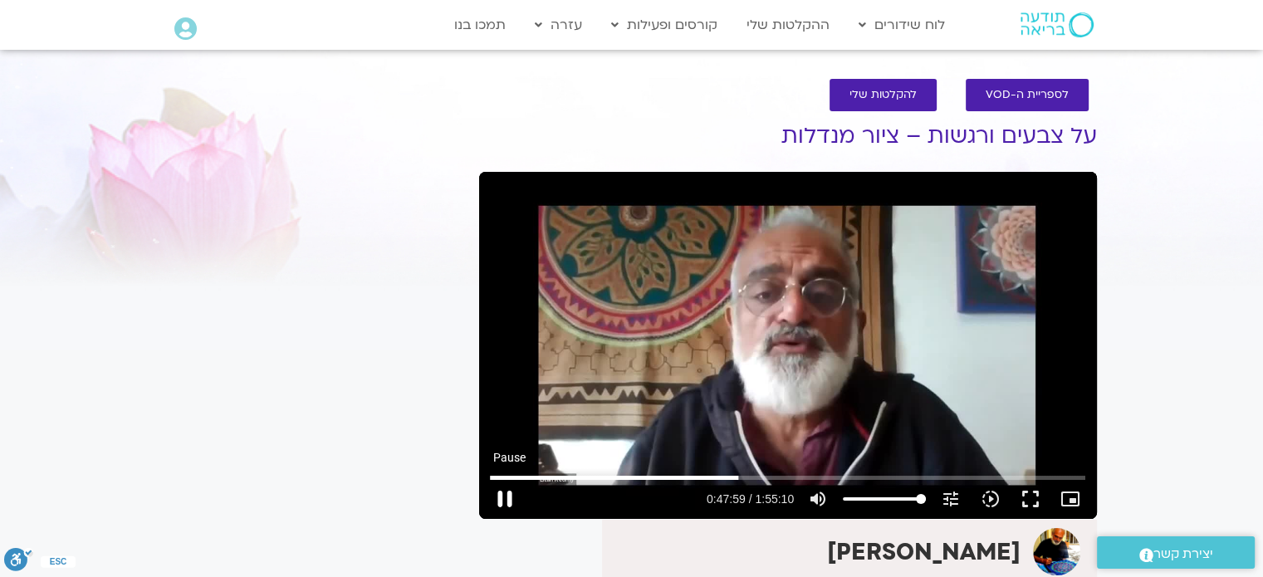
click at [503, 492] on button "pause" at bounding box center [505, 499] width 40 height 40
click at [503, 497] on button "play_arrow" at bounding box center [505, 499] width 40 height 40
click at [506, 495] on button "pause" at bounding box center [505, 499] width 40 height 40
click at [506, 497] on button "play_arrow" at bounding box center [505, 499] width 40 height 40
click at [502, 494] on button "pause" at bounding box center [505, 499] width 40 height 40
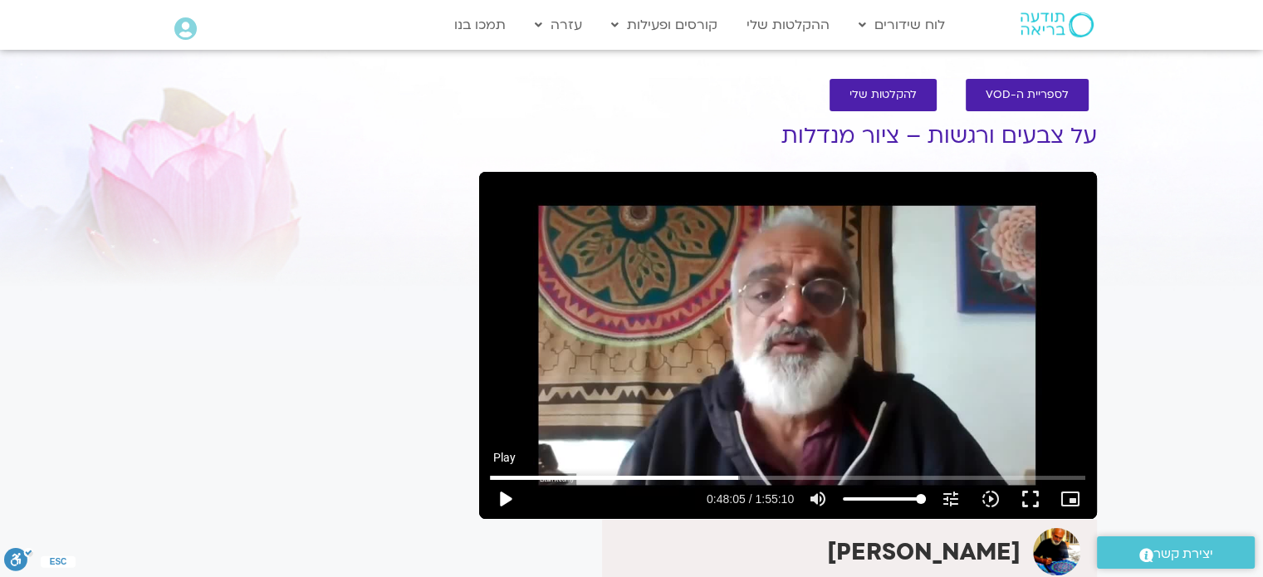
click at [502, 494] on button "play_arrow" at bounding box center [505, 499] width 40 height 40
click at [502, 494] on button "pause" at bounding box center [505, 499] width 40 height 40
click at [509, 489] on button "pause" at bounding box center [505, 499] width 40 height 40
click at [510, 493] on button "play_arrow" at bounding box center [505, 499] width 40 height 40
click at [503, 501] on button "pause" at bounding box center [505, 499] width 40 height 40
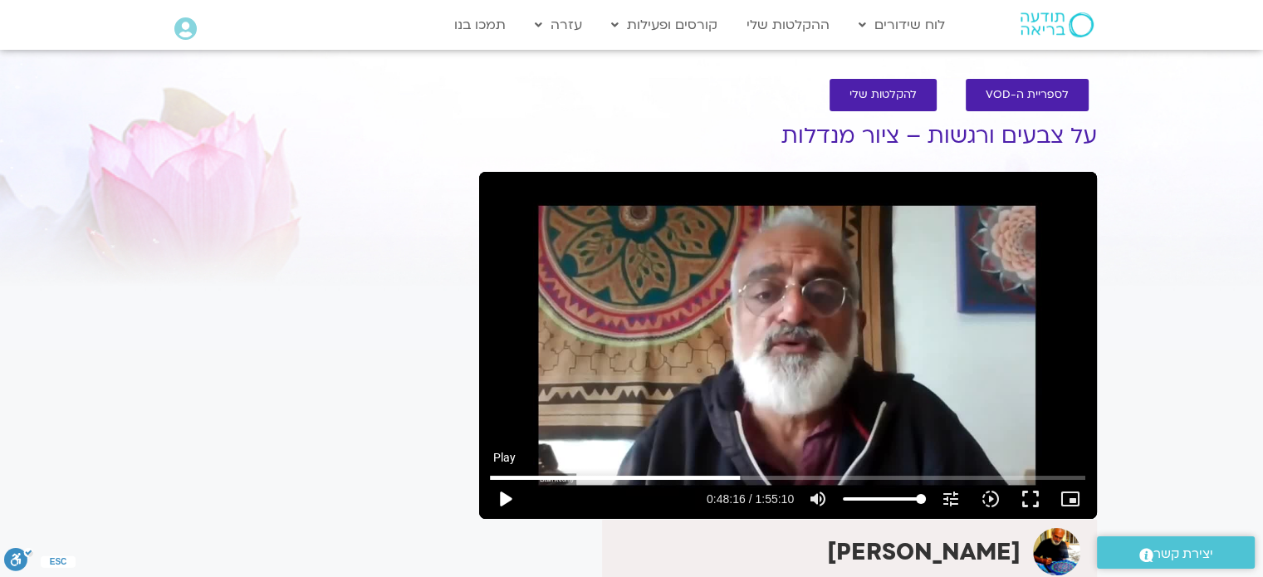
click at [505, 500] on button "play_arrow" at bounding box center [505, 499] width 40 height 40
click at [506, 496] on button "pause" at bounding box center [505, 499] width 40 height 40
click at [506, 494] on button "play_arrow" at bounding box center [505, 499] width 40 height 40
click at [505, 497] on button "pause" at bounding box center [505, 499] width 40 height 40
click at [504, 499] on button "play_arrow" at bounding box center [505, 499] width 40 height 40
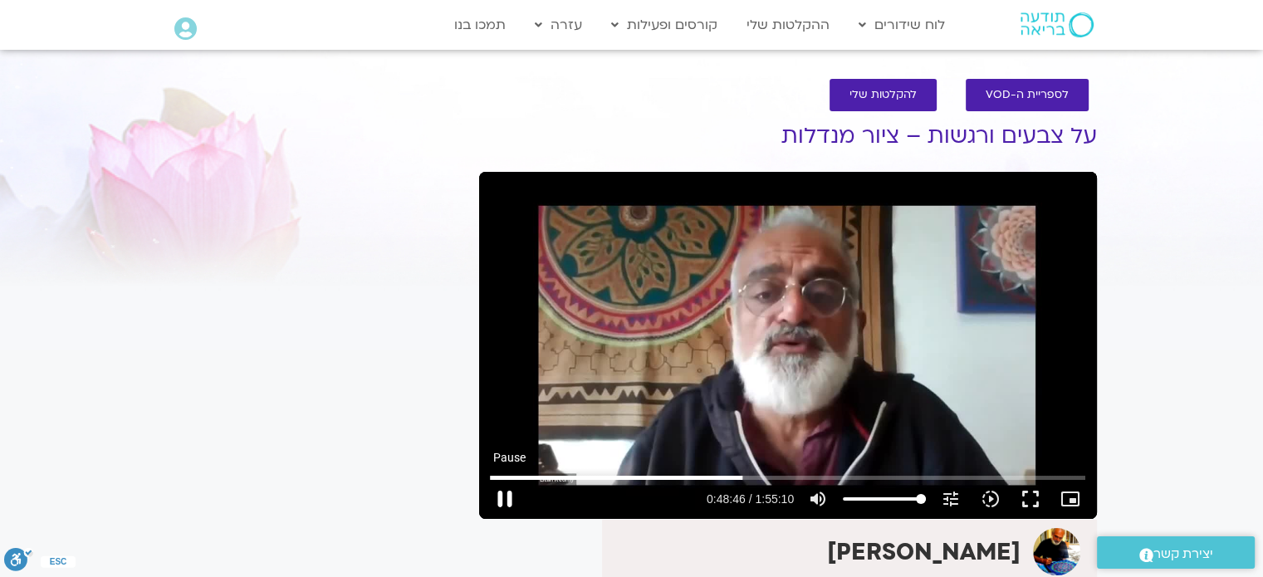
click at [502, 495] on button "pause" at bounding box center [505, 499] width 40 height 40
click at [506, 498] on button "play_arrow" at bounding box center [505, 499] width 40 height 40
click at [505, 499] on button "pause" at bounding box center [505, 499] width 40 height 40
click at [505, 497] on button "play_arrow" at bounding box center [505, 499] width 40 height 40
click at [506, 496] on button "pause" at bounding box center [505, 499] width 40 height 40
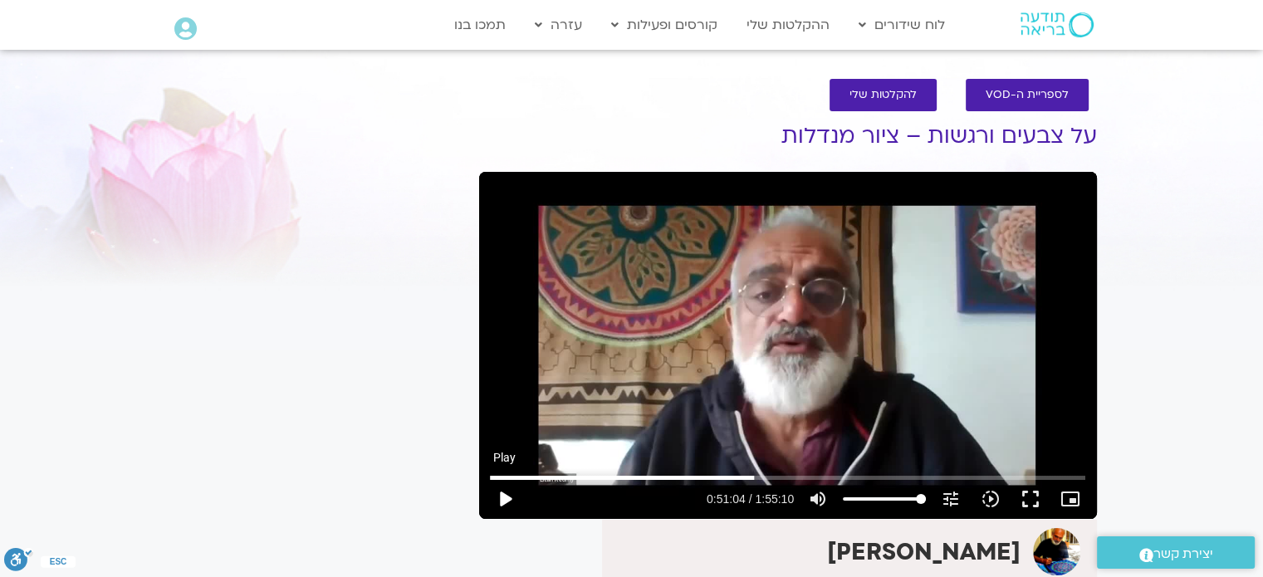
click at [506, 500] on button "play_arrow" at bounding box center [505, 499] width 40 height 40
click at [502, 493] on button "pause" at bounding box center [505, 499] width 40 height 40
click at [508, 497] on button "play_arrow" at bounding box center [505, 499] width 40 height 40
click at [503, 497] on button "pause" at bounding box center [505, 499] width 40 height 40
click at [502, 503] on button "play_arrow" at bounding box center [505, 499] width 40 height 40
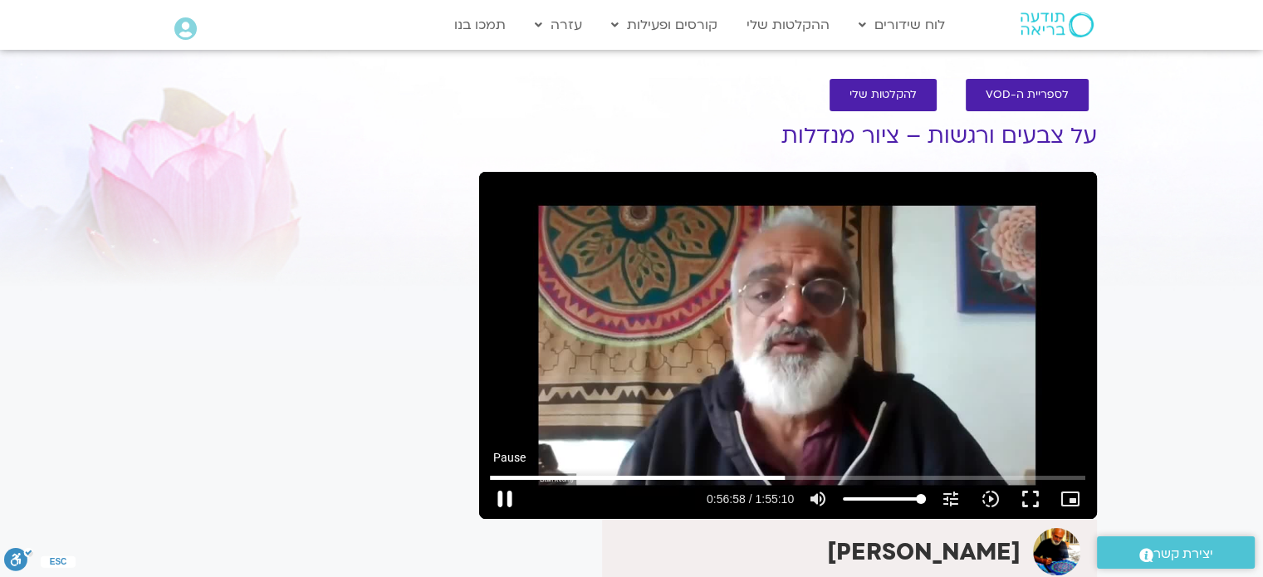
click at [505, 496] on button "pause" at bounding box center [505, 499] width 40 height 40
click at [505, 498] on button "play_arrow" at bounding box center [505, 499] width 40 height 40
click at [505, 498] on button "pause" at bounding box center [505, 499] width 40 height 40
click at [506, 496] on button "pause" at bounding box center [505, 499] width 40 height 40
click at [509, 497] on button "play_arrow" at bounding box center [505, 499] width 40 height 40
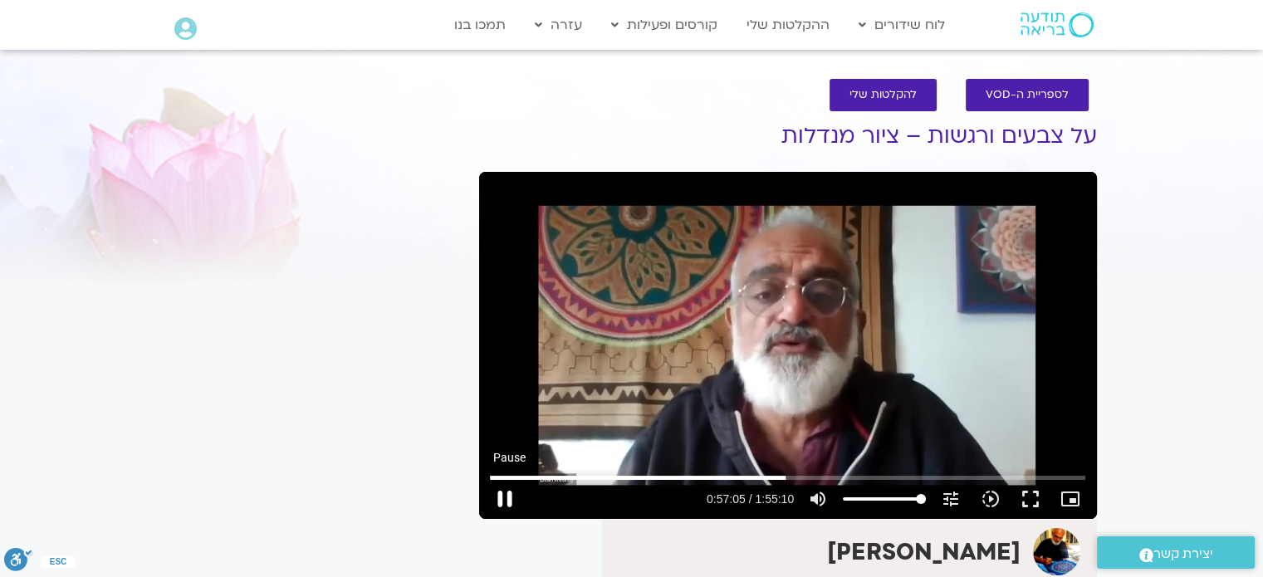
click at [509, 497] on button "pause" at bounding box center [505, 499] width 40 height 40
click at [509, 495] on button "play_arrow" at bounding box center [505, 499] width 40 height 40
click at [503, 497] on button "pause" at bounding box center [505, 499] width 40 height 40
click at [511, 494] on button "play_arrow" at bounding box center [505, 499] width 40 height 40
click at [503, 496] on button "pause" at bounding box center [505, 499] width 40 height 40
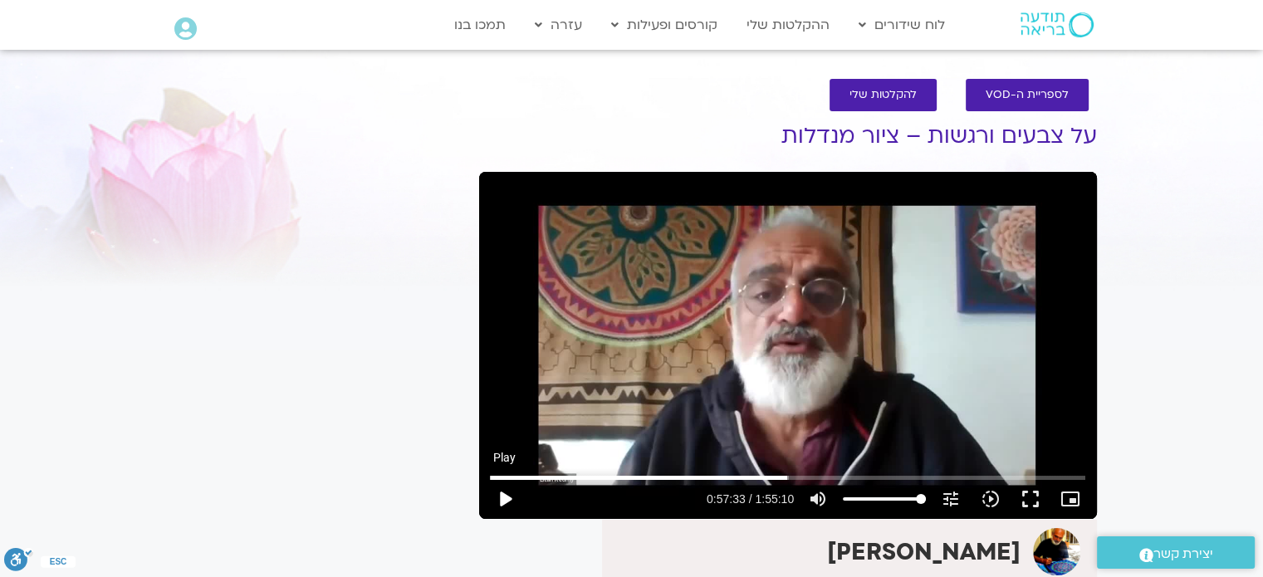
click at [503, 501] on button "play_arrow" at bounding box center [505, 499] width 40 height 40
click at [502, 499] on button "pause" at bounding box center [505, 499] width 40 height 40
click at [505, 501] on button "play_arrow" at bounding box center [505, 499] width 40 height 40
click at [505, 501] on button "pause" at bounding box center [505, 499] width 40 height 40
click at [504, 496] on button "play_arrow" at bounding box center [505, 499] width 40 height 40
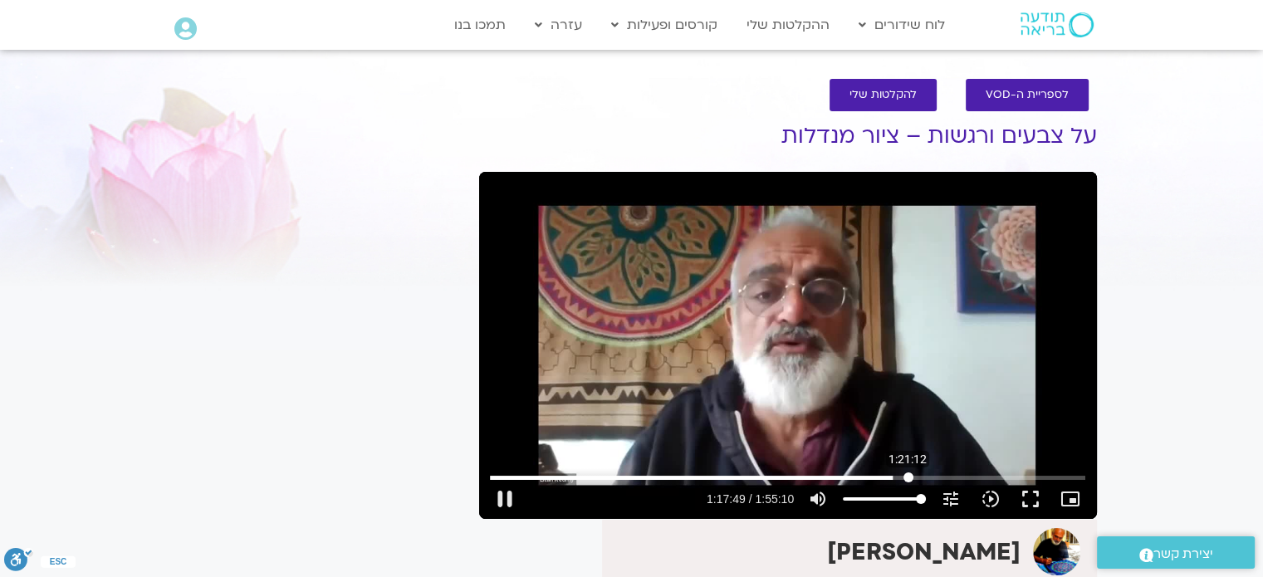
click at [907, 474] on input "Seek" at bounding box center [787, 477] width 595 height 10
click at [938, 475] on input "Seek" at bounding box center [787, 477] width 595 height 10
drag, startPoint x: 945, startPoint y: 475, endPoint x: 964, endPoint y: 473, distance: 19.2
click at [964, 473] on input "Seek" at bounding box center [787, 477] width 595 height 10
click at [501, 499] on button "pause" at bounding box center [505, 499] width 40 height 40
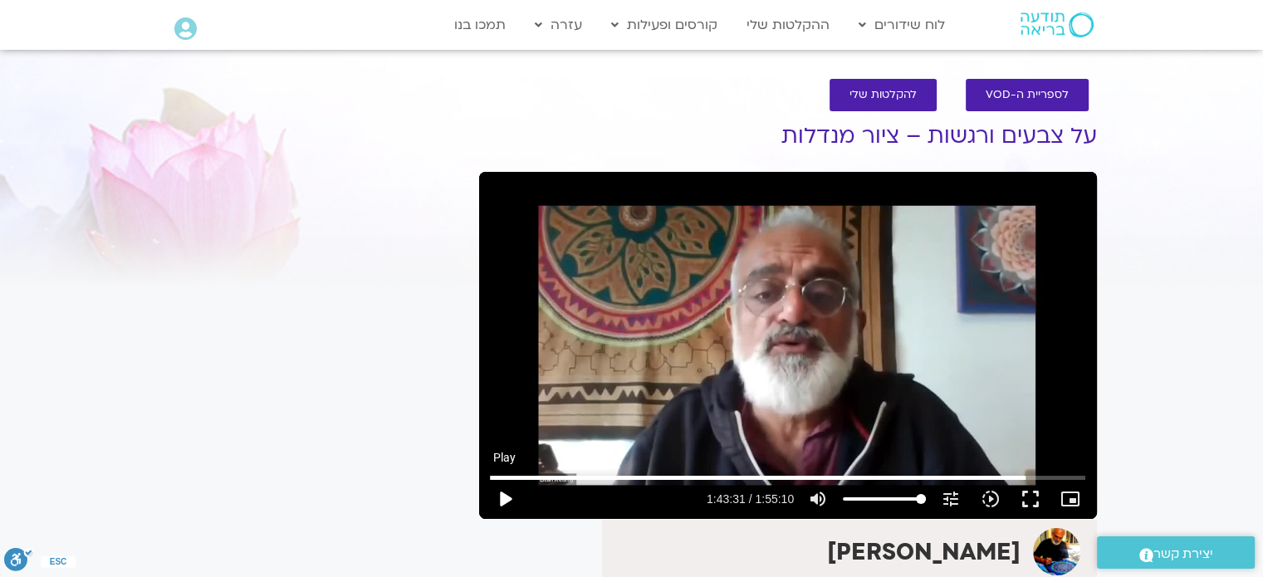
click at [509, 494] on button "play_arrow" at bounding box center [505, 499] width 40 height 40
type input "6264.862978"
click at [1018, 474] on input "Seek" at bounding box center [787, 477] width 595 height 10
click at [1026, 475] on input "Seek" at bounding box center [787, 477] width 595 height 10
click at [1046, 474] on input "Seek" at bounding box center [787, 477] width 595 height 10
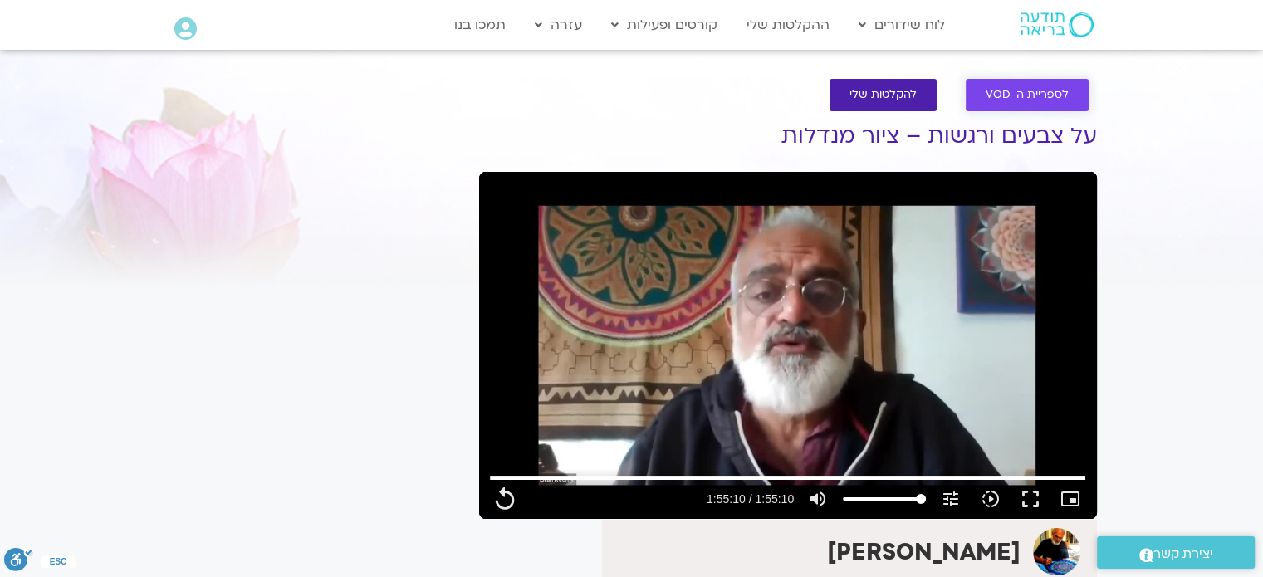
click at [1035, 92] on span "לספריית ה-VOD" at bounding box center [1026, 95] width 83 height 12
type input "6910.033333"
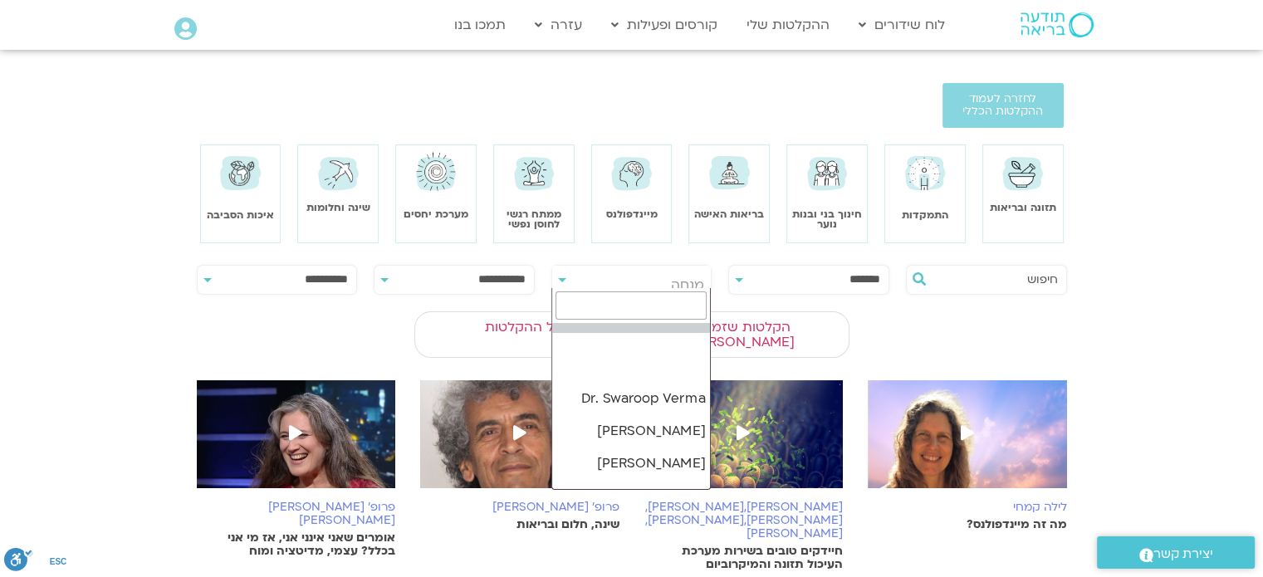
click at [664, 276] on span "מנחה" at bounding box center [631, 285] width 159 height 38
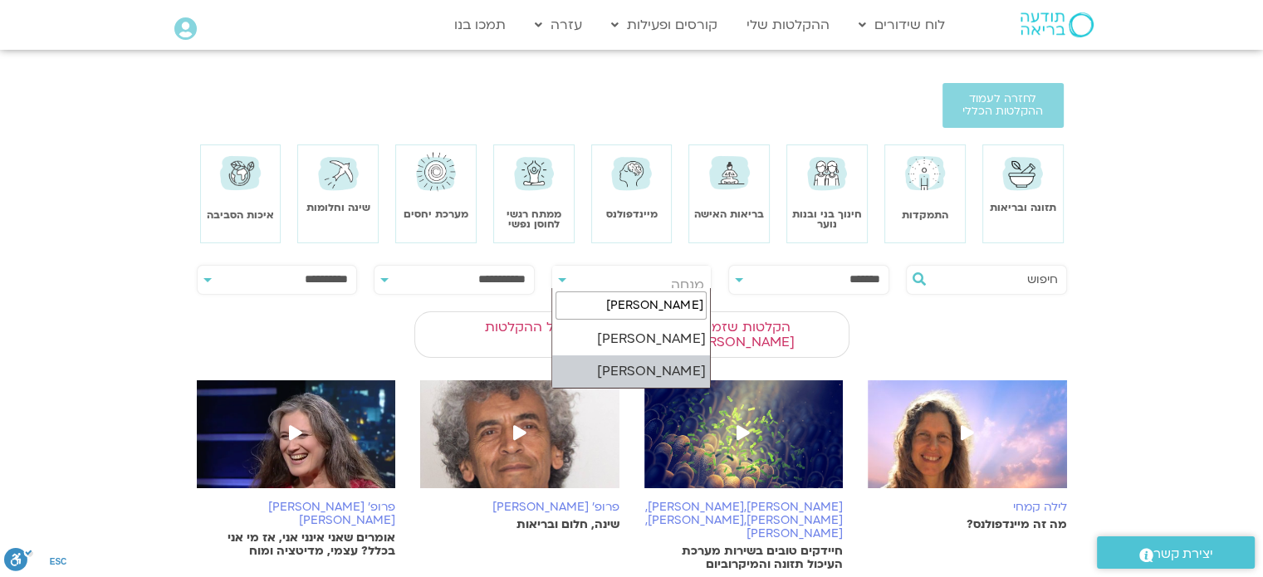
type input "איתן"
select select "****"
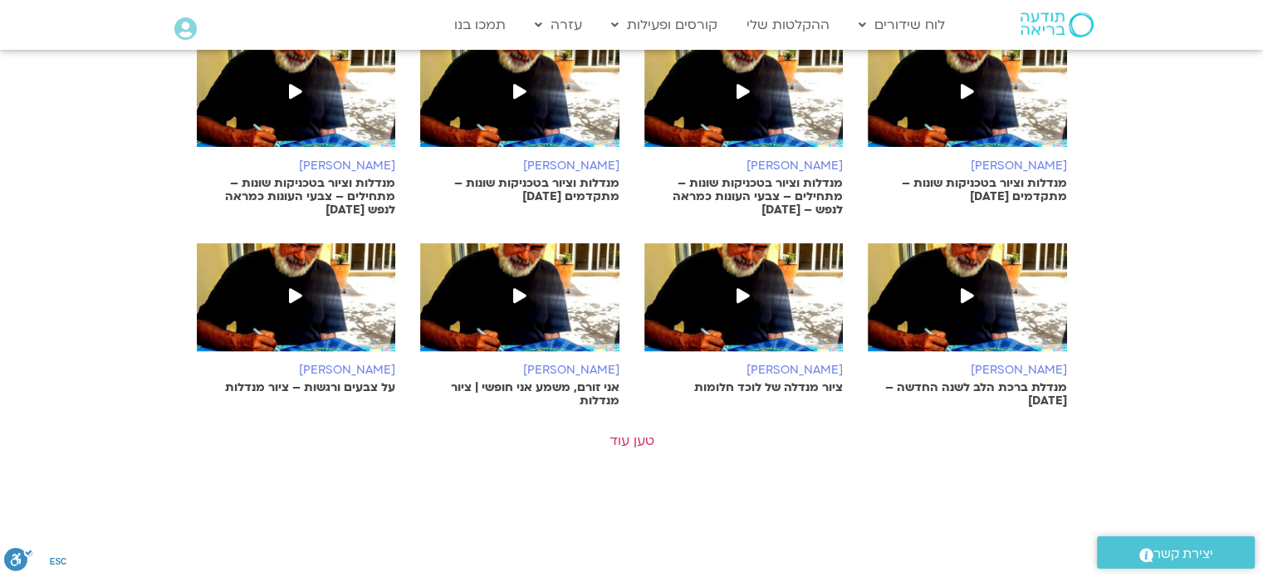
scroll to position [581, 0]
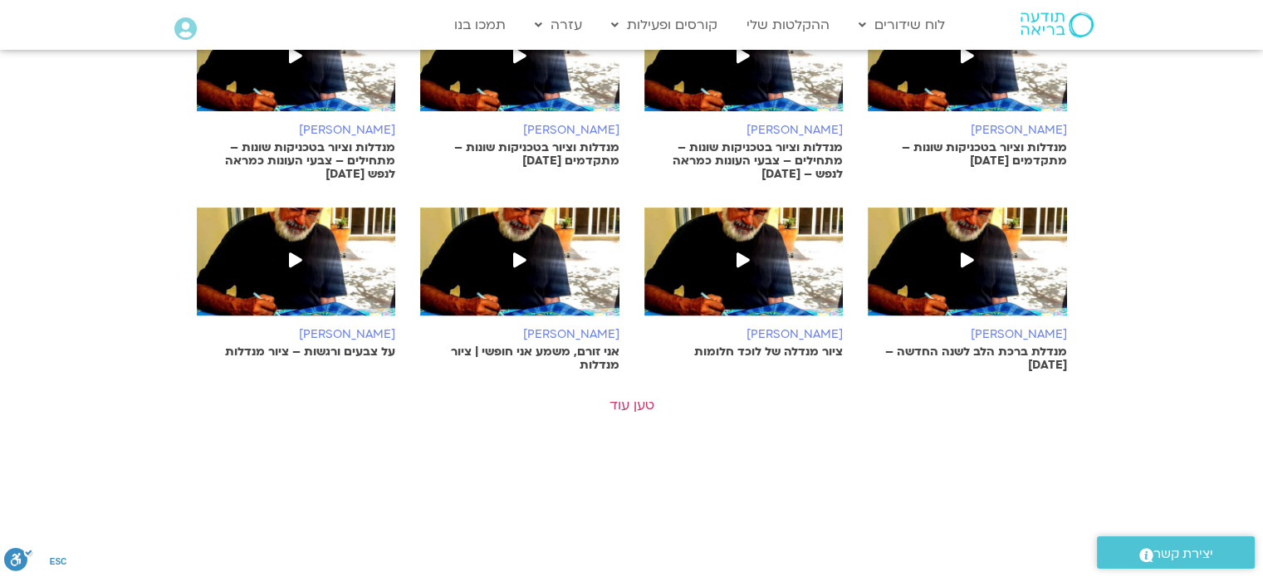
click at [541, 345] on p "אני זורם, משמע אני חופשי | ציור מנדלות" at bounding box center [519, 358] width 199 height 27
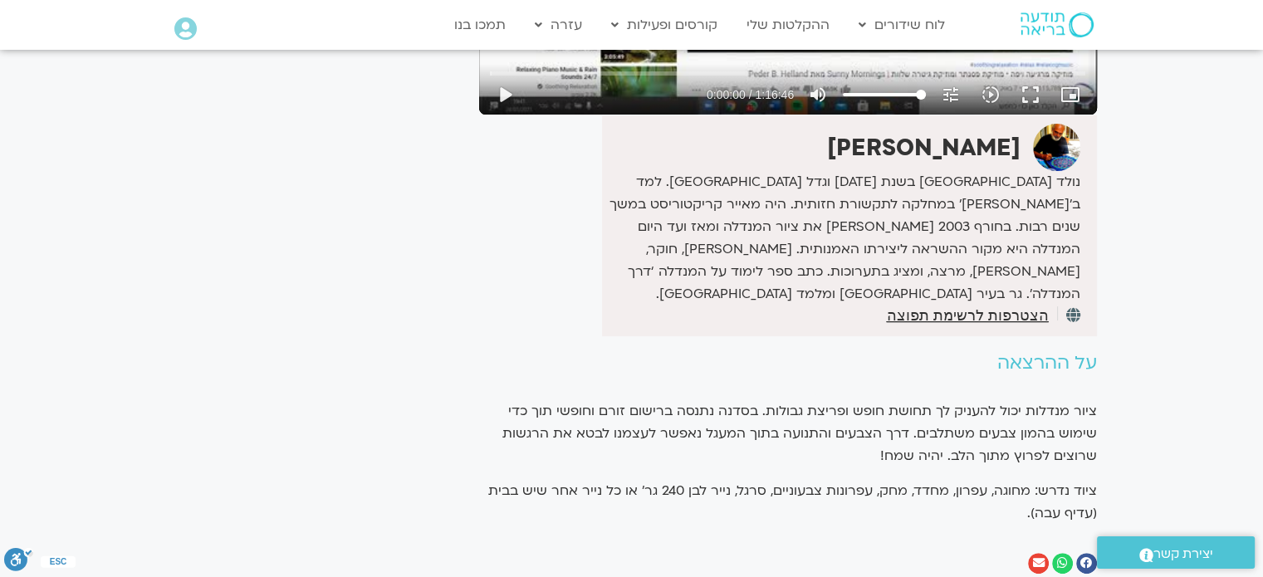
scroll to position [415, 0]
